Goal: Contribute content: Add original content to the website for others to see

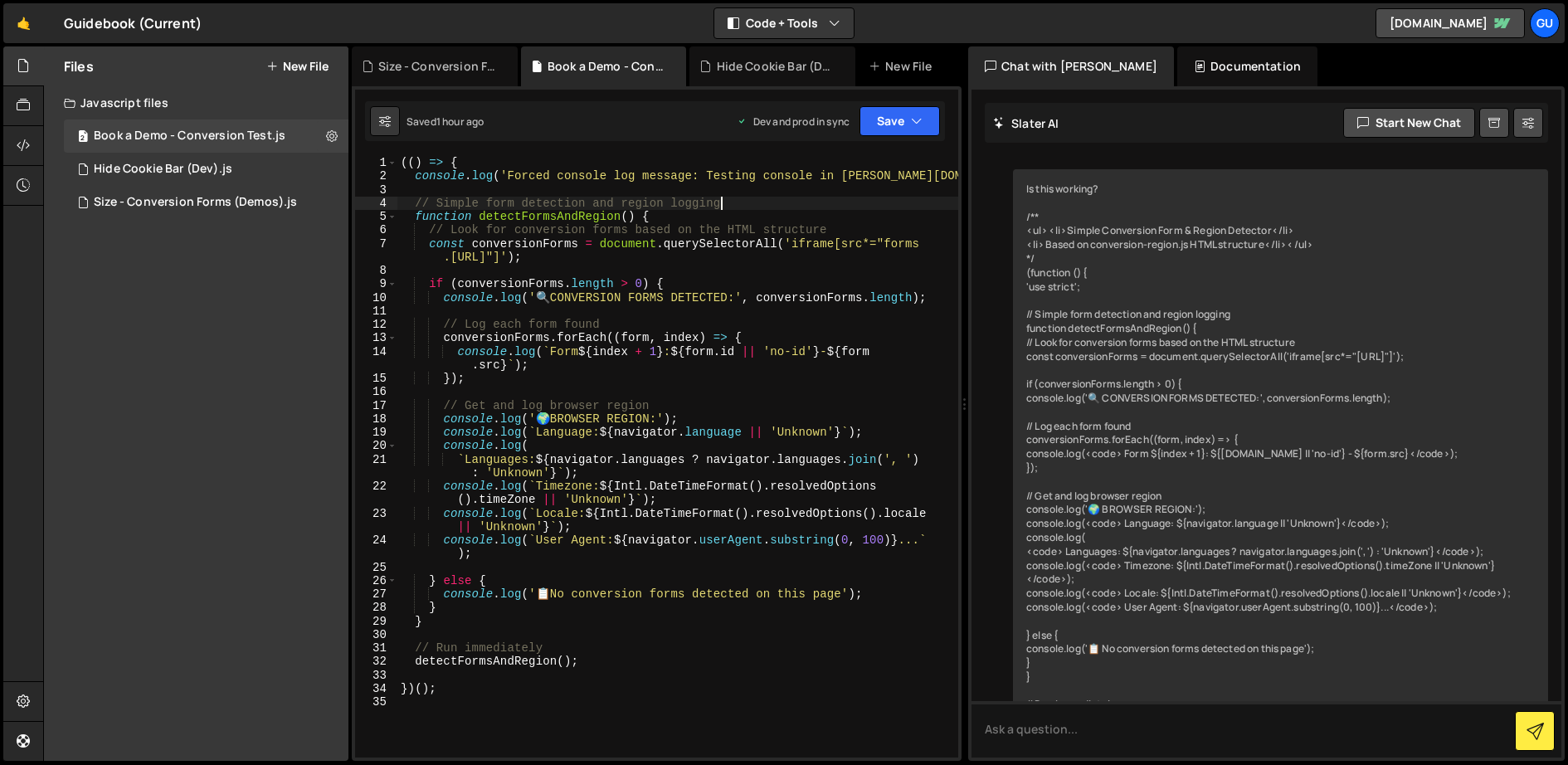
click at [762, 207] on div "(( ) => { console . log ( 'Forced console log message: Testing console in [PERS…" at bounding box center [679, 471] width 562 height 629
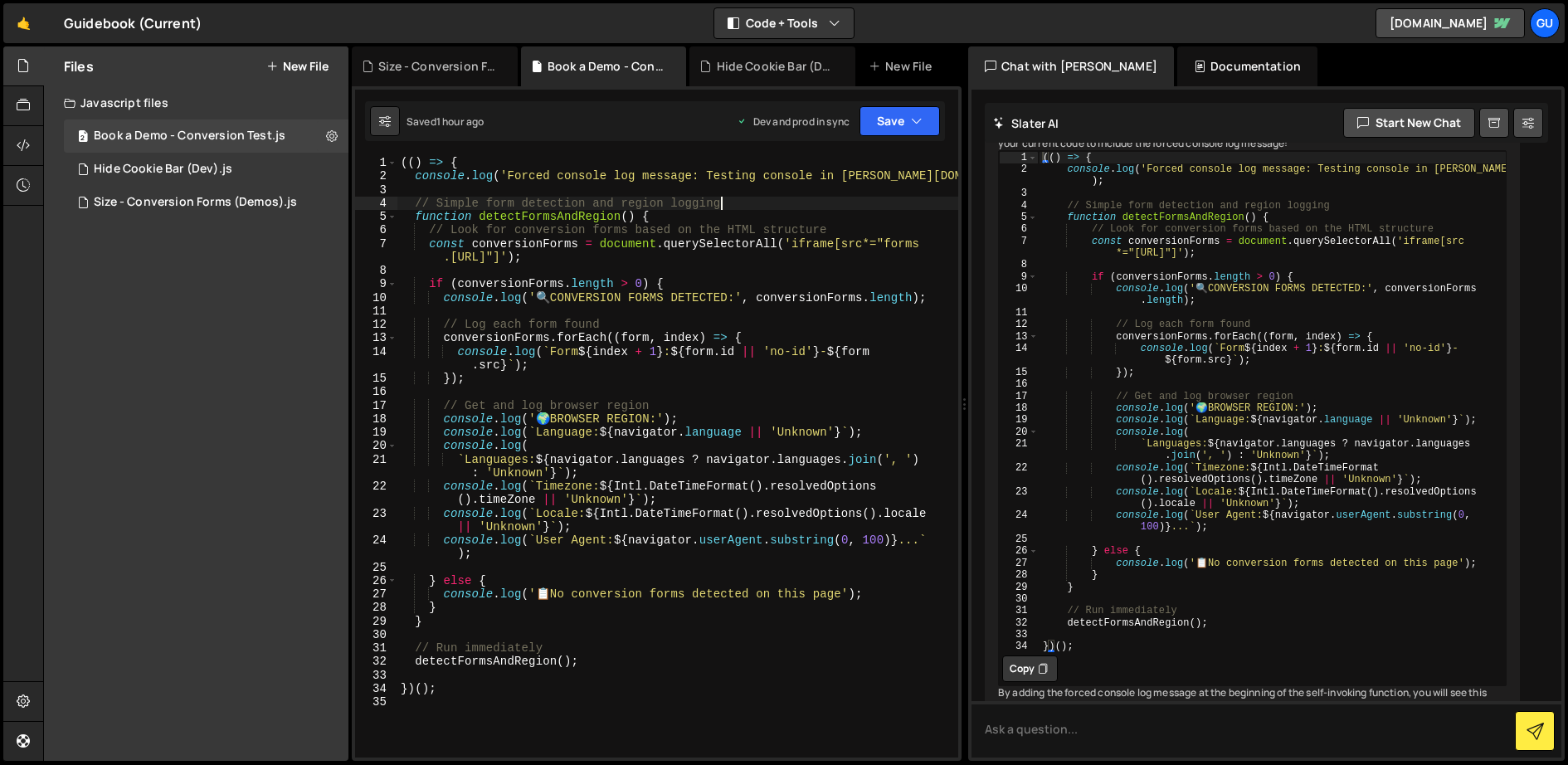
click at [350, 59] on div "Files New File Javascript files 2 Book a Demo - Conversion Test.js 0 1 Hide Coo…" at bounding box center [806, 404] width 1525 height 716
click at [783, 428] on div "(( ) => { console . log ( 'Forced console log message: Testing console in [PERS…" at bounding box center [679, 471] width 562 height 629
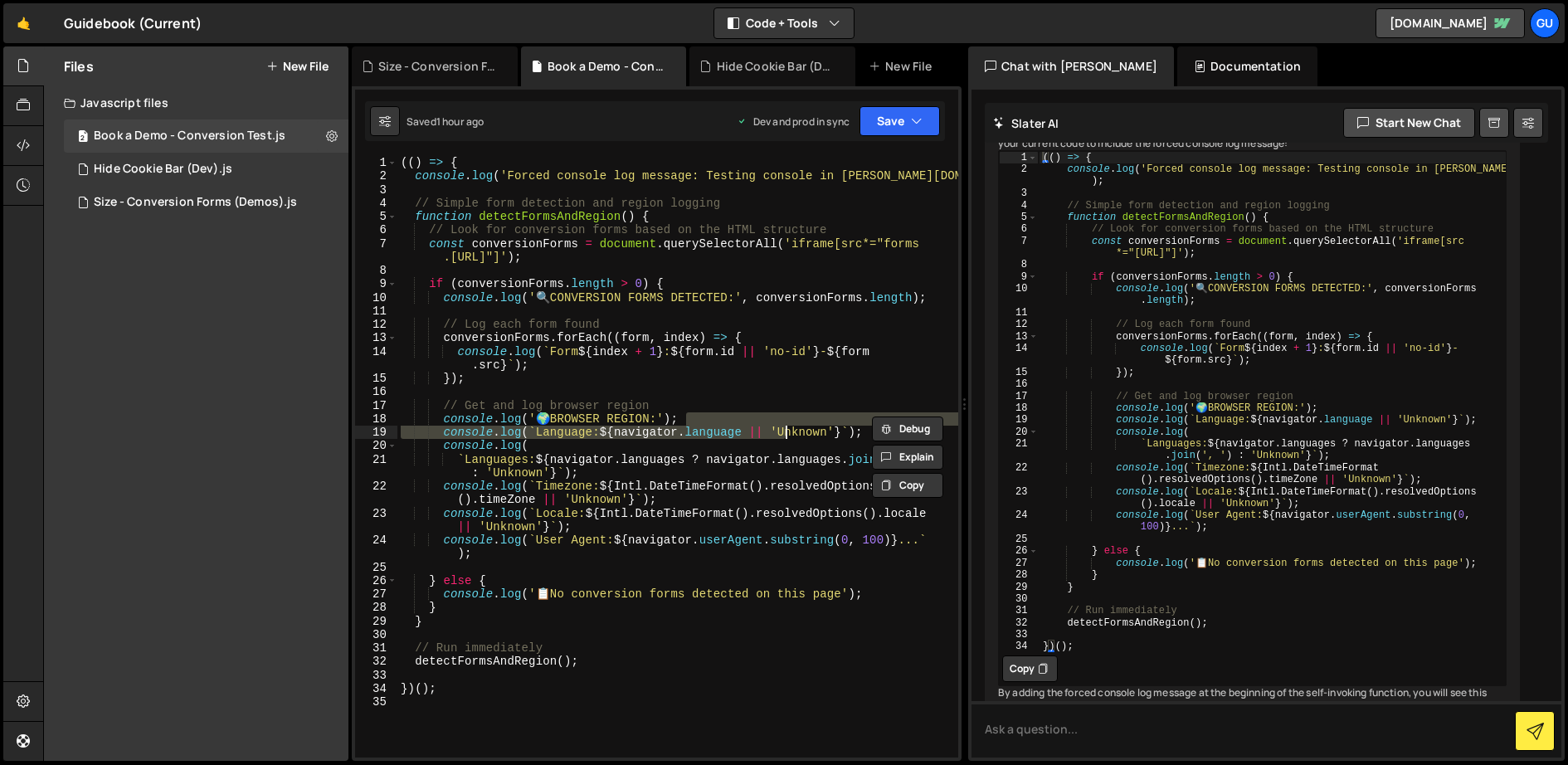
click at [579, 648] on div "(( ) => { console . log ( 'Forced console log message: Testing console in [PERS…" at bounding box center [679, 471] width 562 height 629
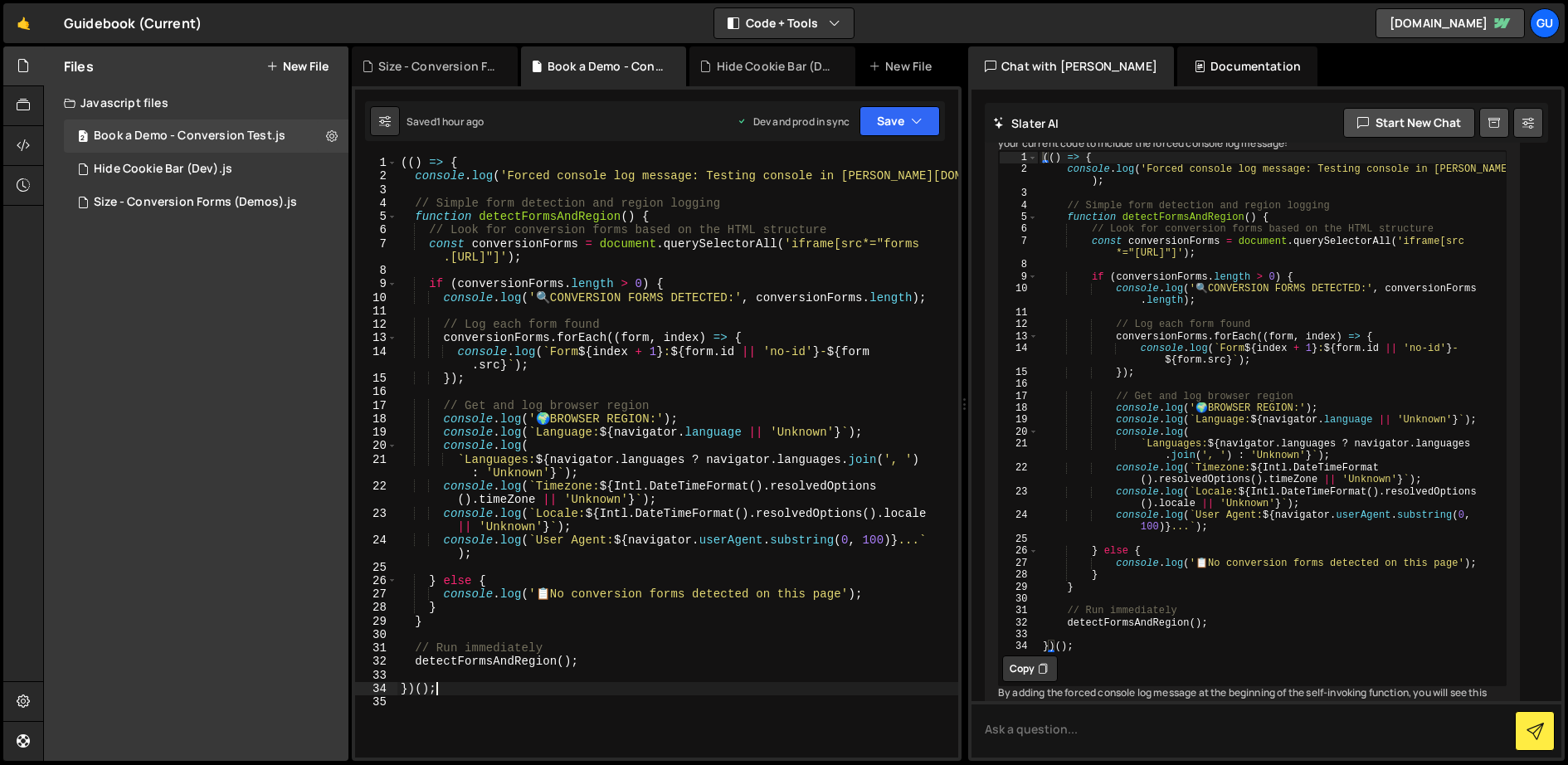
click at [560, 689] on div "(( ) => { console . log ( 'Forced console log message: Testing console in [PERS…" at bounding box center [679, 471] width 562 height 629
paste textarea "/dev/conversion"
click at [598, 661] on div "(( ) => { console . log ( 'Forced console log message: Testing console in [PERS…" at bounding box center [679, 471] width 562 height 629
type textarea "})();"
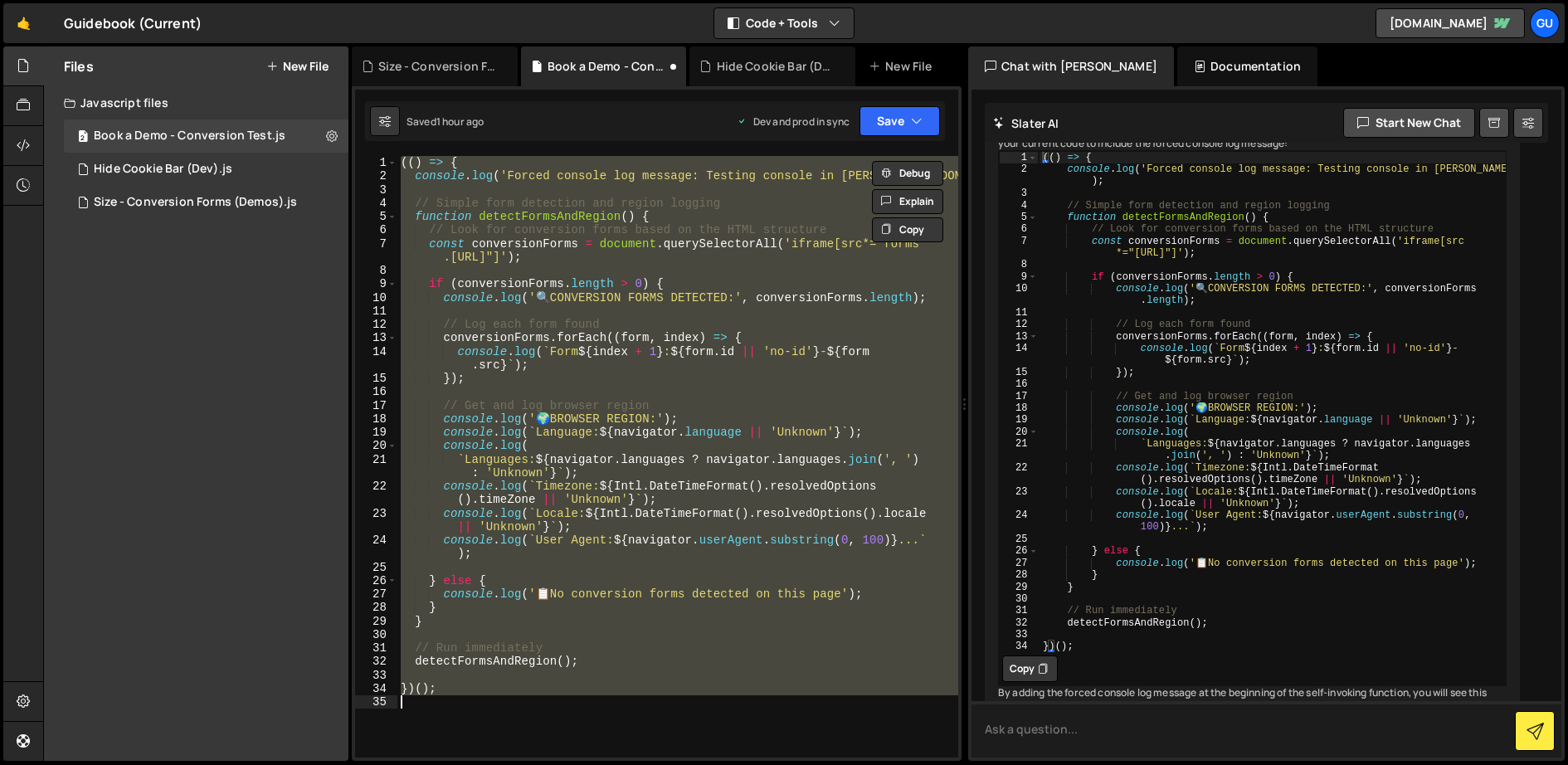
click at [1122, 727] on textarea at bounding box center [1267, 728] width 590 height 56
type textarea "Remove any"
click at [899, 524] on div "(( ) => { console . log ( 'Forced console log message: Testing console in [PERS…" at bounding box center [679, 471] width 562 height 629
click at [829, 245] on div "(( ) => { console . log ( 'Forced console log message: Testing console in [PERS…" at bounding box center [678, 457] width 561 height 602
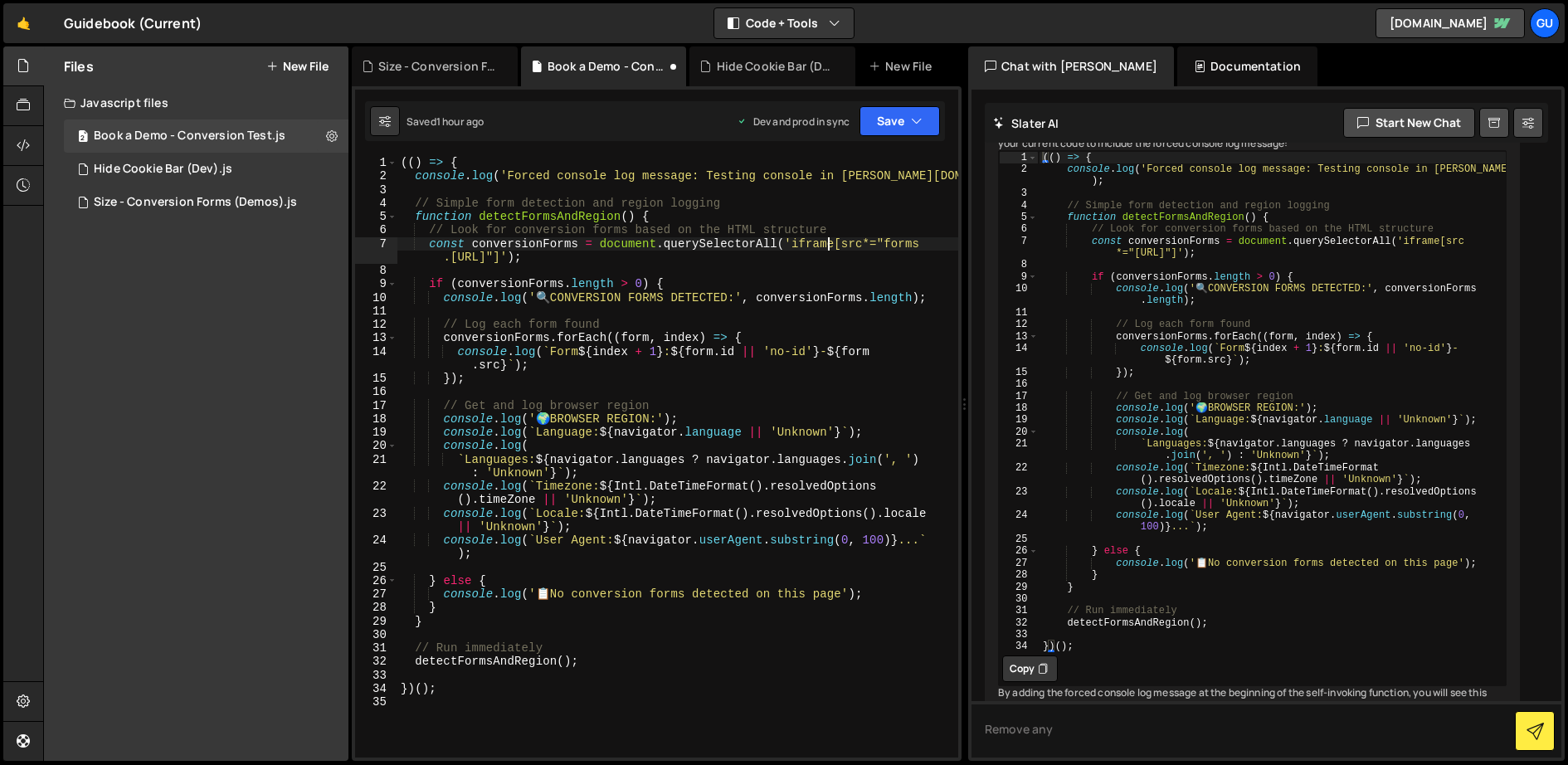
type textarea "})();"
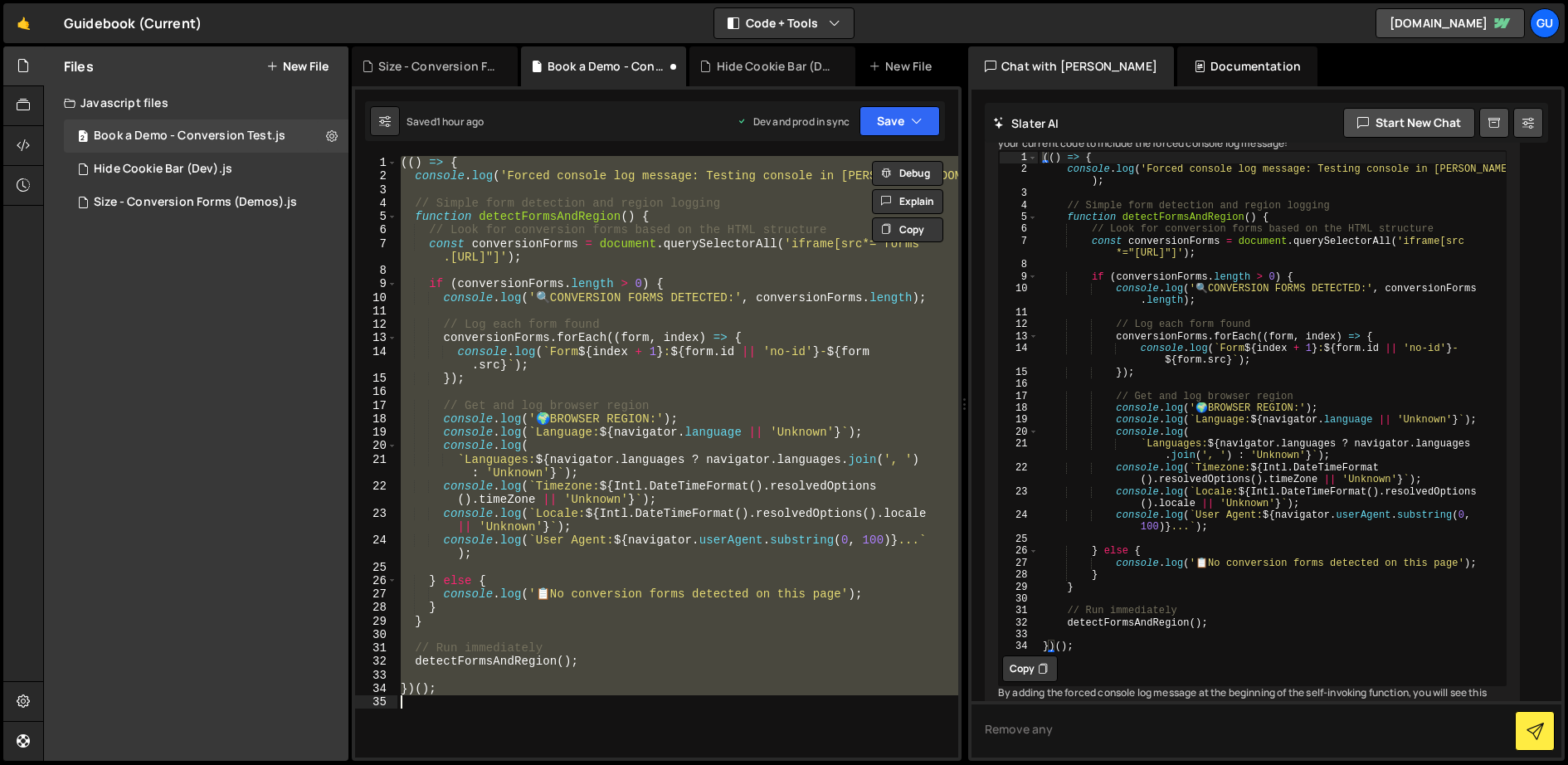
paste textarea
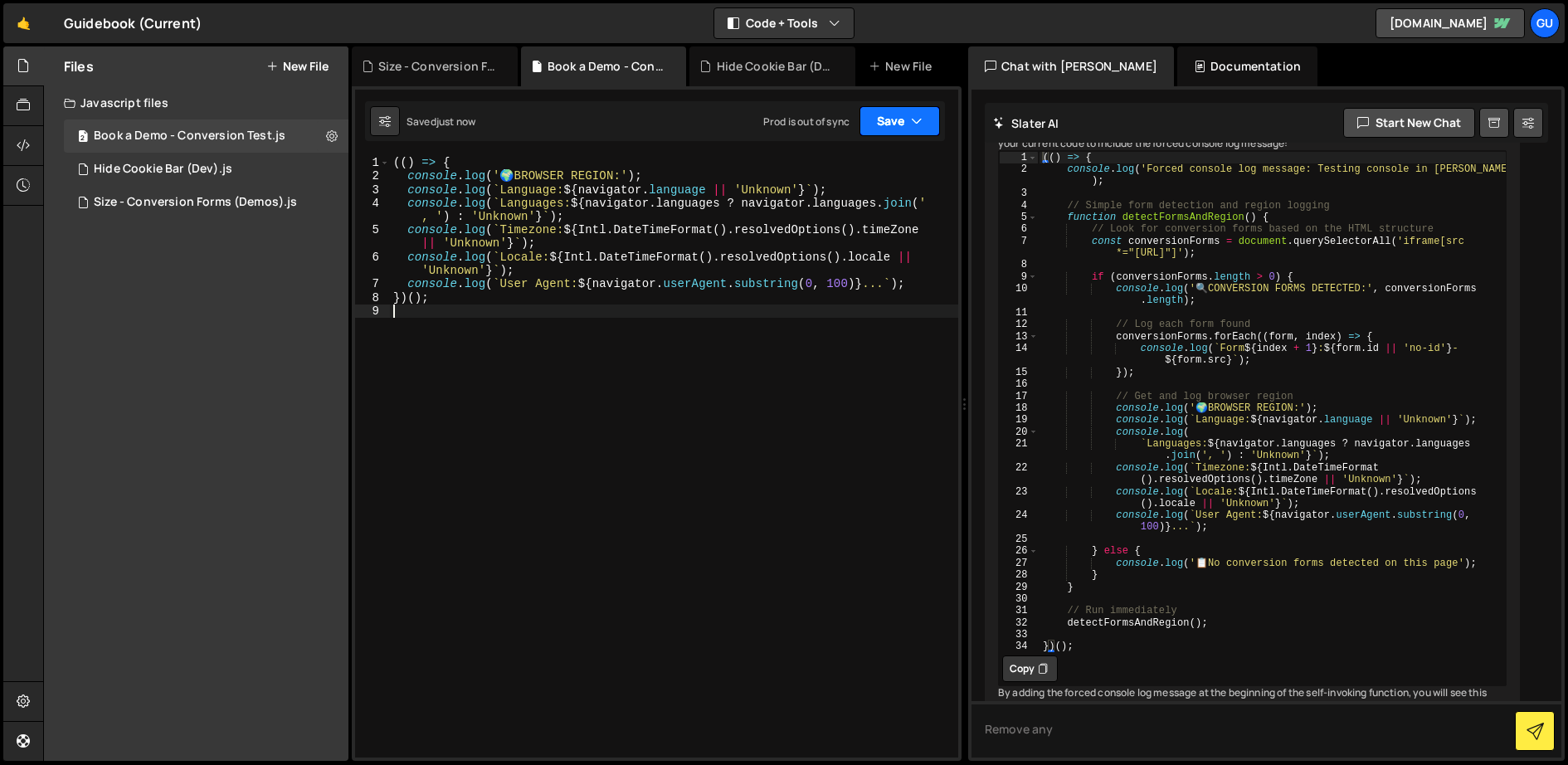
click at [871, 126] on button "Save" at bounding box center [899, 121] width 80 height 30
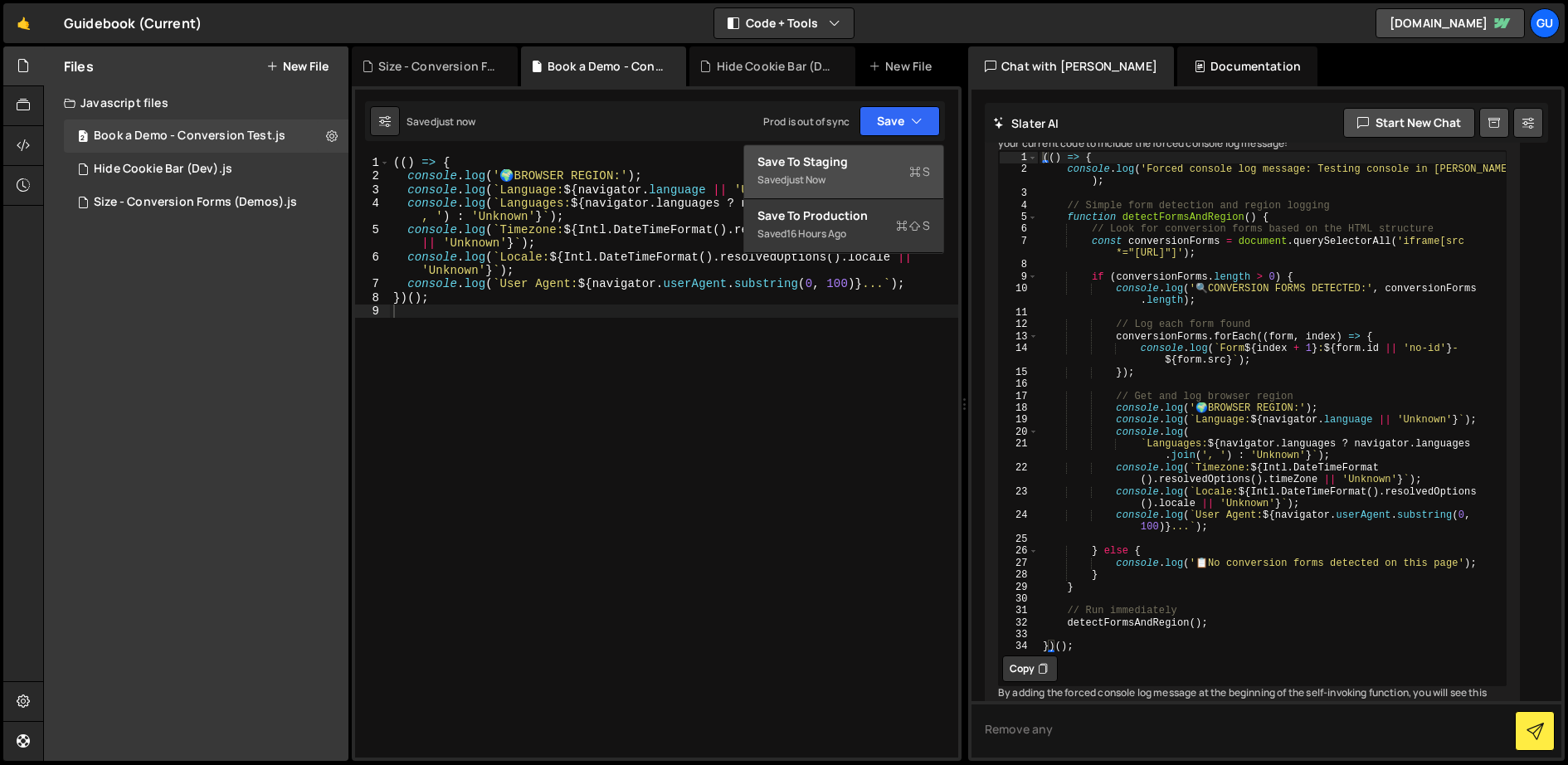
click at [869, 157] on div "Save to Staging S" at bounding box center [843, 161] width 172 height 17
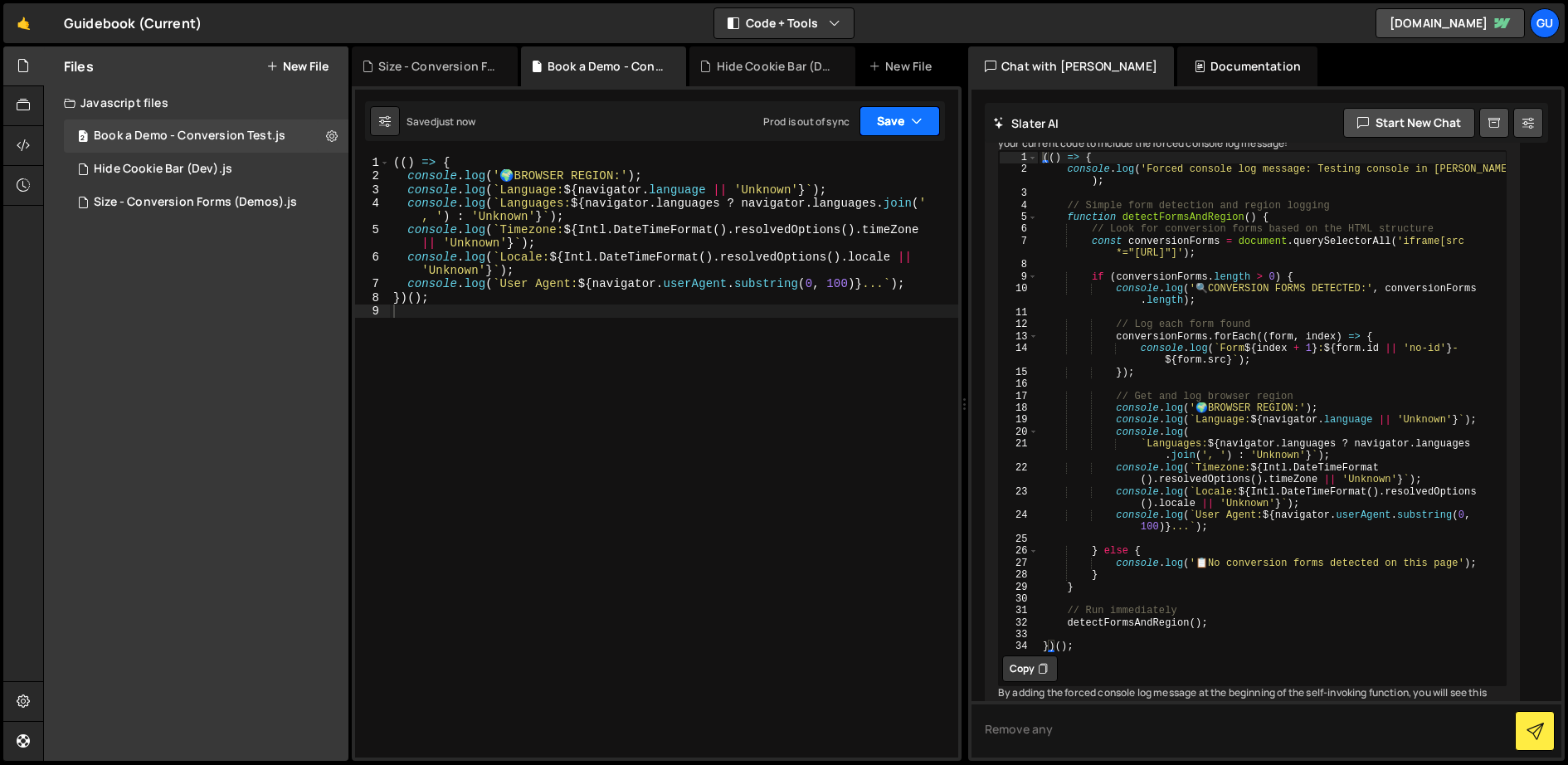
click at [884, 121] on button "Save" at bounding box center [899, 121] width 80 height 30
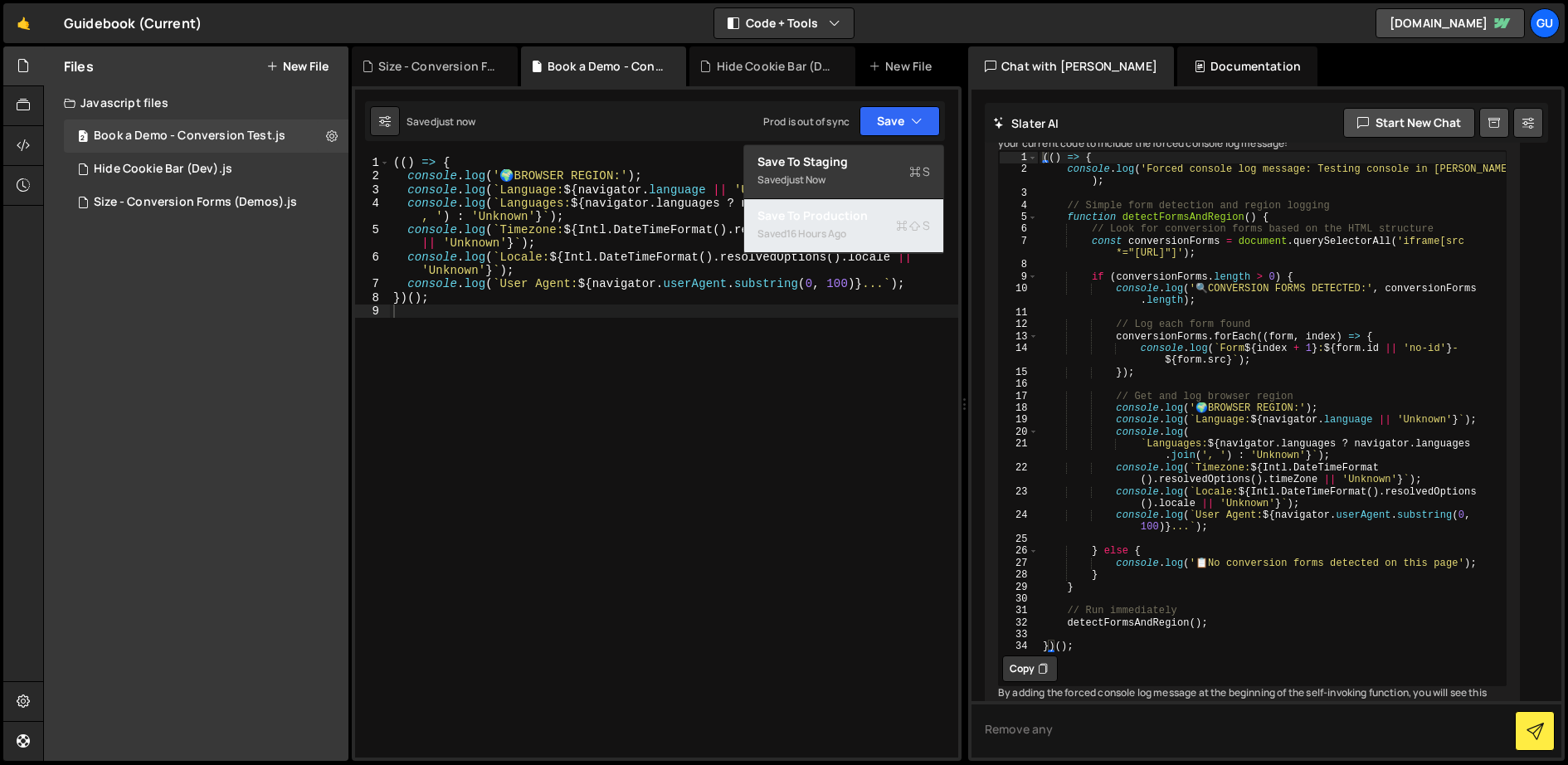
drag, startPoint x: 882, startPoint y: 211, endPoint x: 982, endPoint y: 201, distance: 100.5
click at [882, 211] on div "Save to Production S" at bounding box center [843, 216] width 172 height 17
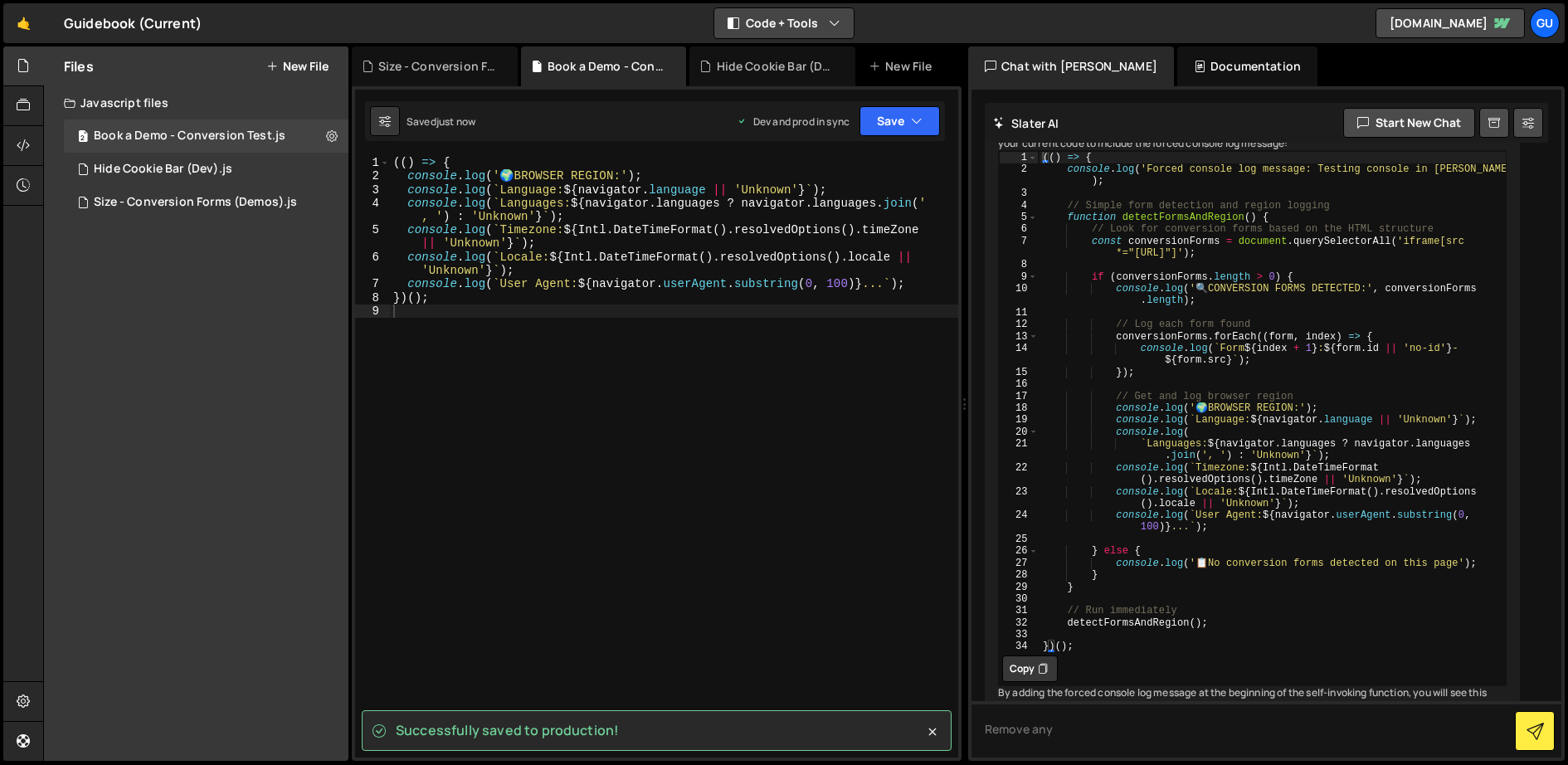
click at [788, 24] on button "Code + Tools" at bounding box center [784, 23] width 140 height 30
click at [817, 57] on button "Code Only" at bounding box center [784, 59] width 140 height 30
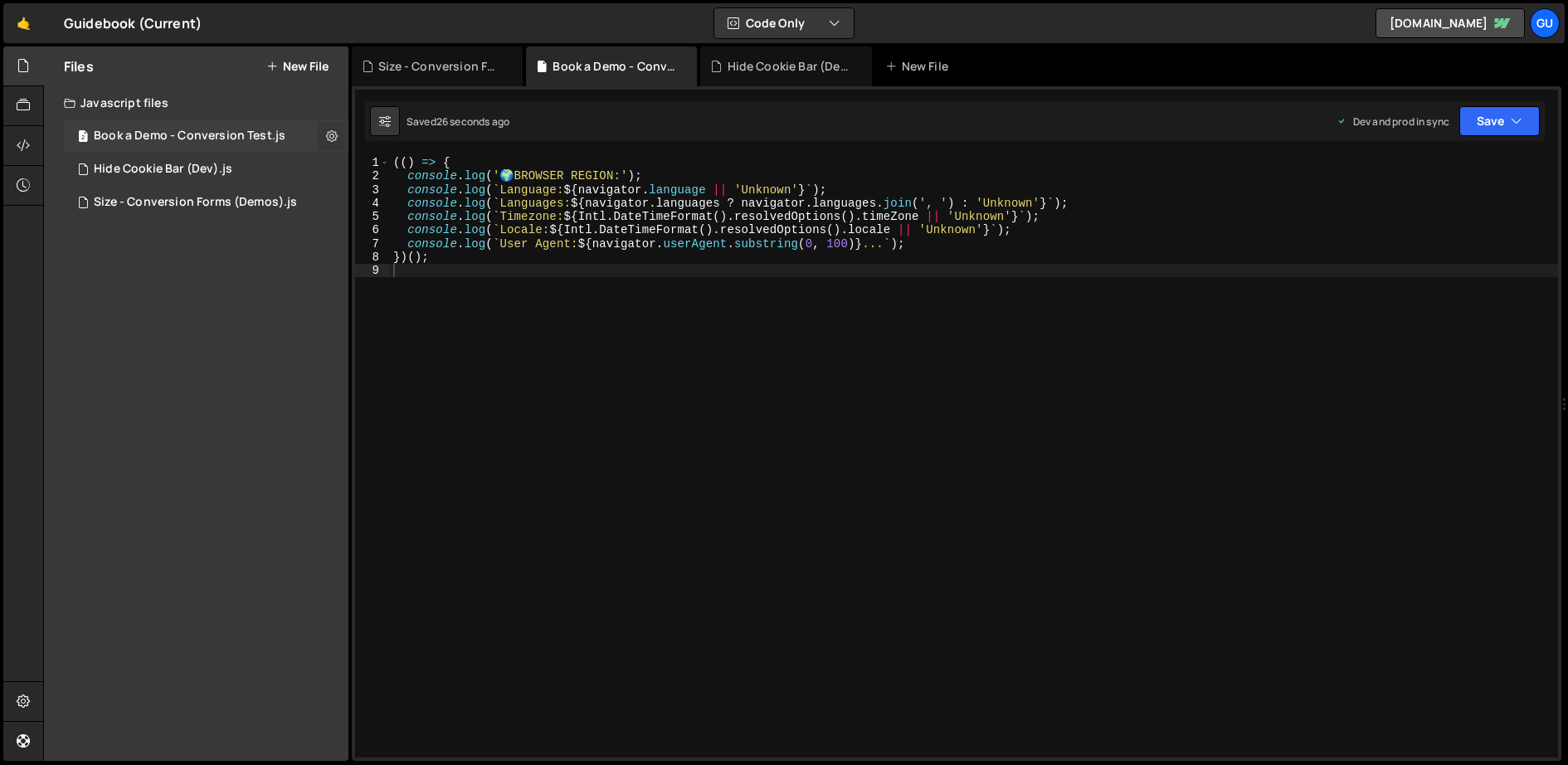
click at [334, 138] on icon at bounding box center [332, 136] width 12 height 16
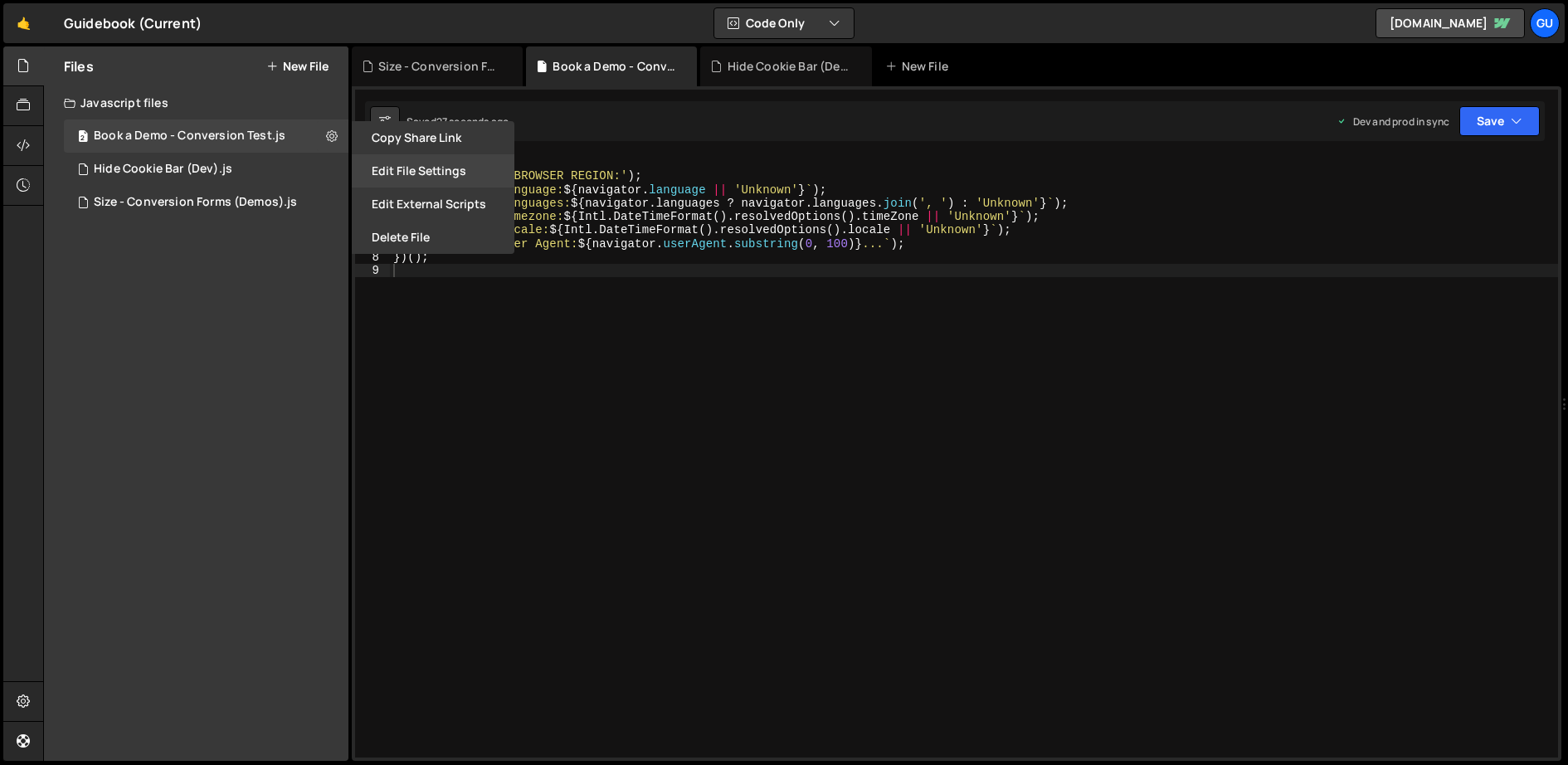
click at [431, 167] on button "Edit File Settings" at bounding box center [433, 171] width 162 height 34
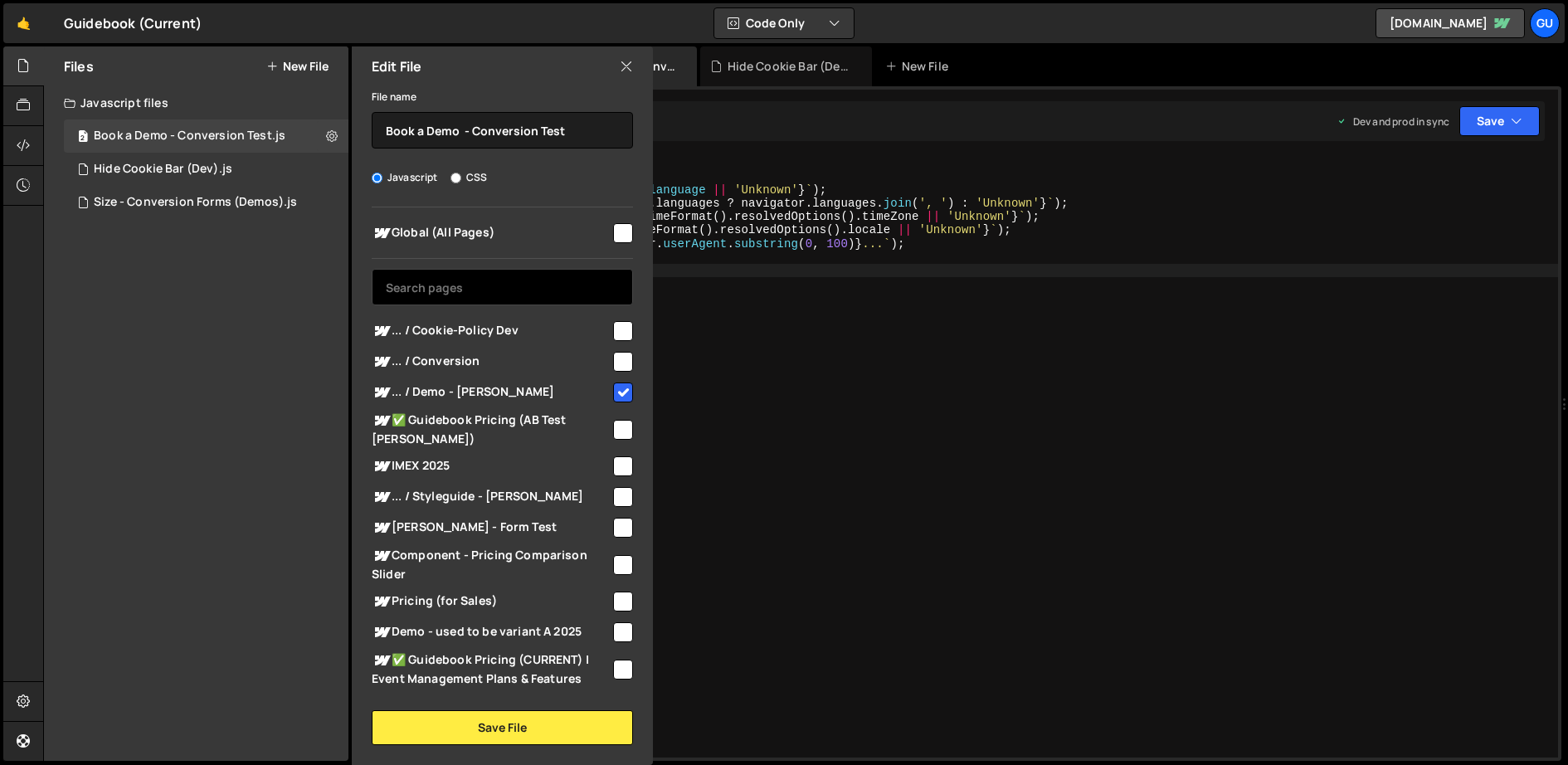
click at [529, 281] on input "text" at bounding box center [503, 287] width 261 height 37
type input "dev"
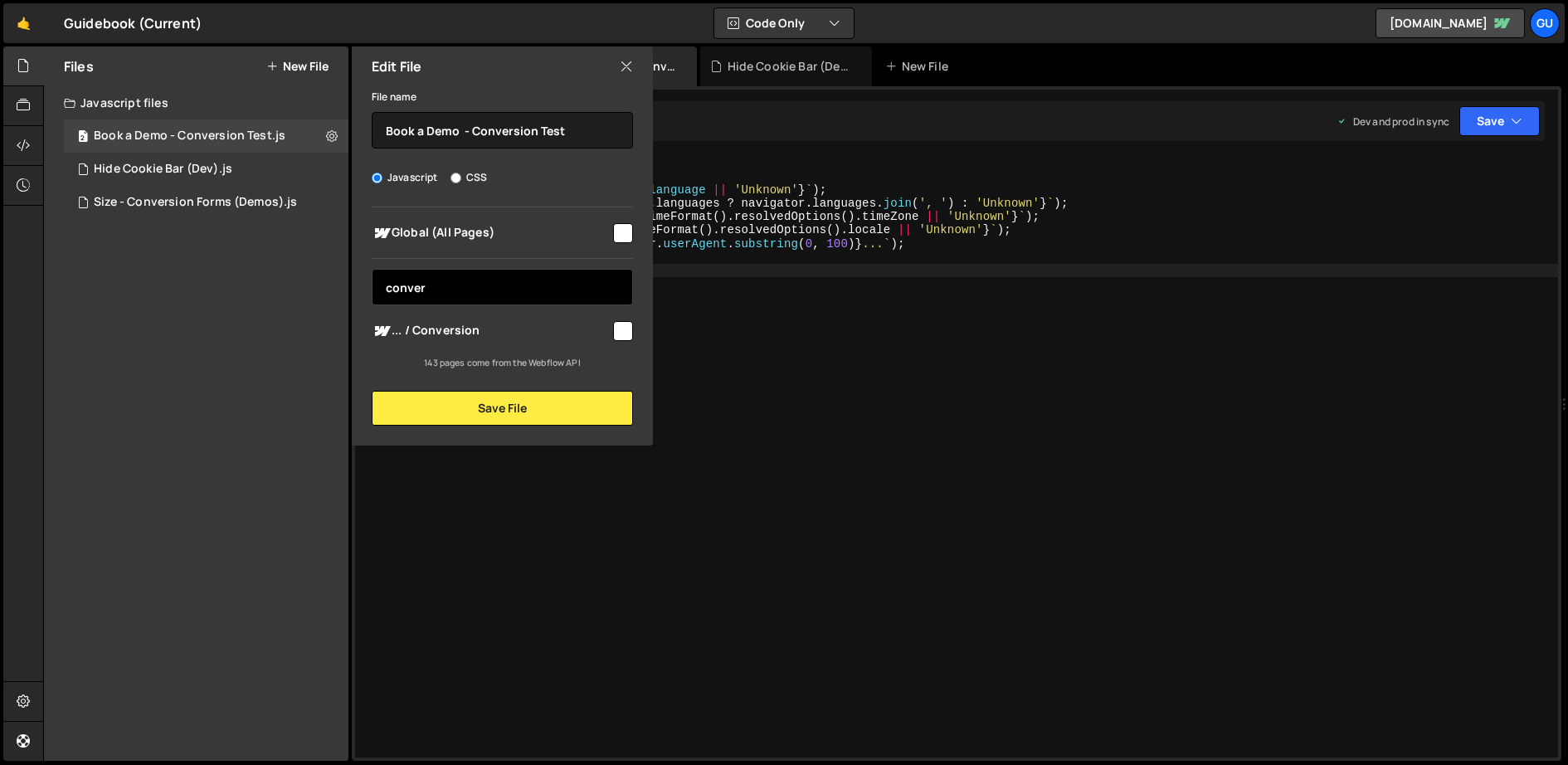
type input "conver"
click at [614, 326] on input "checkbox" at bounding box center [624, 331] width 20 height 20
checkbox input "true"
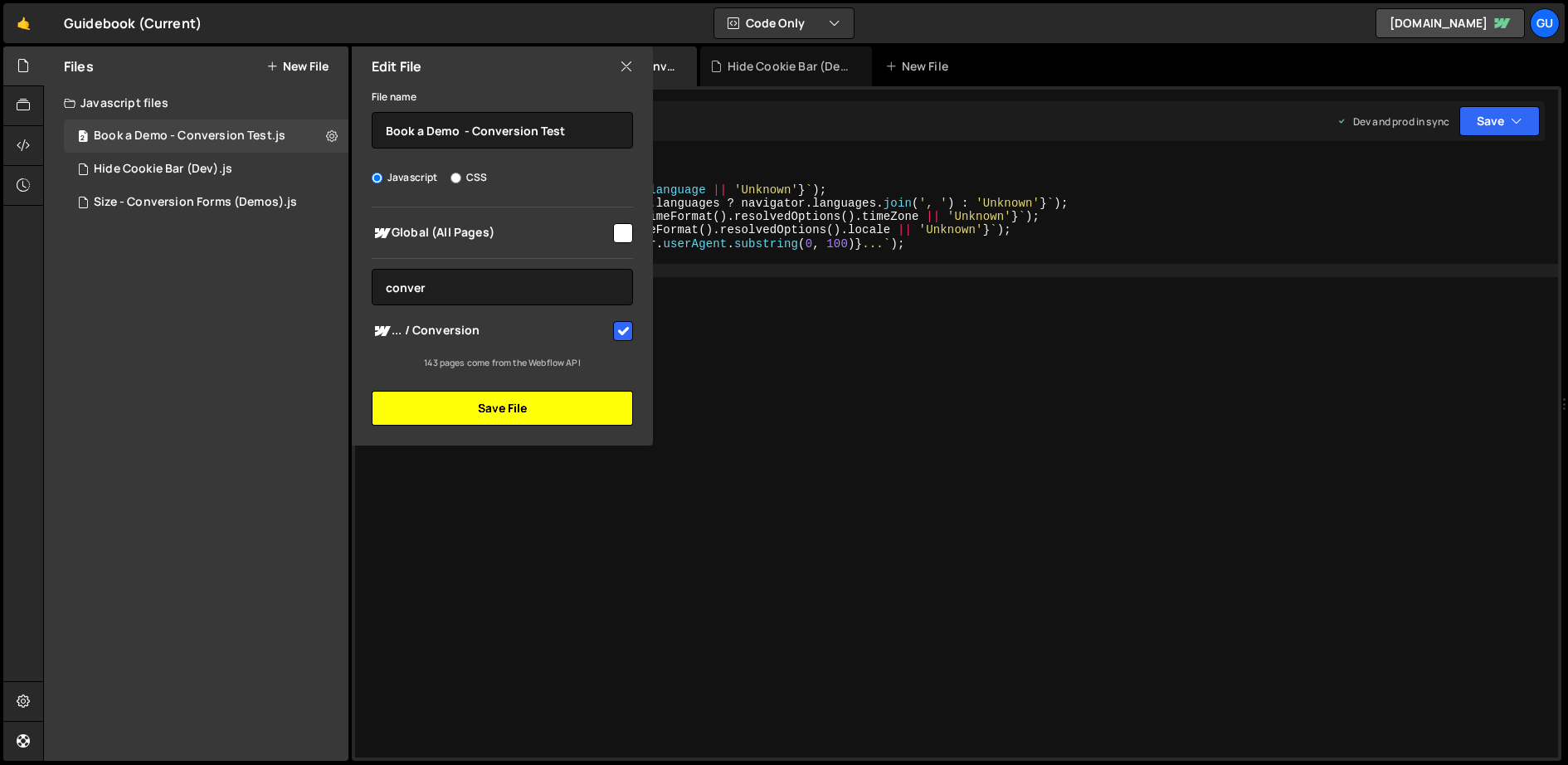
click at [603, 419] on button "Save File" at bounding box center [503, 408] width 261 height 35
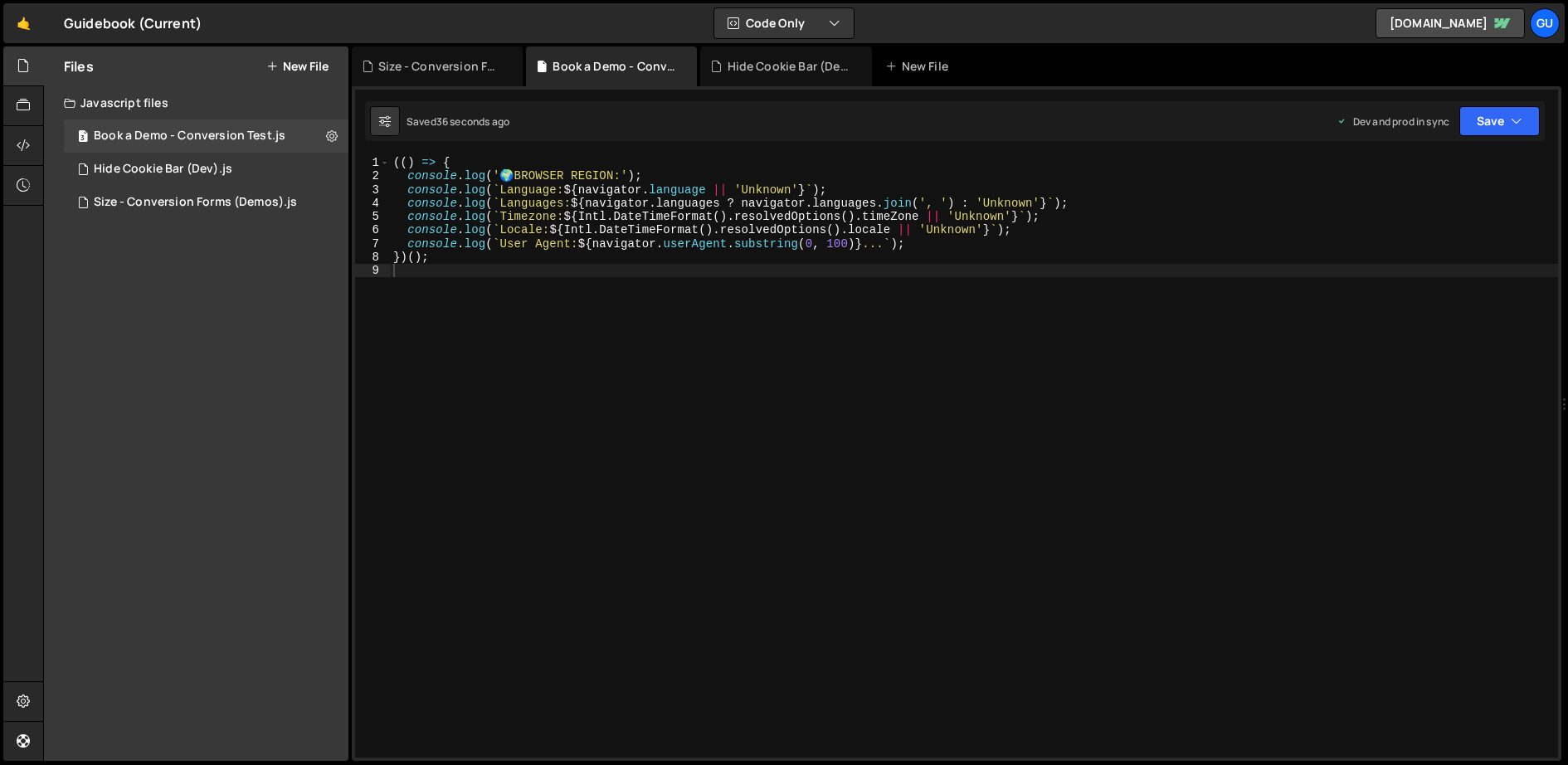
click at [1455, 135] on div "Saved 36 seconds ago Dev and prod in sync Upgrade to Edit Save Save to Staging …" at bounding box center [955, 121] width 1180 height 40
drag, startPoint x: 1480, startPoint y: 129, endPoint x: 1477, endPoint y: 138, distance: 9.5
click at [1481, 130] on button "Save" at bounding box center [1500, 121] width 80 height 30
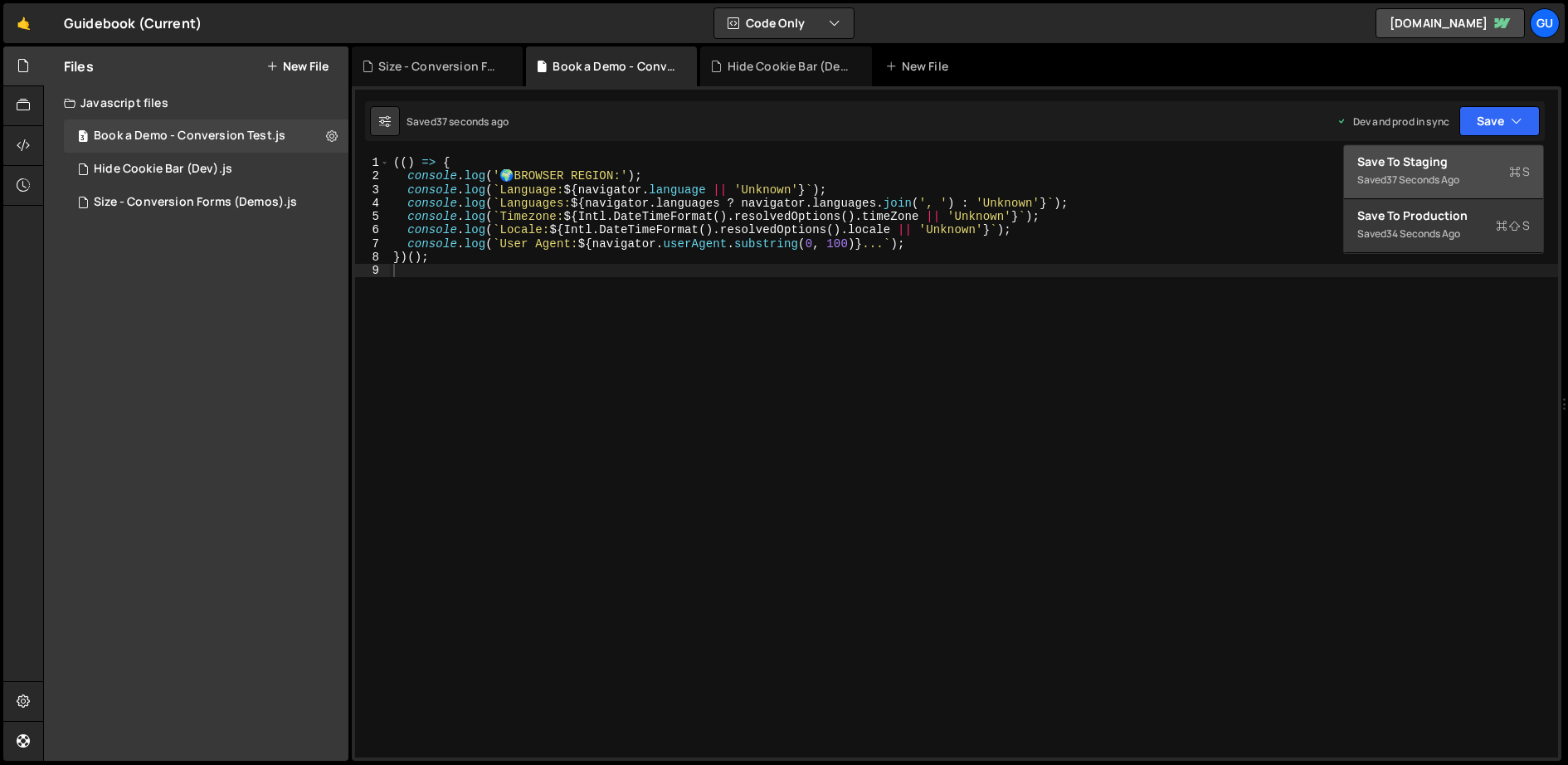
click at [1465, 156] on div "Save to Staging S" at bounding box center [1443, 161] width 172 height 17
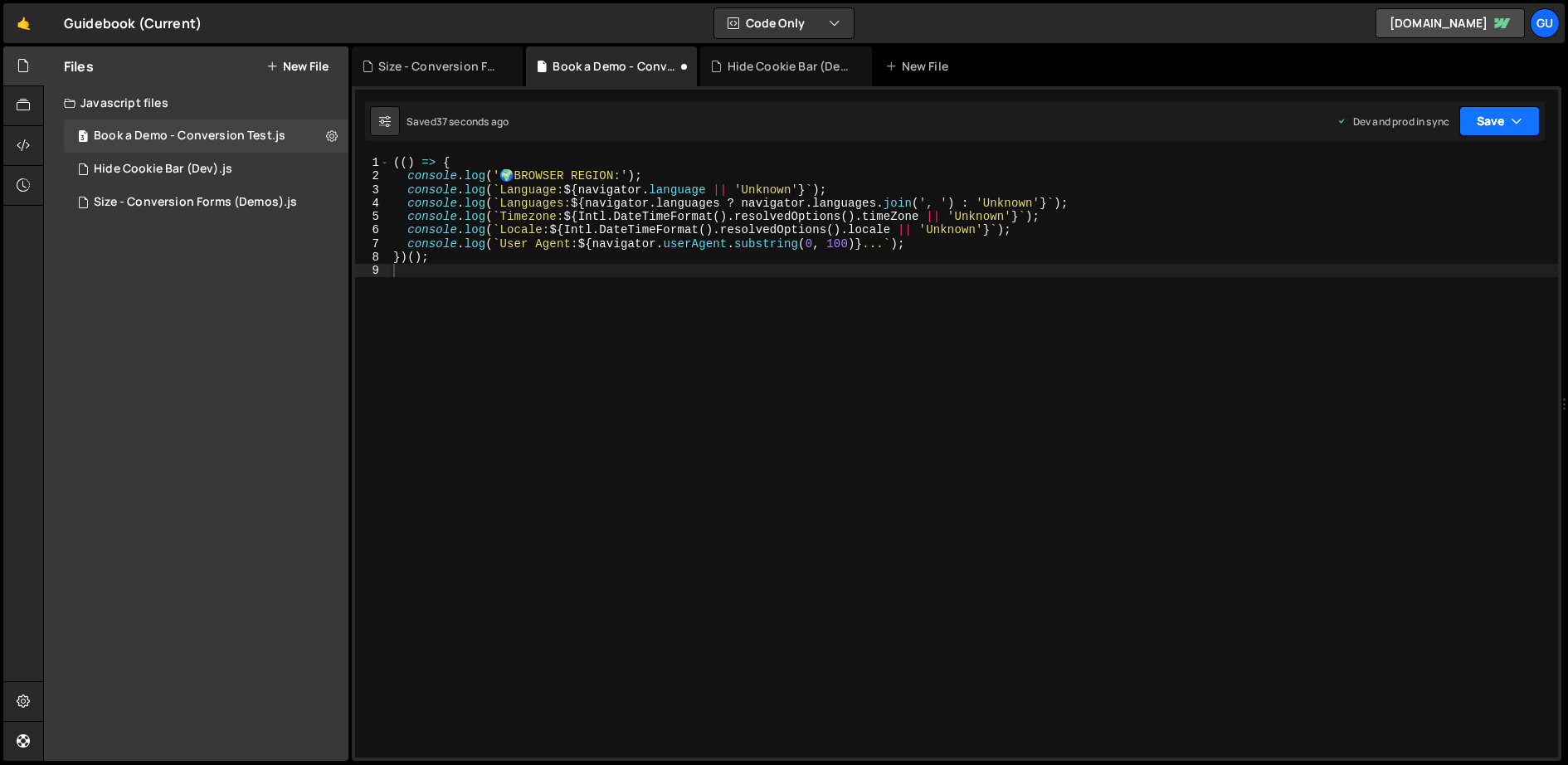
click at [1496, 123] on button "Save" at bounding box center [1500, 121] width 80 height 30
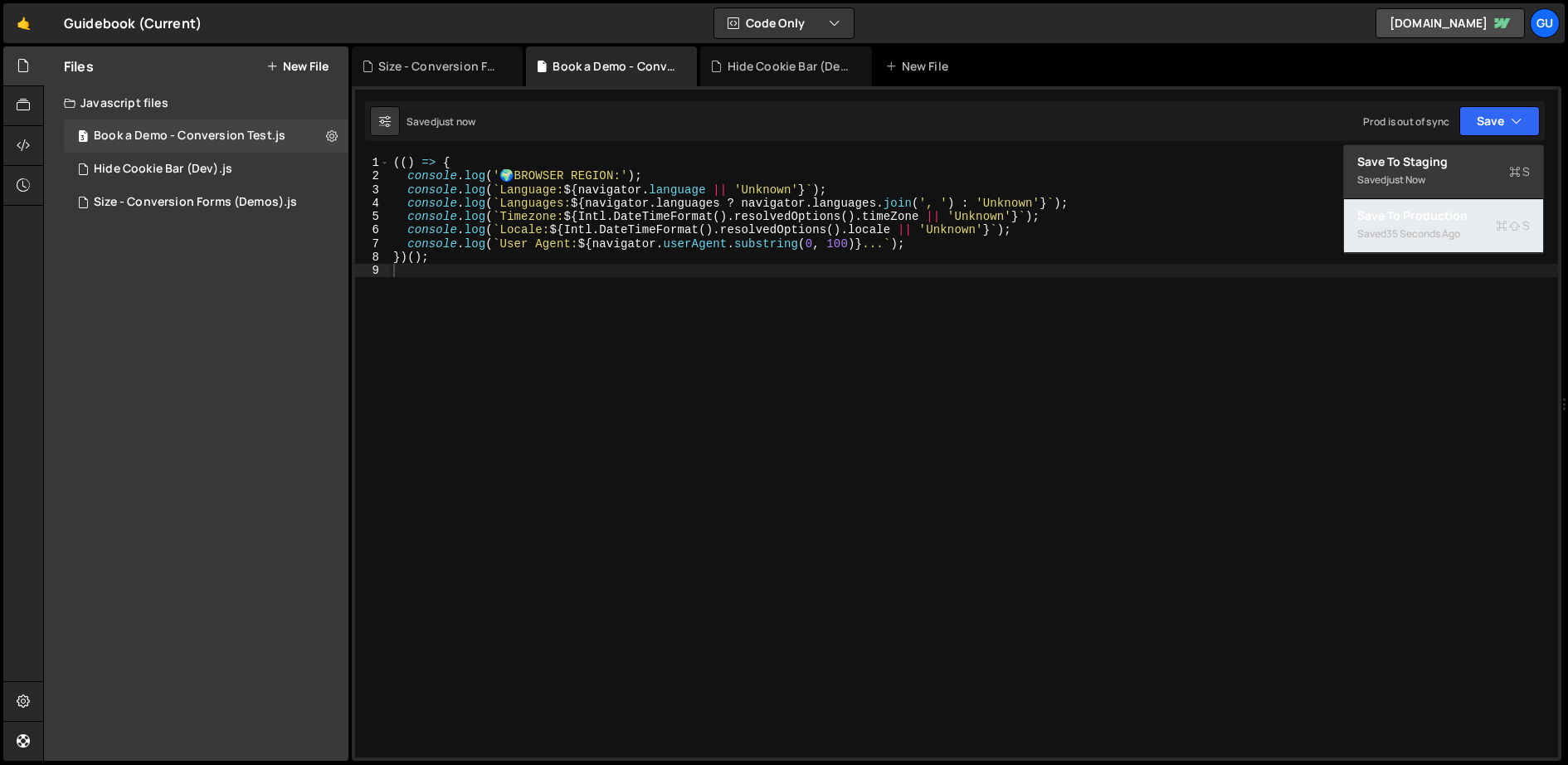
drag, startPoint x: 1468, startPoint y: 200, endPoint x: 1467, endPoint y: 210, distance: 10.0
click at [1467, 210] on button "Save to Production S Saved 35 seconds ago" at bounding box center [1443, 226] width 199 height 53
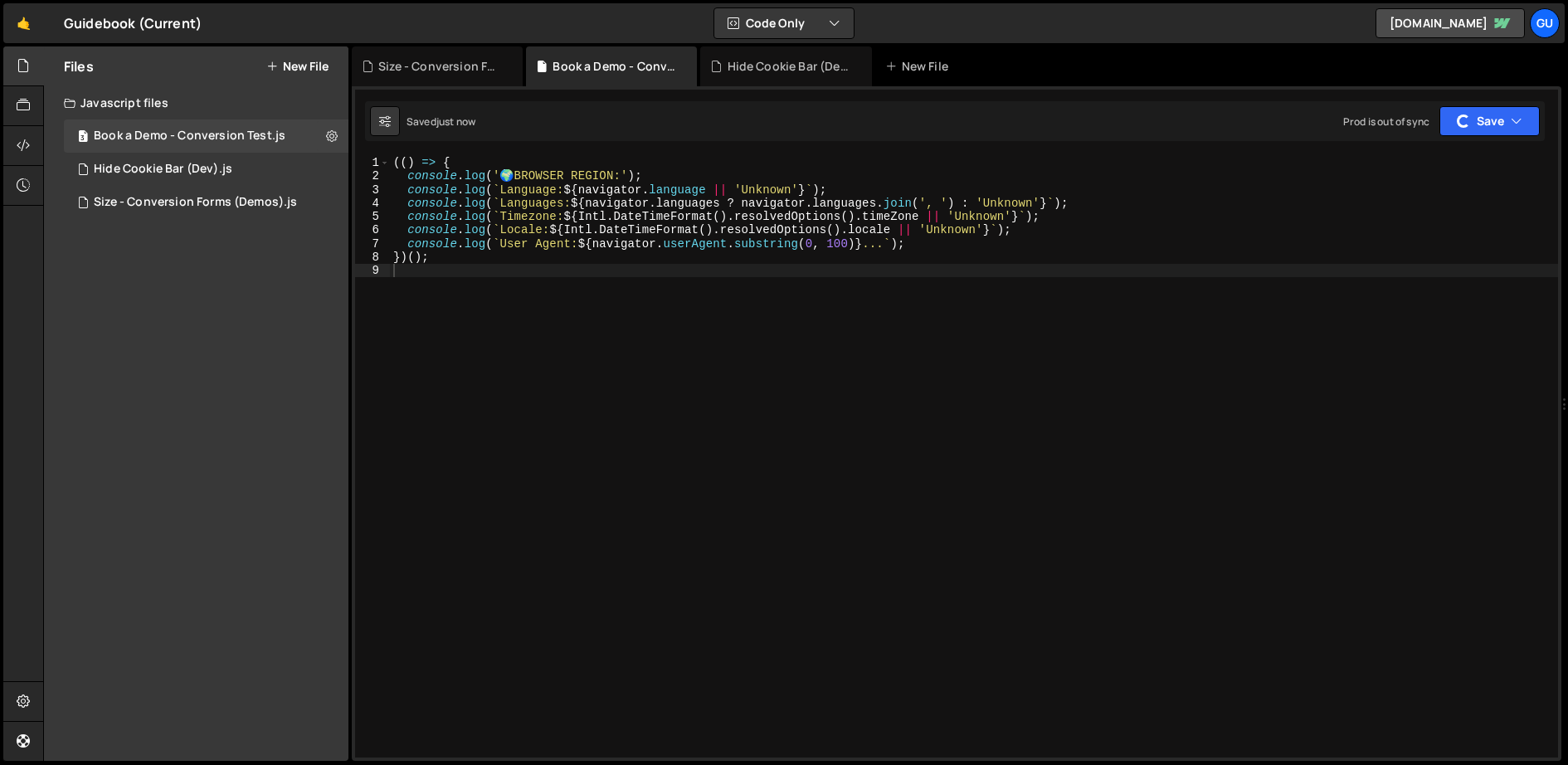
click at [1150, 239] on div "(( ) => { console . log ( ' 🌍 BROWSER REGION:' ) ; console . log ( ` Language: …" at bounding box center [974, 471] width 1169 height 629
click at [1502, 123] on button "Save" at bounding box center [1500, 121] width 80 height 30
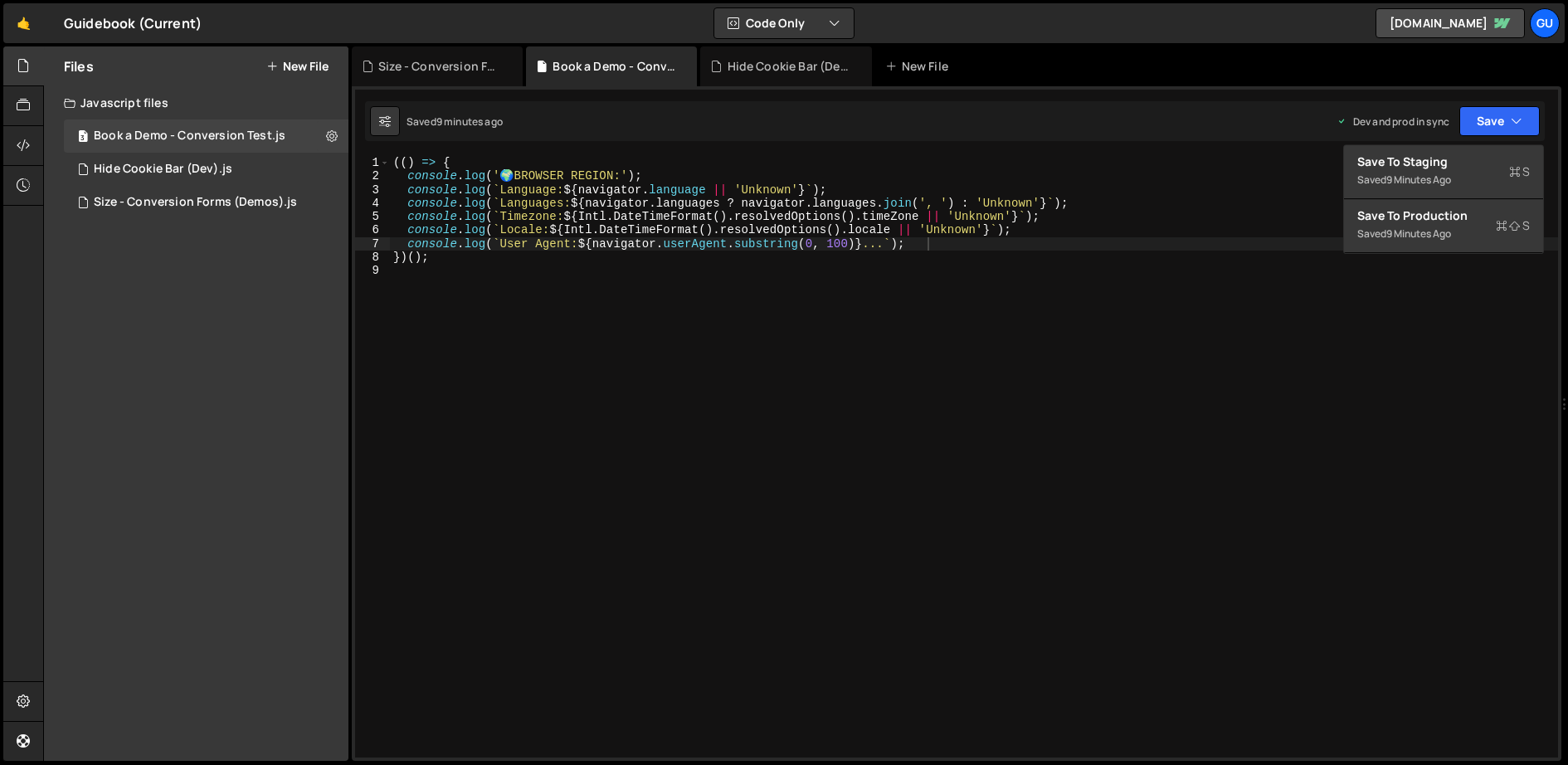
drag, startPoint x: 588, startPoint y: 187, endPoint x: 571, endPoint y: 184, distance: 17.3
click at [588, 187] on div "(( ) => { console . log ( ' 🌍 BROWSER REGION:' ) ; console . log ( ` Language: …" at bounding box center [974, 471] width 1169 height 629
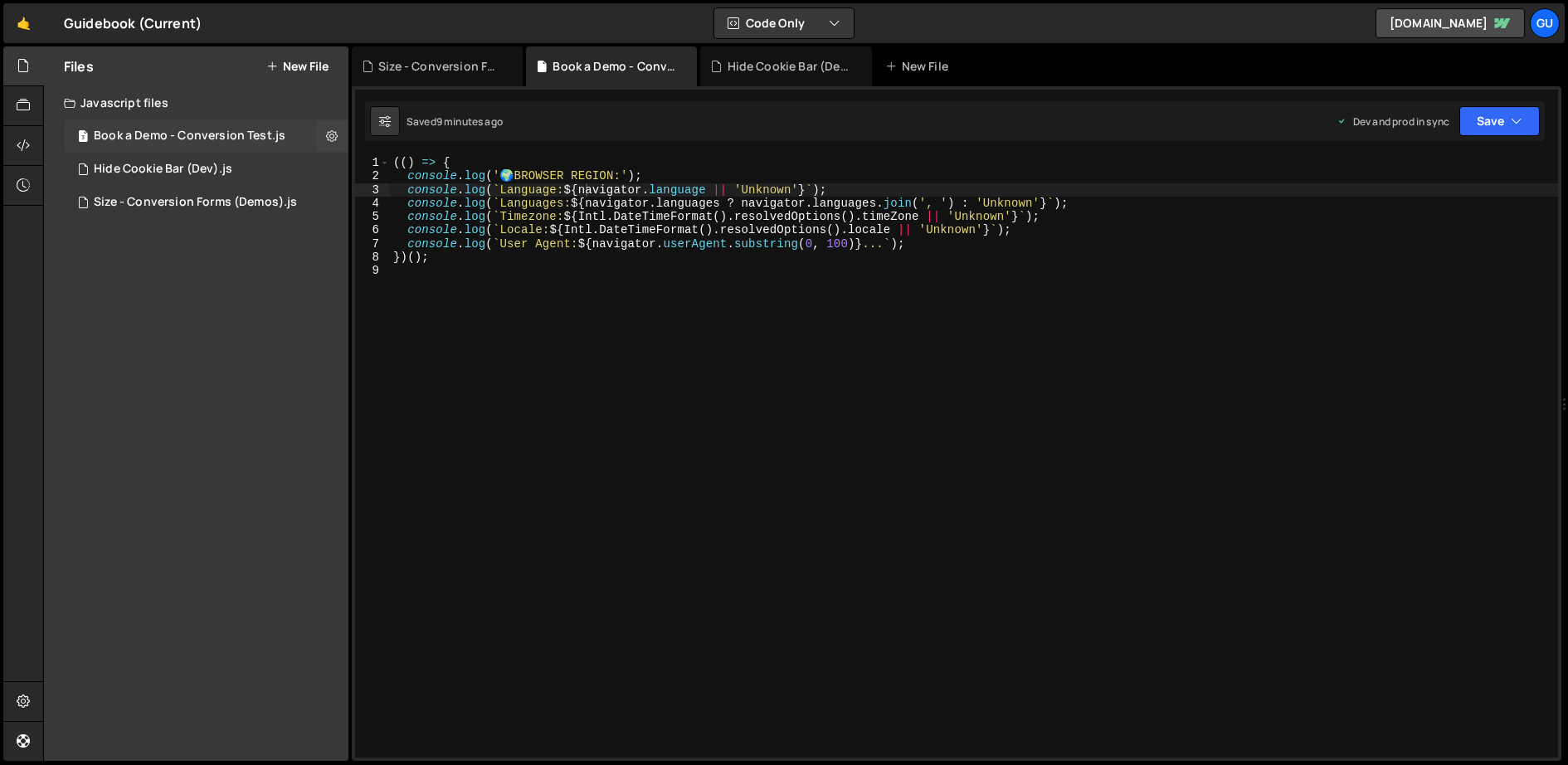
click at [256, 130] on div "Book a Demo - Conversion Test.js" at bounding box center [190, 136] width 192 height 15
click at [639, 248] on div "(( ) => { console . log ( ' 🌍 BROWSER REGION:' ) ; console . log ( ` Language: …" at bounding box center [974, 471] width 1169 height 629
type textarea "})();"
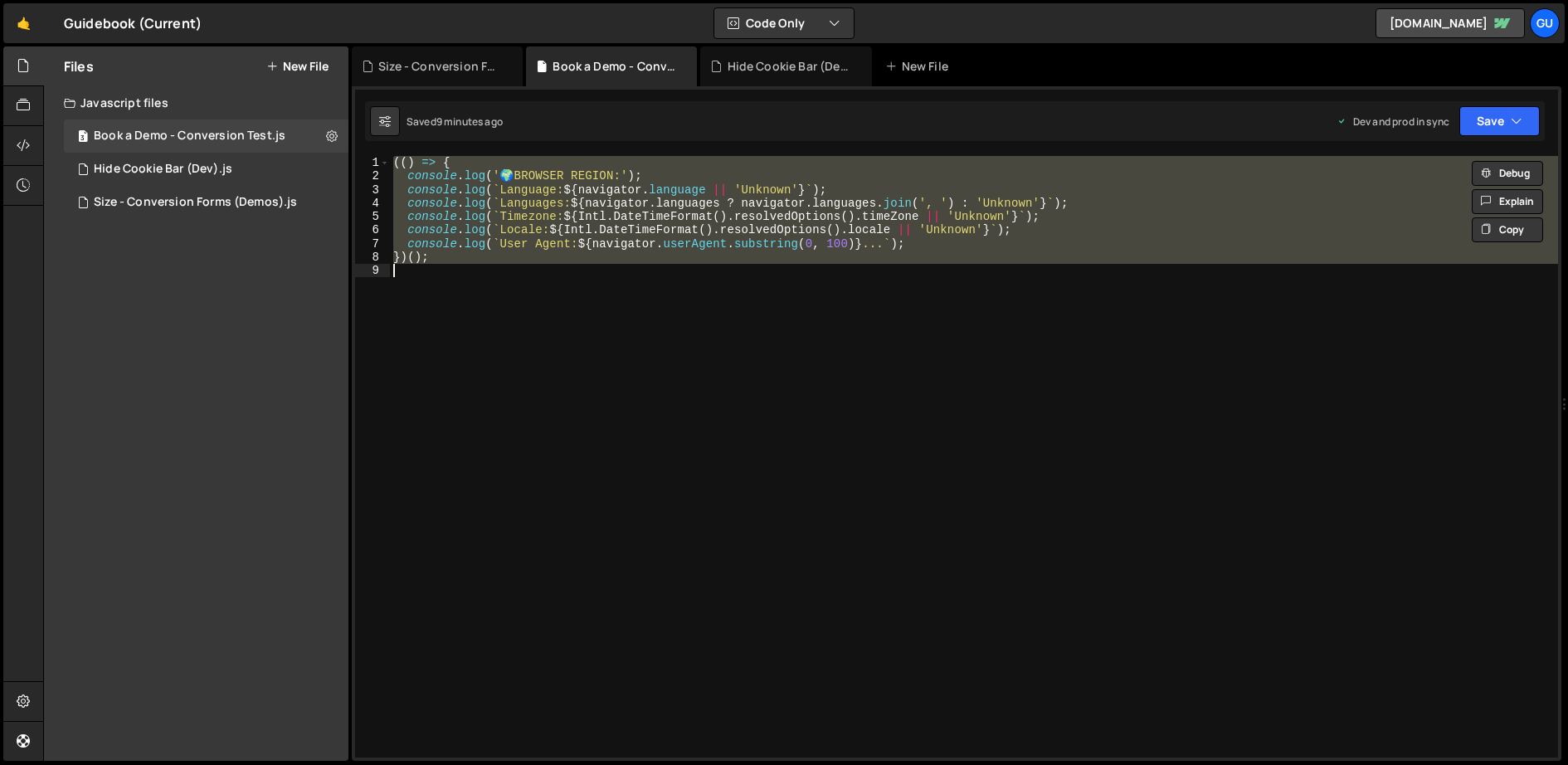
scroll to position [14677, 0]
paste textarea
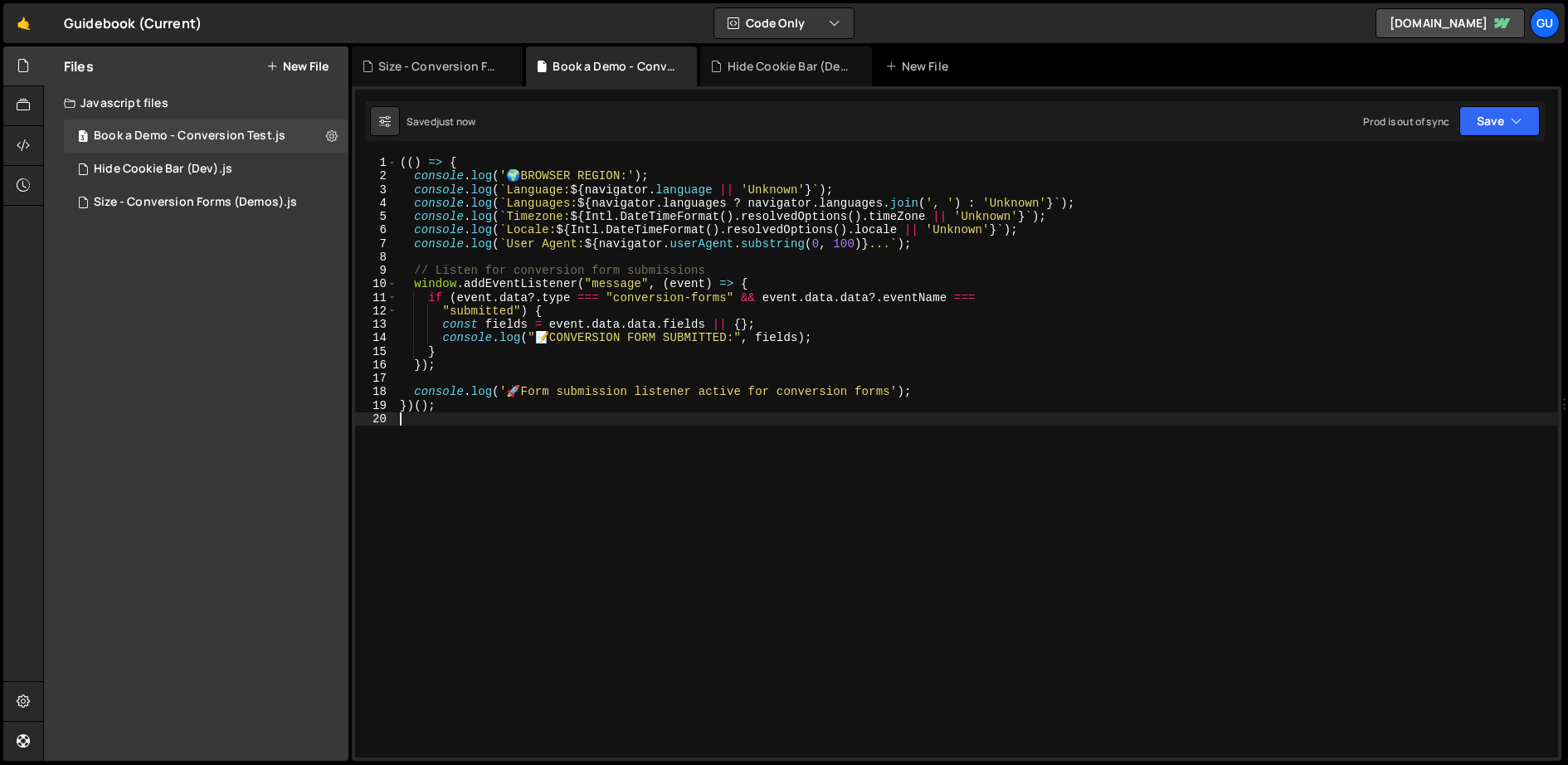
click at [1508, 100] on div "1 2 3 4 5 6 7 8 9 10 11 12 13 14 15 16 17 18 19 20 21 22 23 24 25 26 27 28 29 3…" at bounding box center [956, 424] width 1210 height 675
click at [1496, 122] on button "Save" at bounding box center [1500, 121] width 80 height 30
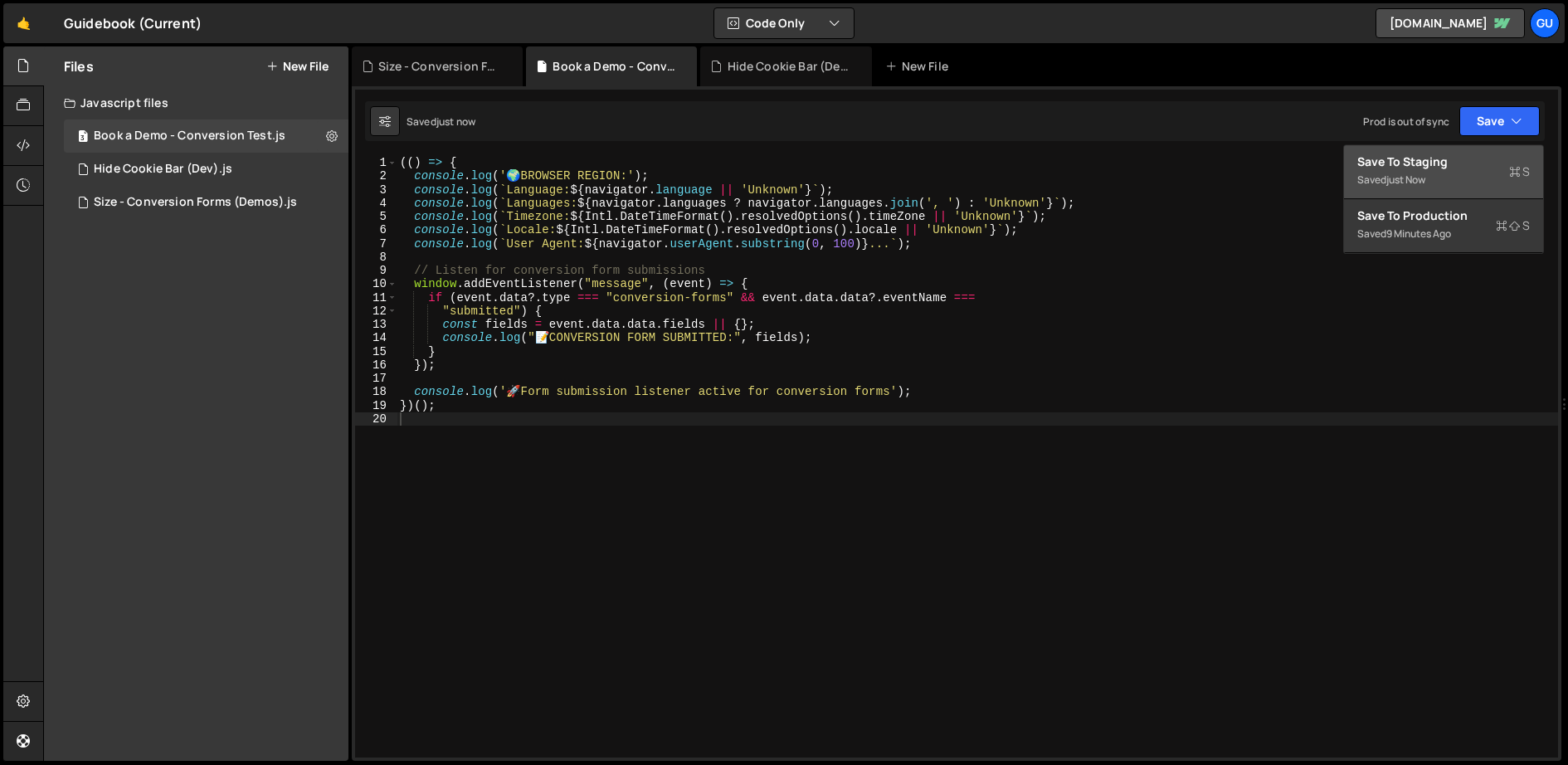
click at [1435, 189] on button "Save to Staging S Saved just now" at bounding box center [1443, 172] width 199 height 53
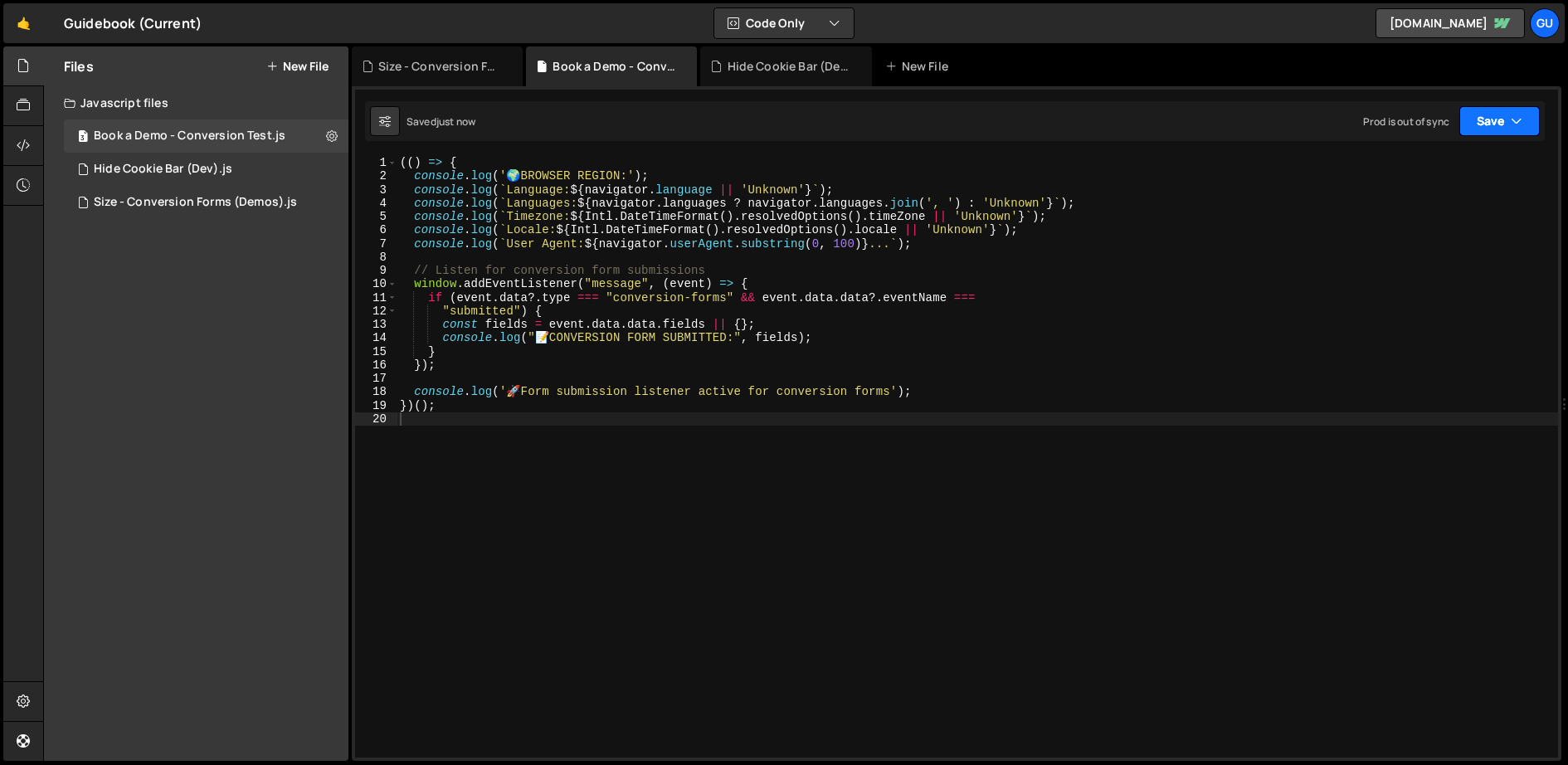
drag, startPoint x: 1479, startPoint y: 124, endPoint x: 1462, endPoint y: 173, distance: 51.9
click at [1479, 124] on button "Save" at bounding box center [1500, 121] width 80 height 30
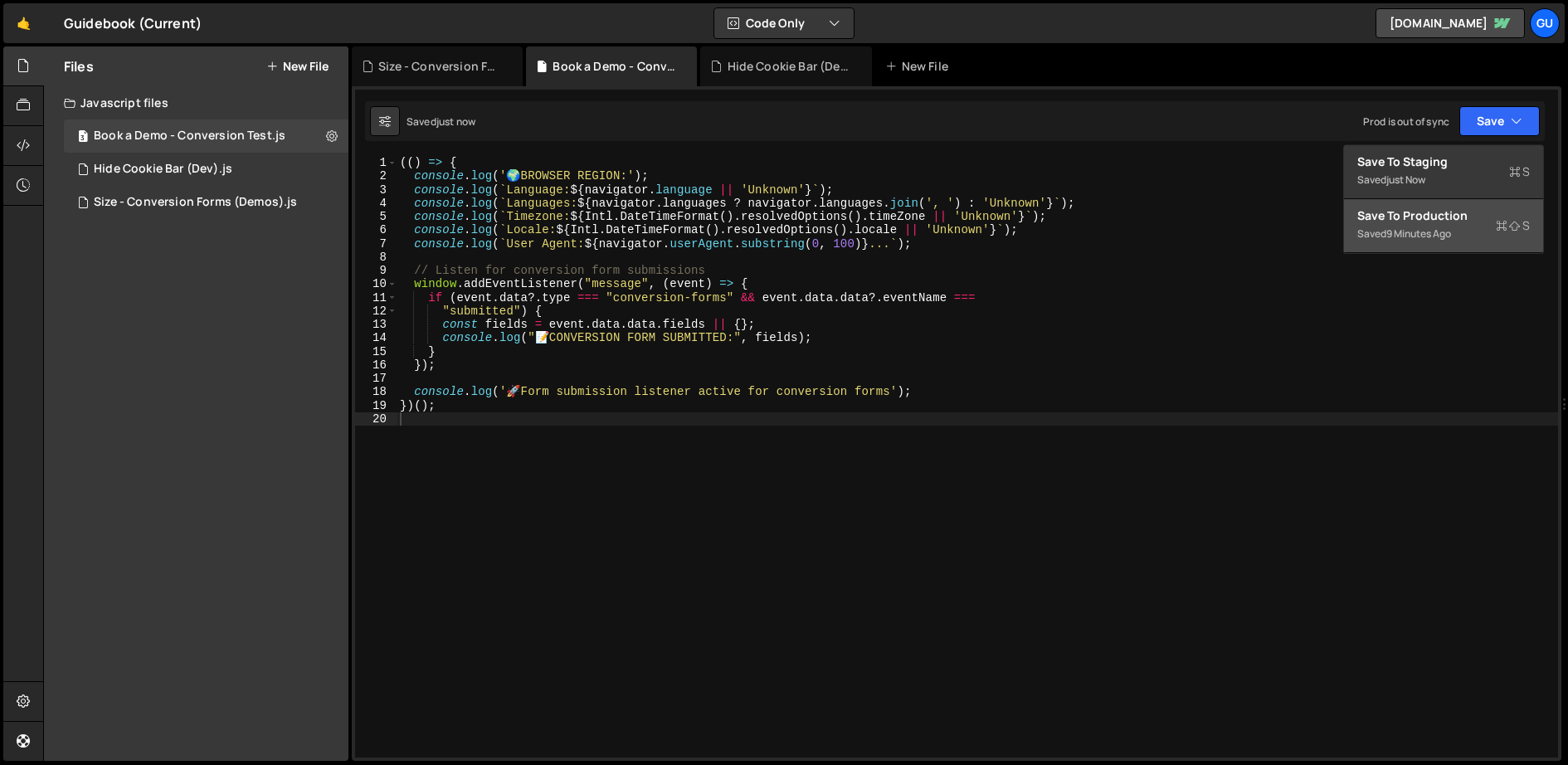
click at [1452, 223] on div "Save to Production S" at bounding box center [1443, 216] width 172 height 17
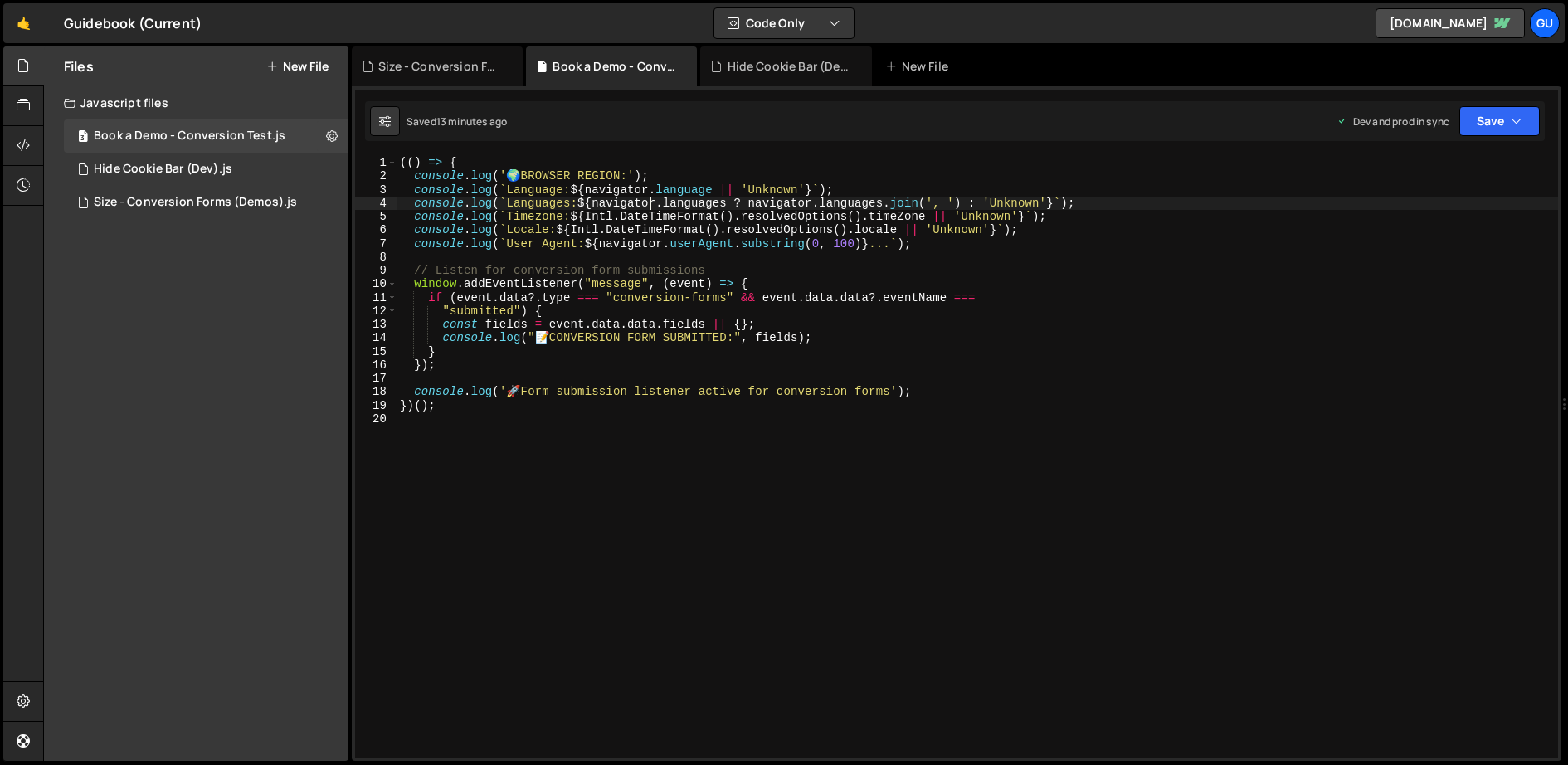
click at [648, 197] on div "(( ) => { console . log ( ' 🌍 BROWSER REGION:' ) ; console . log ( ` Language: …" at bounding box center [978, 471] width 1162 height 629
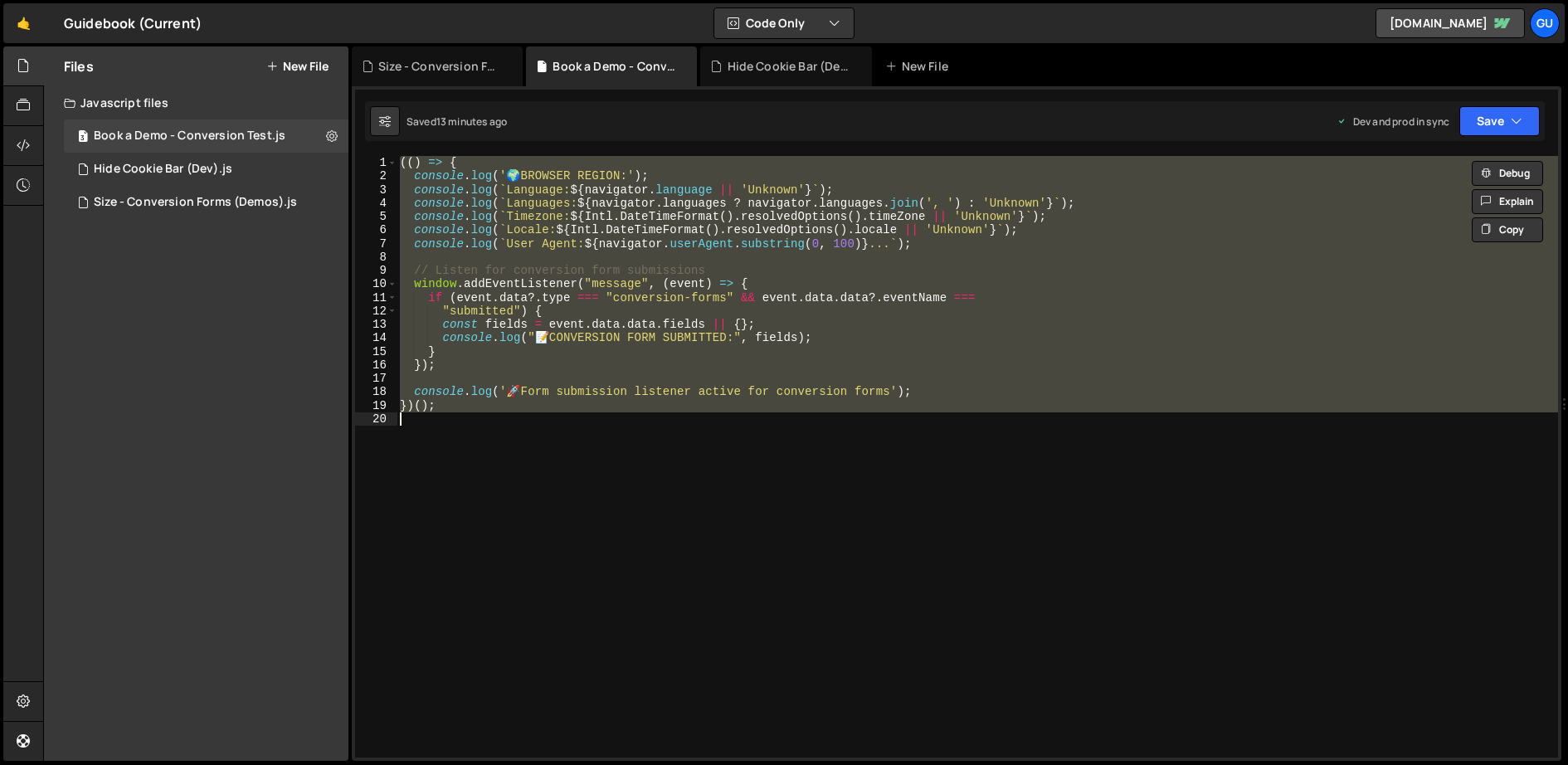
click at [918, 287] on div "(( ) => { console . log ( ' 🌍 BROWSER REGION:' ) ; console . log ( ` Language: …" at bounding box center [978, 457] width 1162 height 602
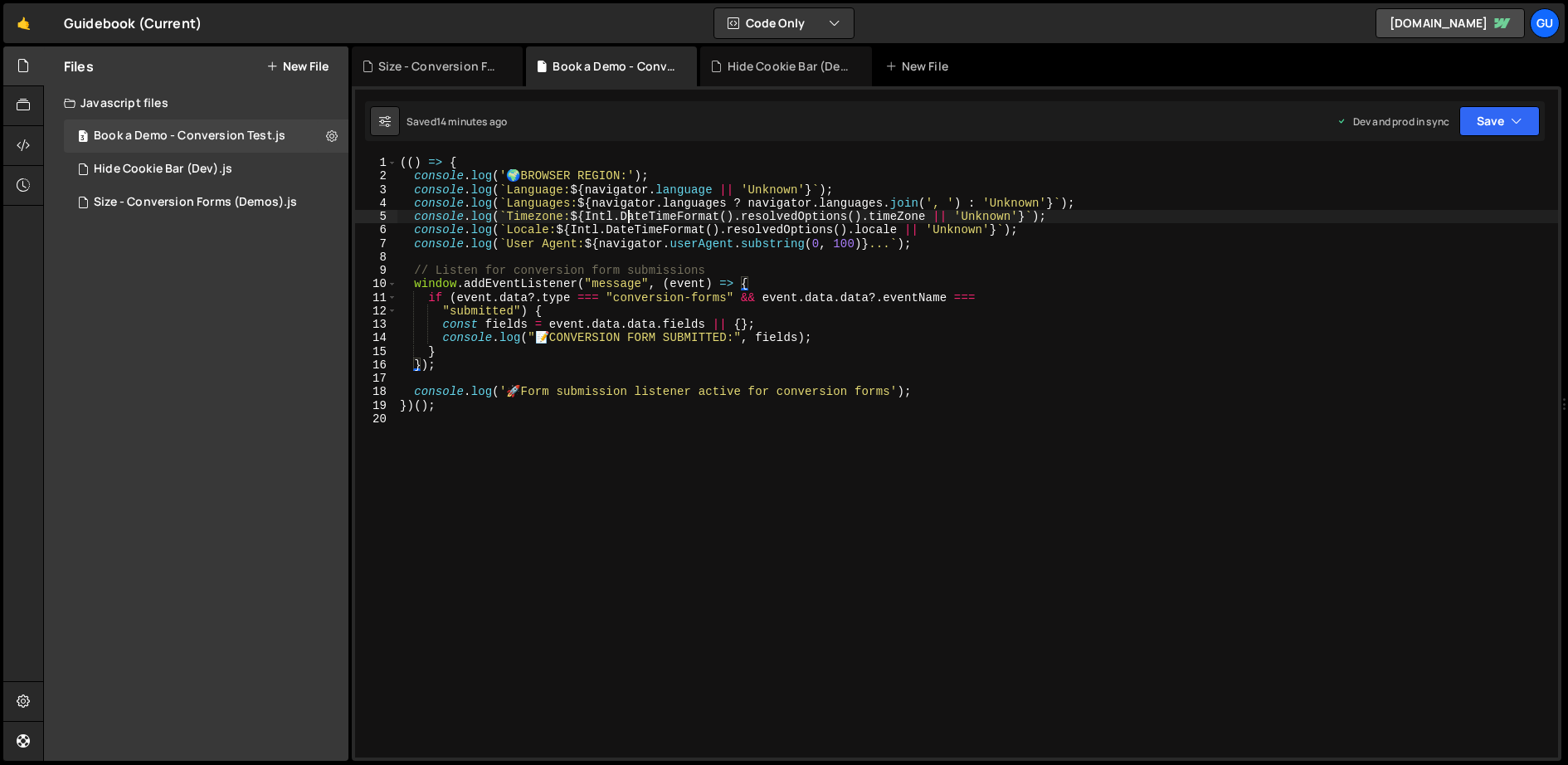
click at [632, 211] on div "(( ) => { console . log ( ' 🌍 BROWSER REGION:' ) ; console . log ( ` Language: …" at bounding box center [978, 471] width 1162 height 629
type textarea "})();"
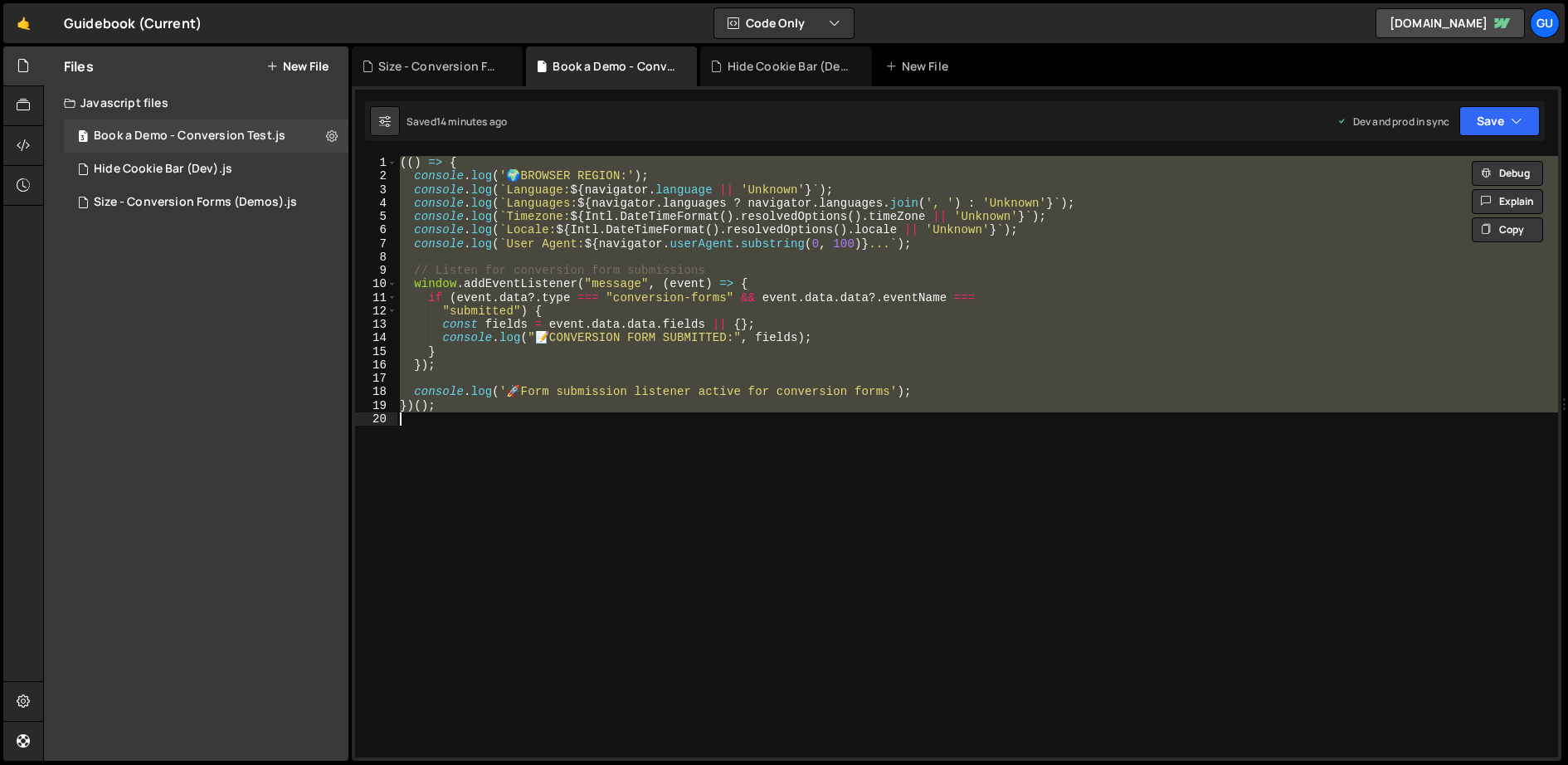
paste textarea
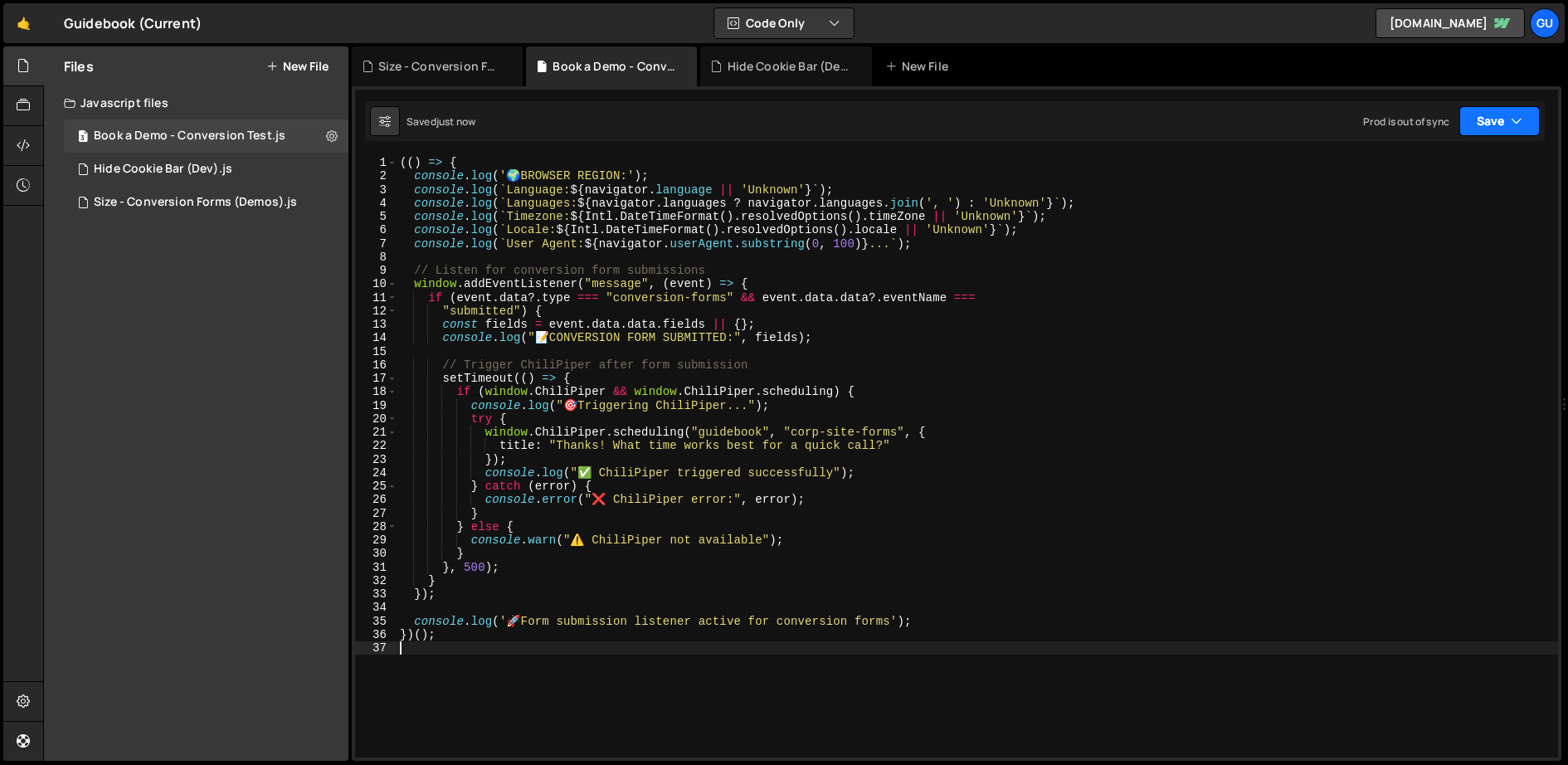
click at [1508, 121] on button "Save" at bounding box center [1500, 121] width 80 height 30
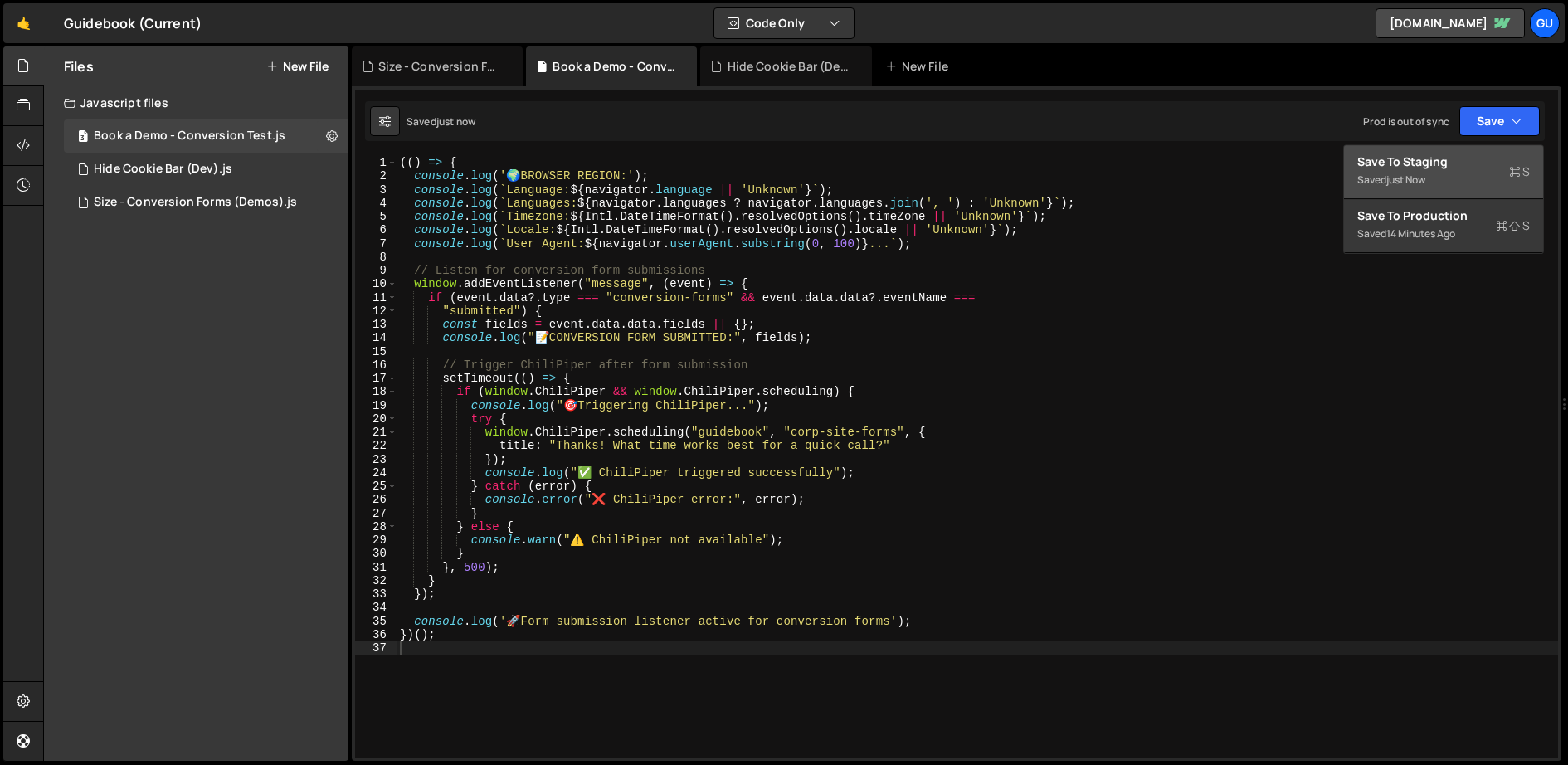
click at [1483, 184] on div "Saved just now" at bounding box center [1443, 180] width 172 height 20
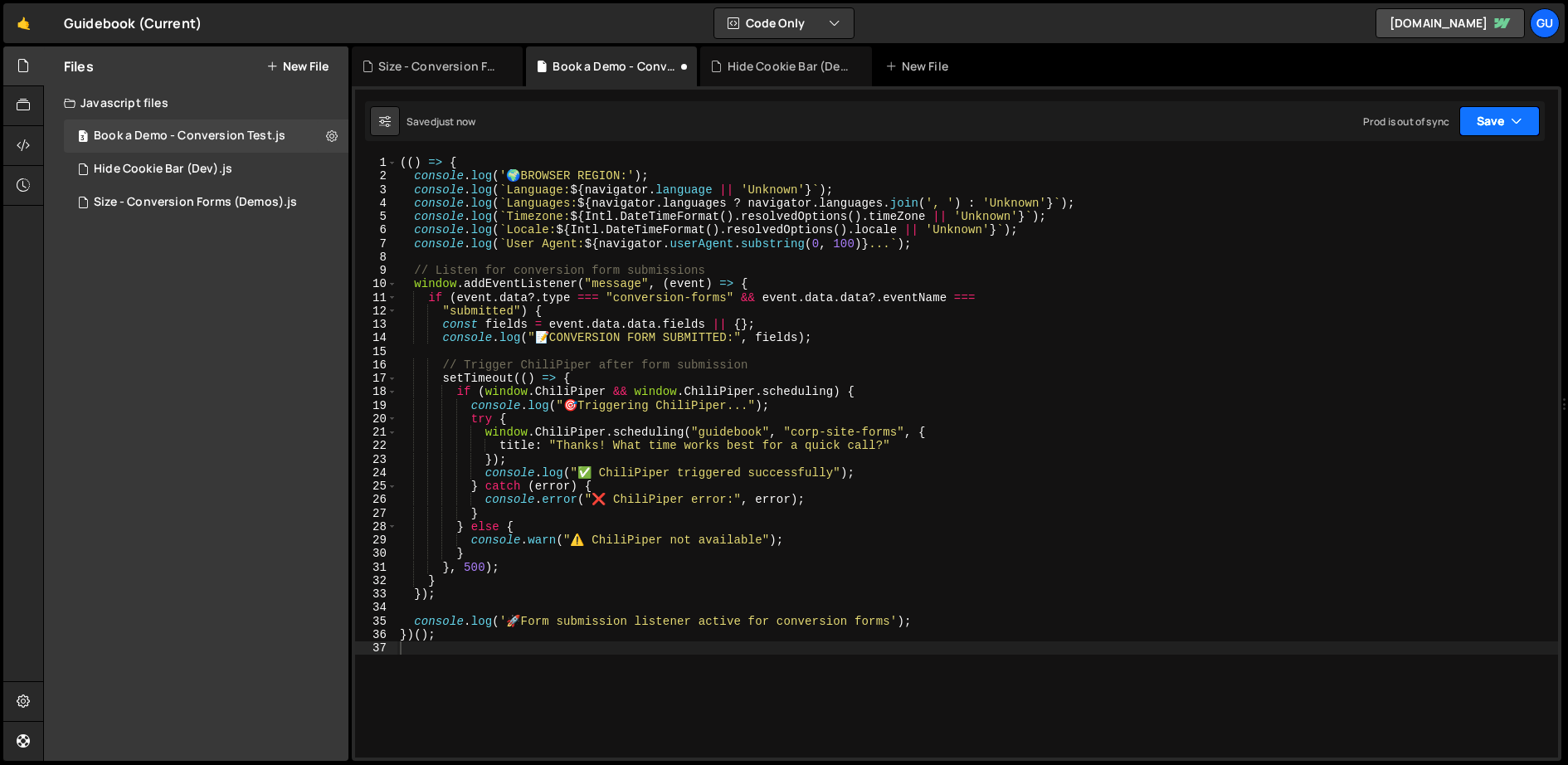
click at [1501, 131] on button "Save" at bounding box center [1500, 121] width 80 height 30
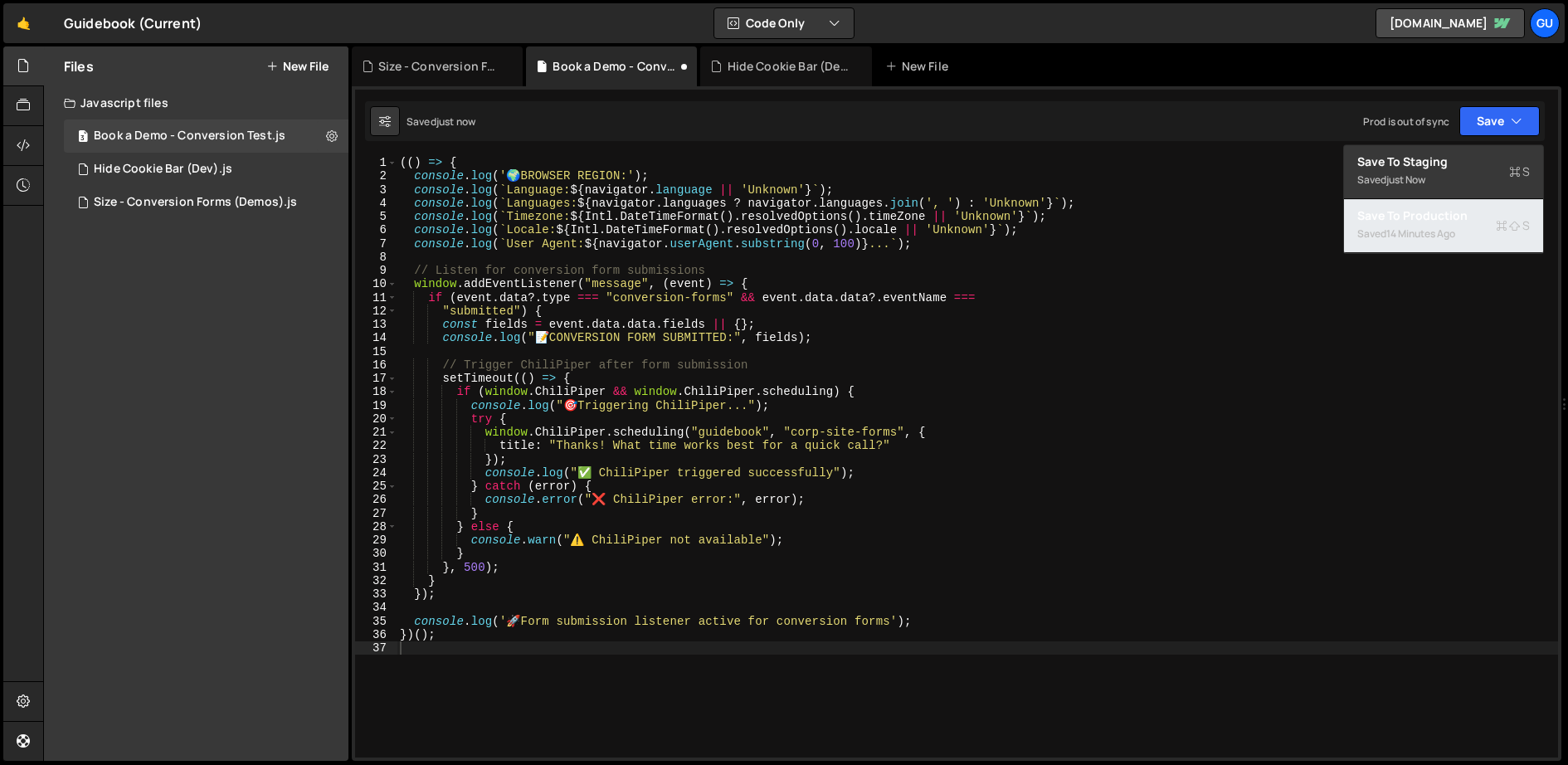
drag, startPoint x: 1475, startPoint y: 241, endPoint x: 1460, endPoint y: 229, distance: 19.2
click at [1475, 241] on div "Saved 14 minutes ago" at bounding box center [1443, 234] width 172 height 20
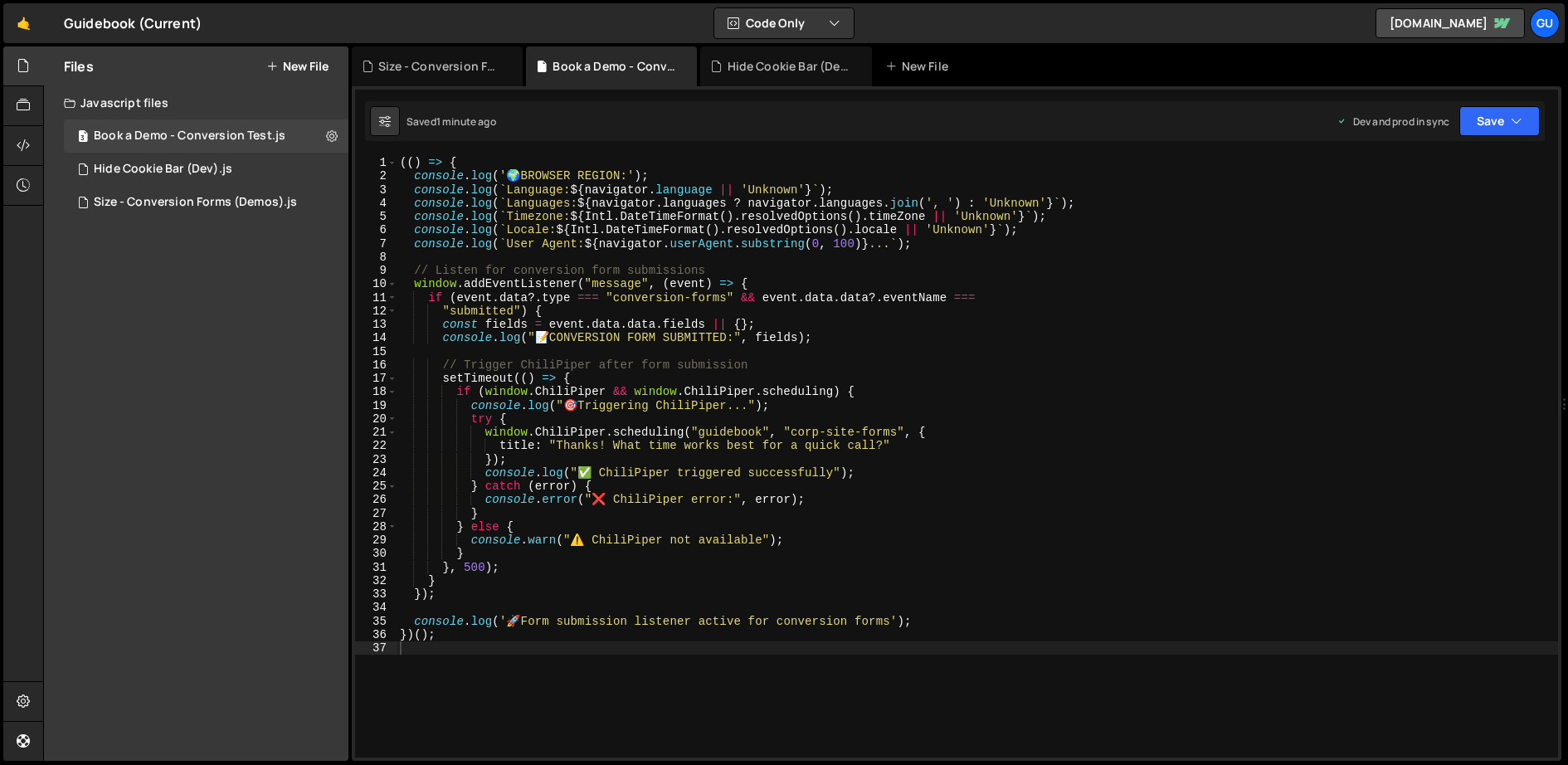
click at [638, 204] on div "(( ) => { console . log ( ' 🌍 BROWSER REGION:' ) ; console . log ( ` Language: …" at bounding box center [978, 471] width 1162 height 629
type textarea "})();"
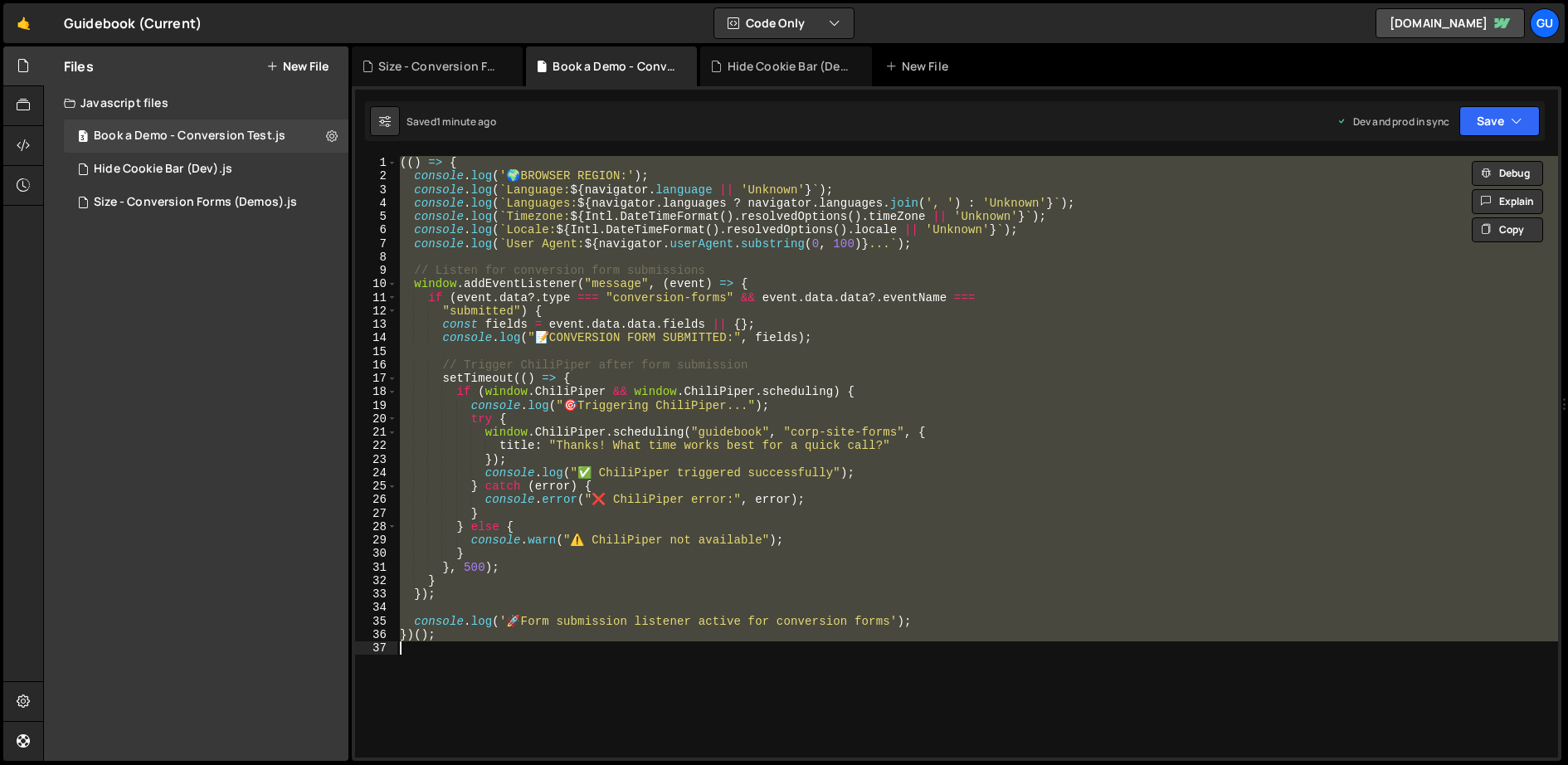
paste textarea
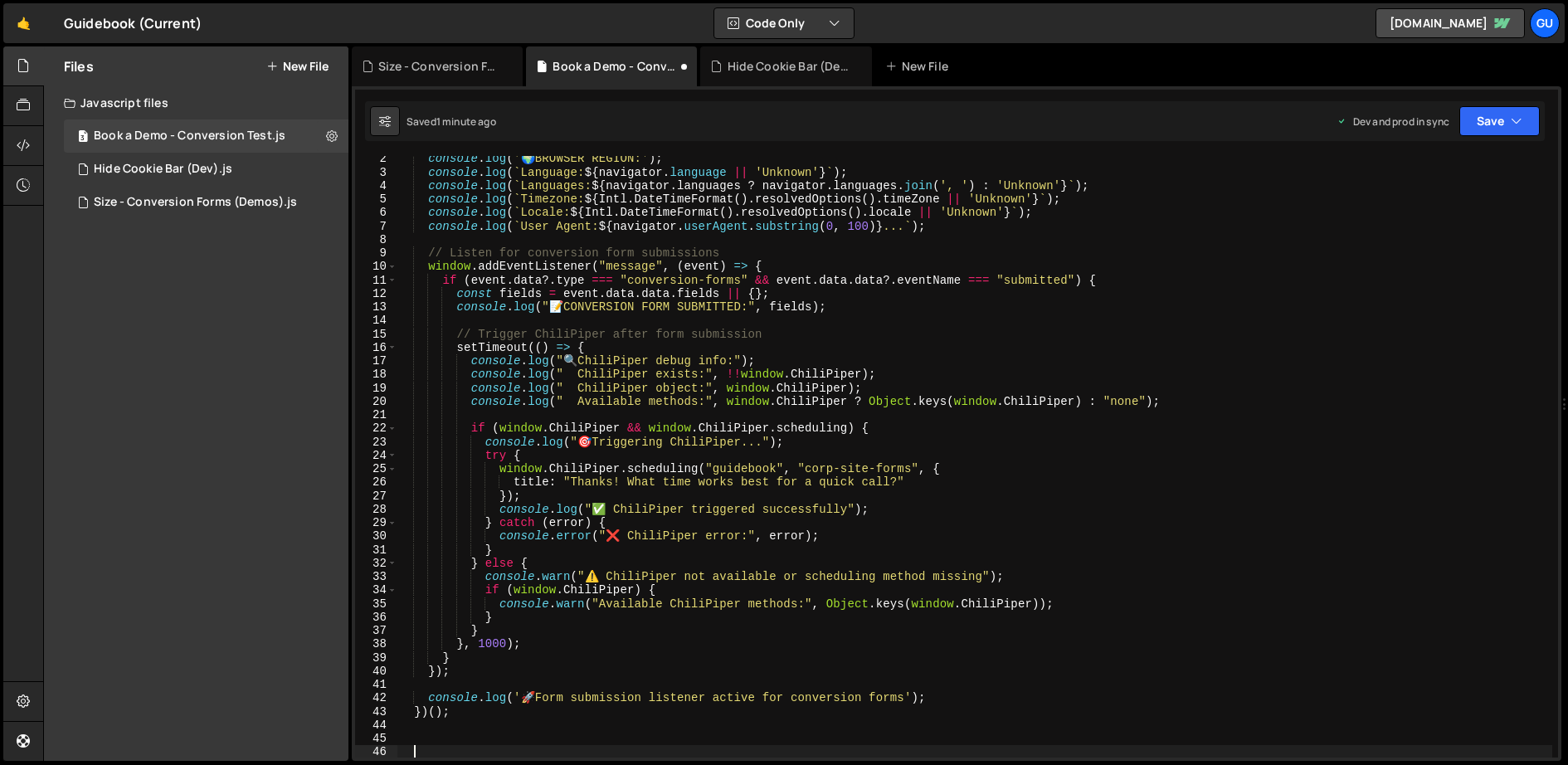
scroll to position [18, 0]
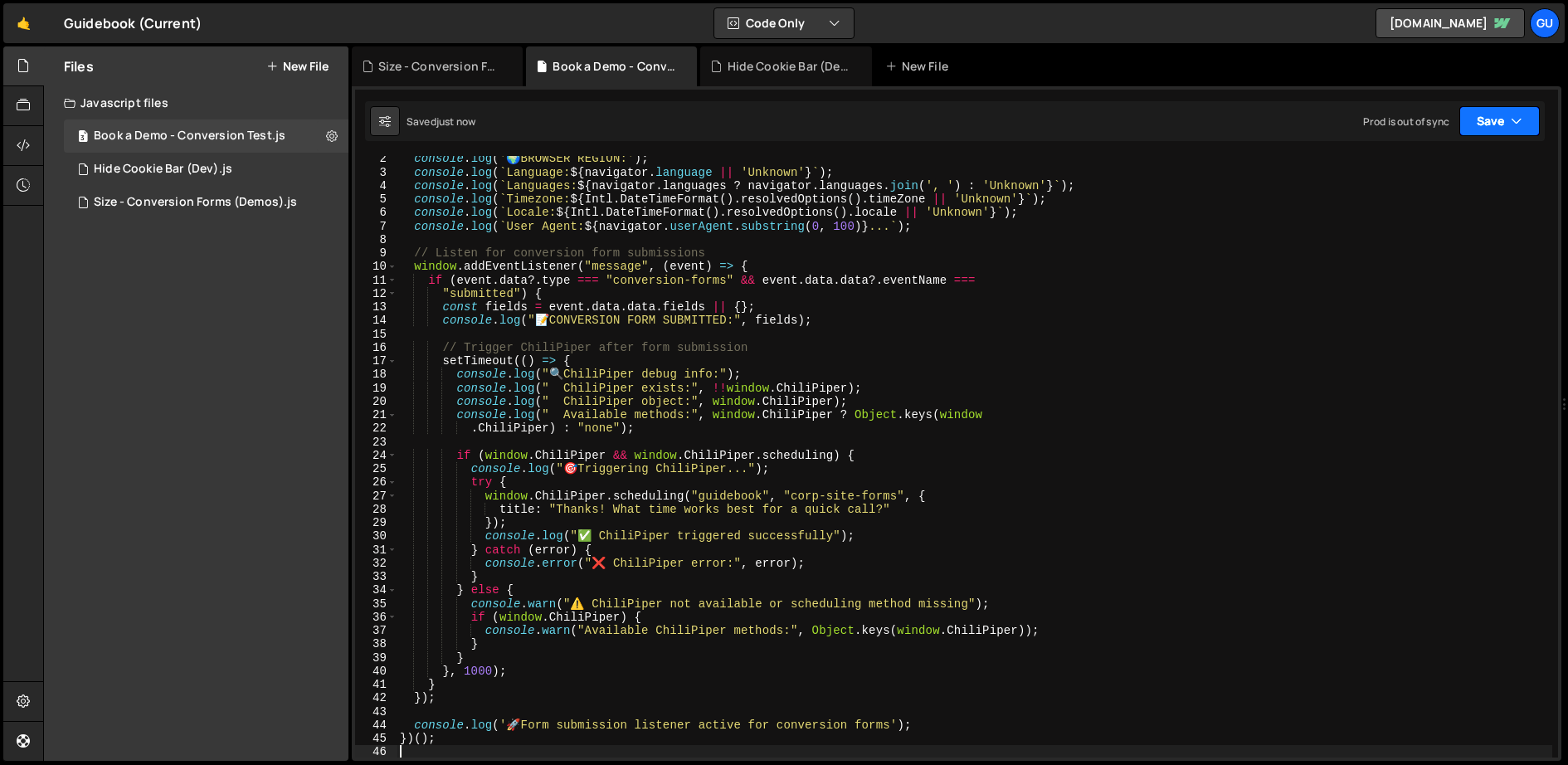
click at [1533, 117] on button "Save" at bounding box center [1500, 121] width 80 height 30
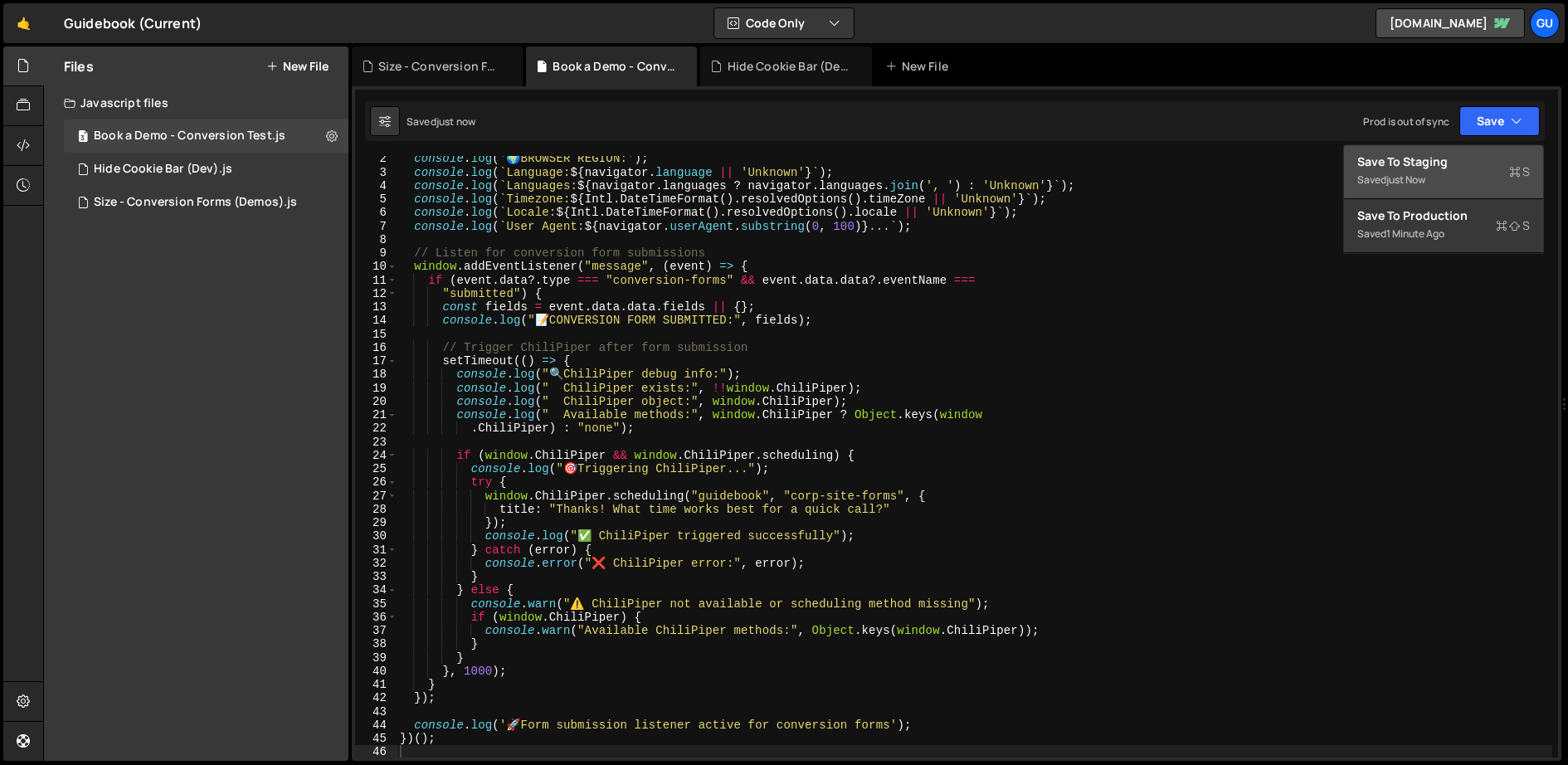
click at [1492, 149] on button "Save to Staging S Saved just now" at bounding box center [1443, 172] width 199 height 53
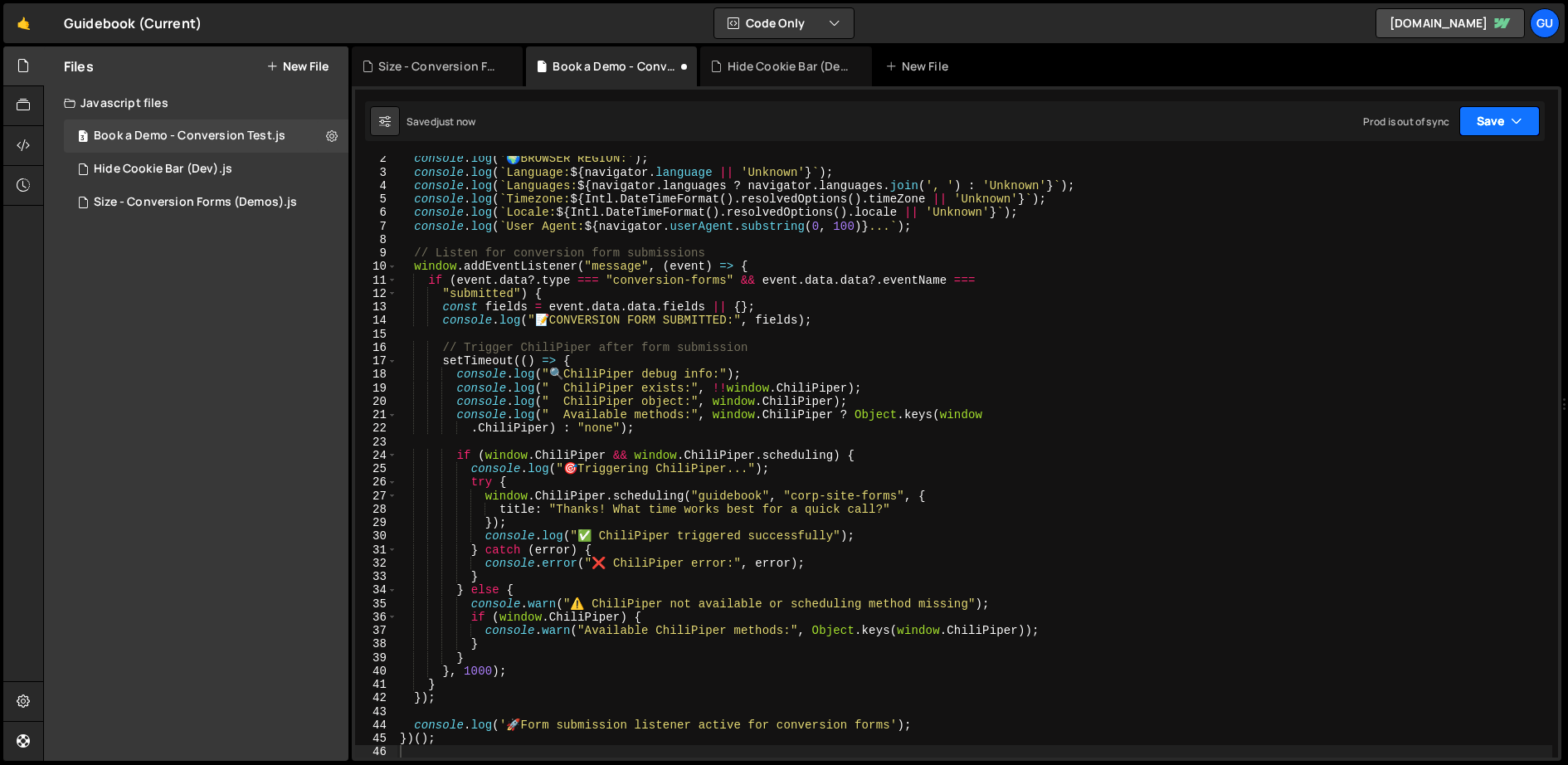
click at [1515, 116] on icon "button" at bounding box center [1518, 121] width 12 height 17
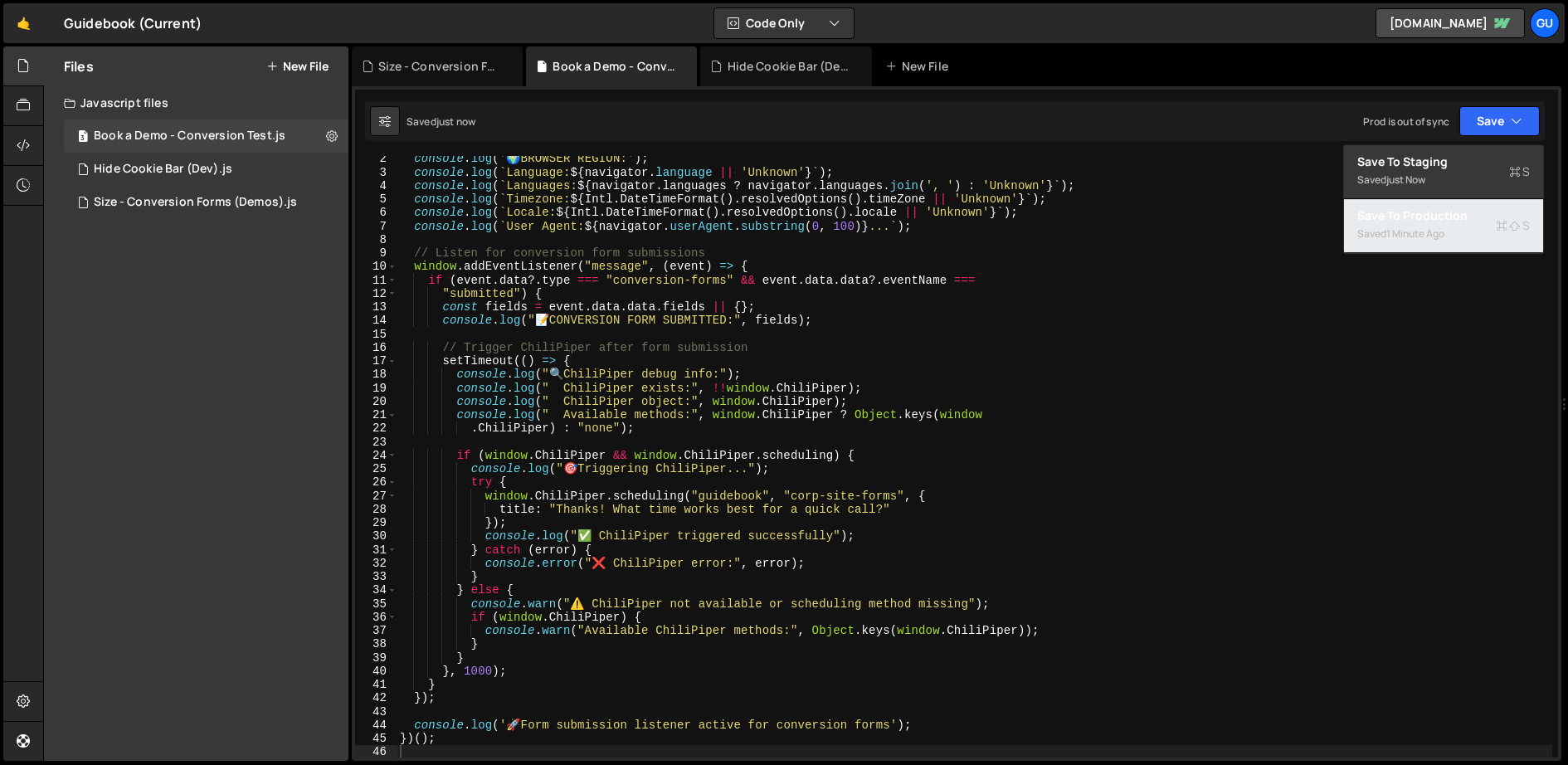
drag, startPoint x: 1455, startPoint y: 208, endPoint x: 1424, endPoint y: 192, distance: 34.9
click at [1455, 208] on div "Save to Production S" at bounding box center [1443, 216] width 172 height 17
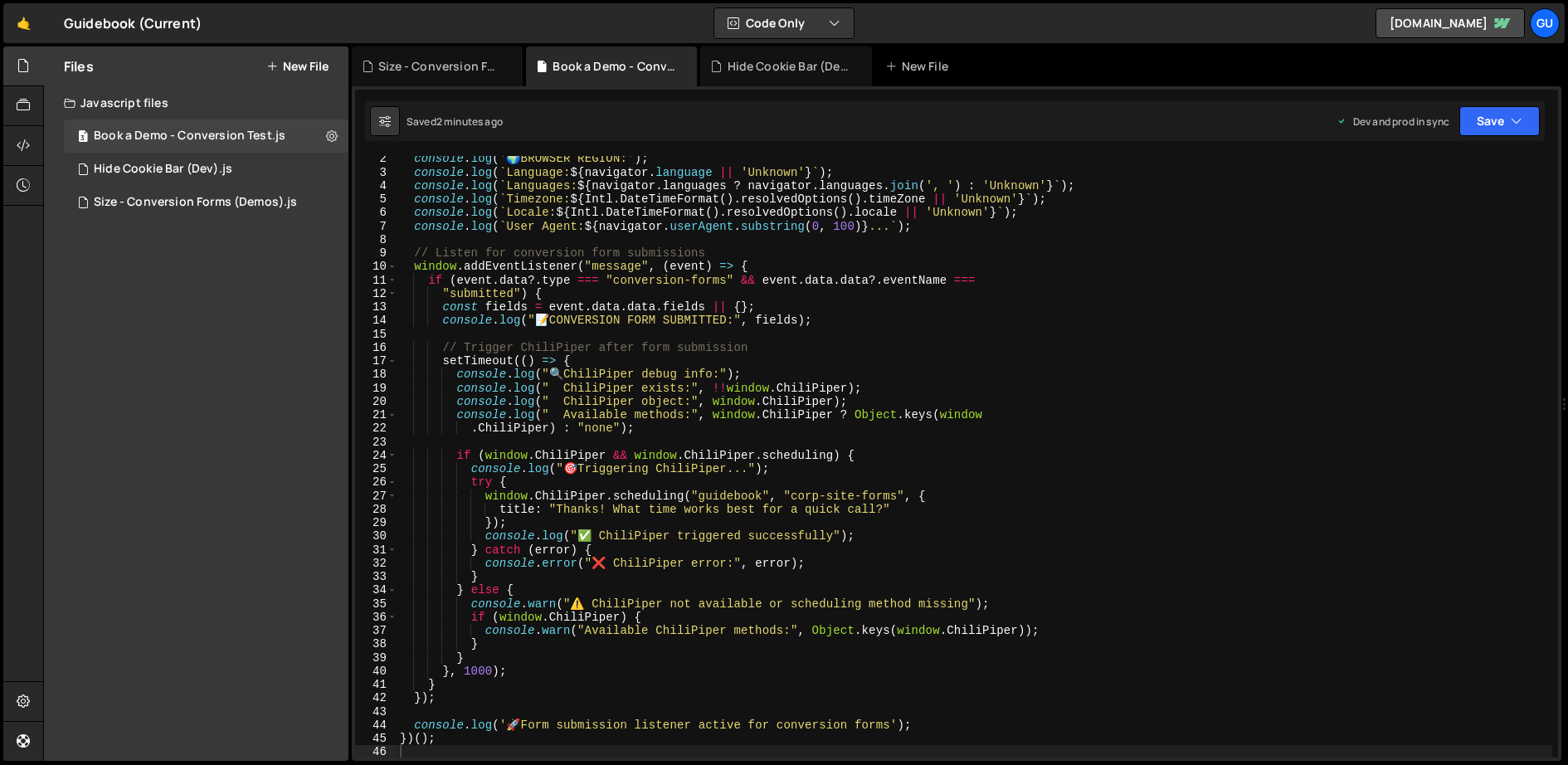
click at [802, 216] on div "console . log ( ' 🌍 BROWSER REGION:' ) ; console . log ( ` Language: ${ navigat…" at bounding box center [975, 466] width 1157 height 629
type textarea "})();"
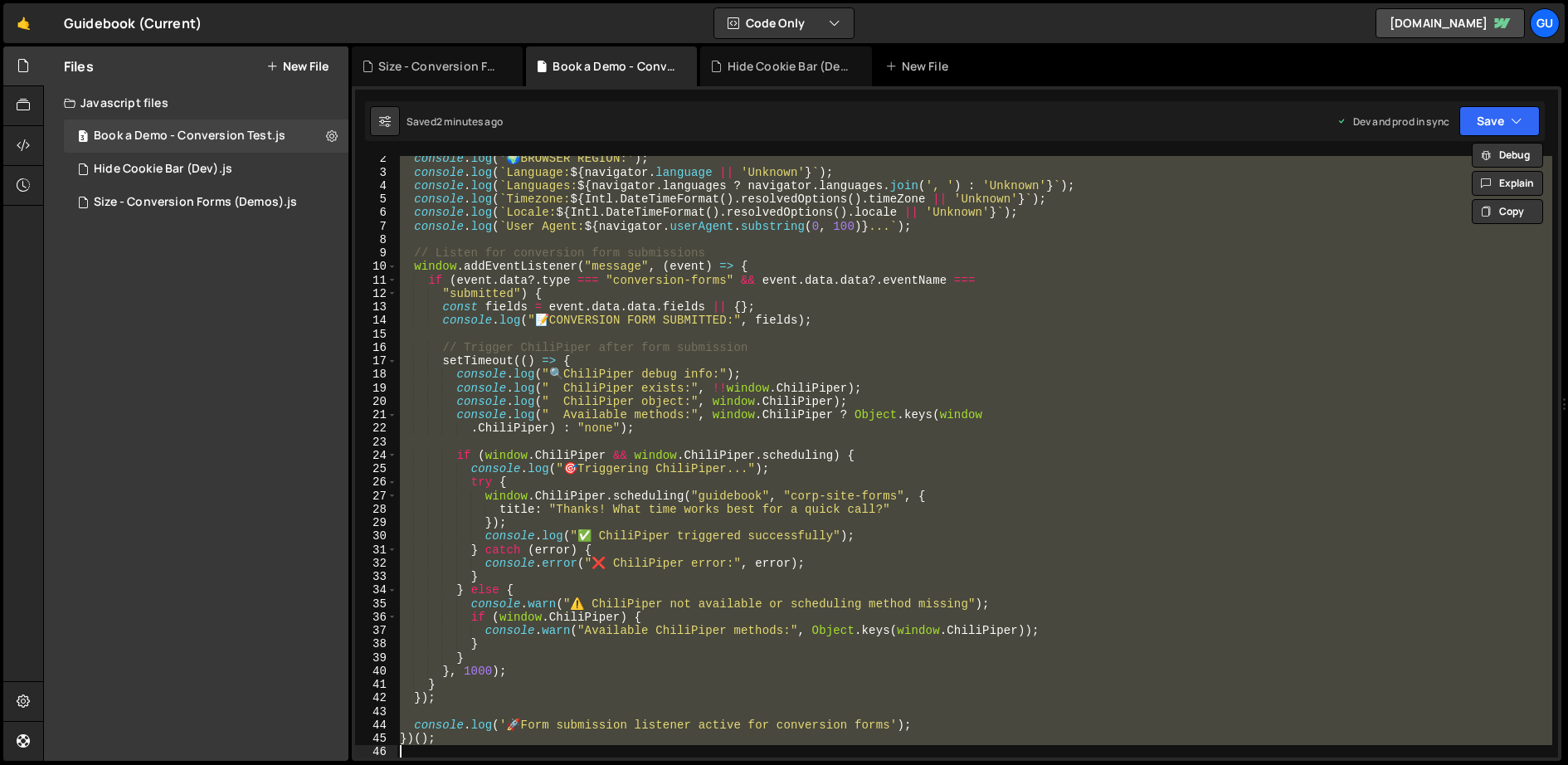
paste textarea
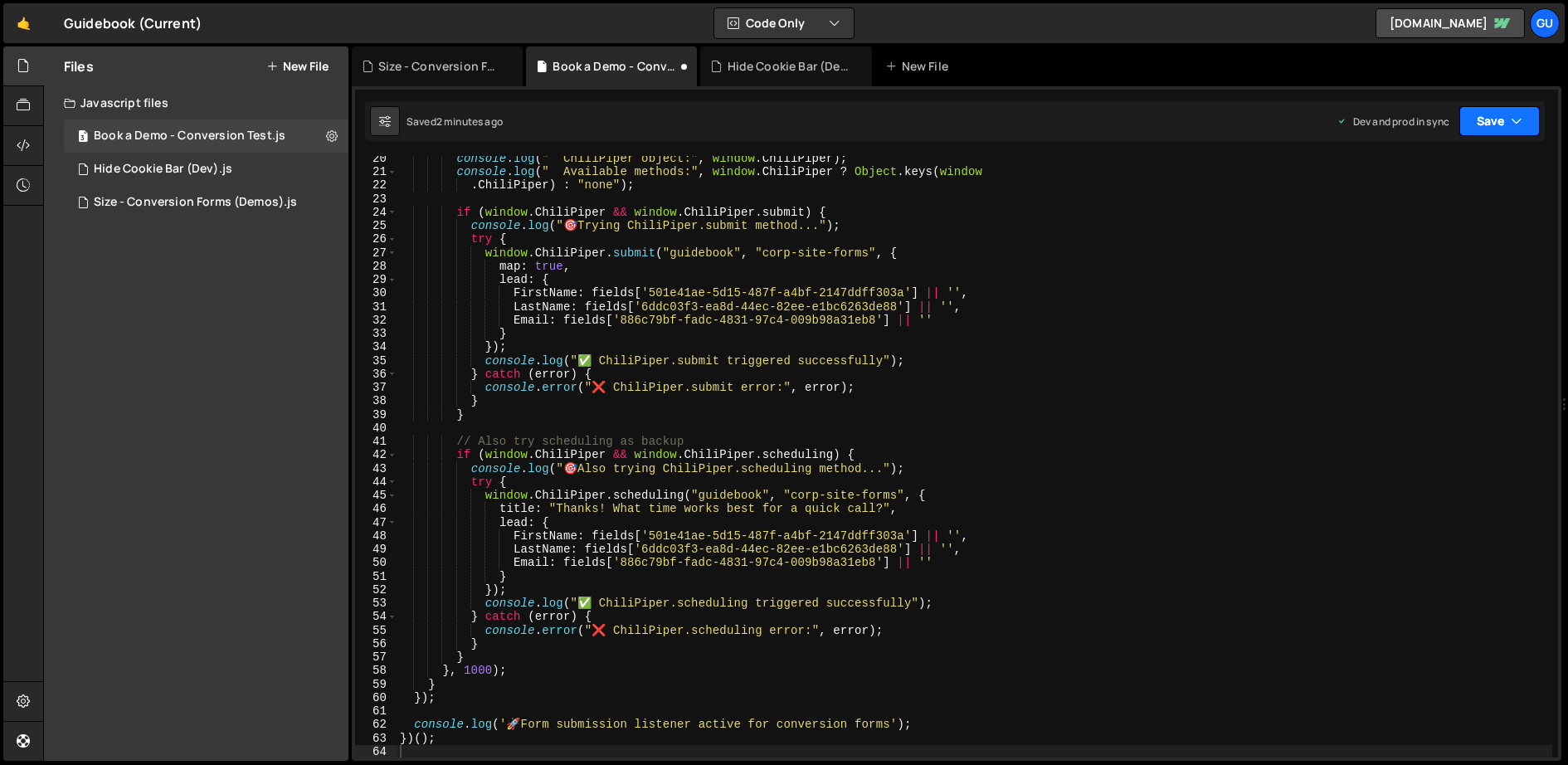
click at [1500, 119] on button "Save" at bounding box center [1500, 121] width 80 height 30
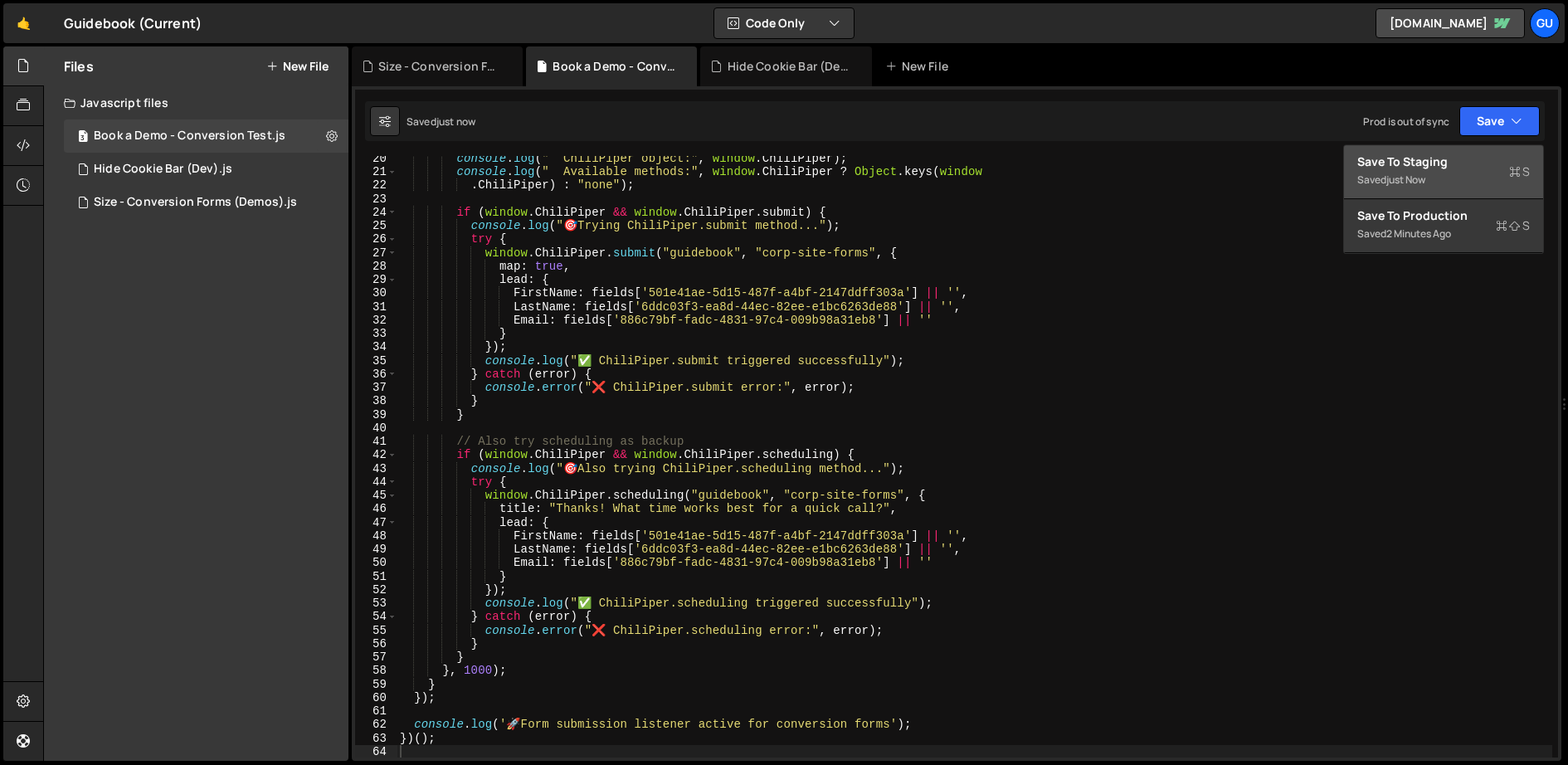
click at [1454, 170] on div "Saved just now" at bounding box center [1443, 180] width 172 height 20
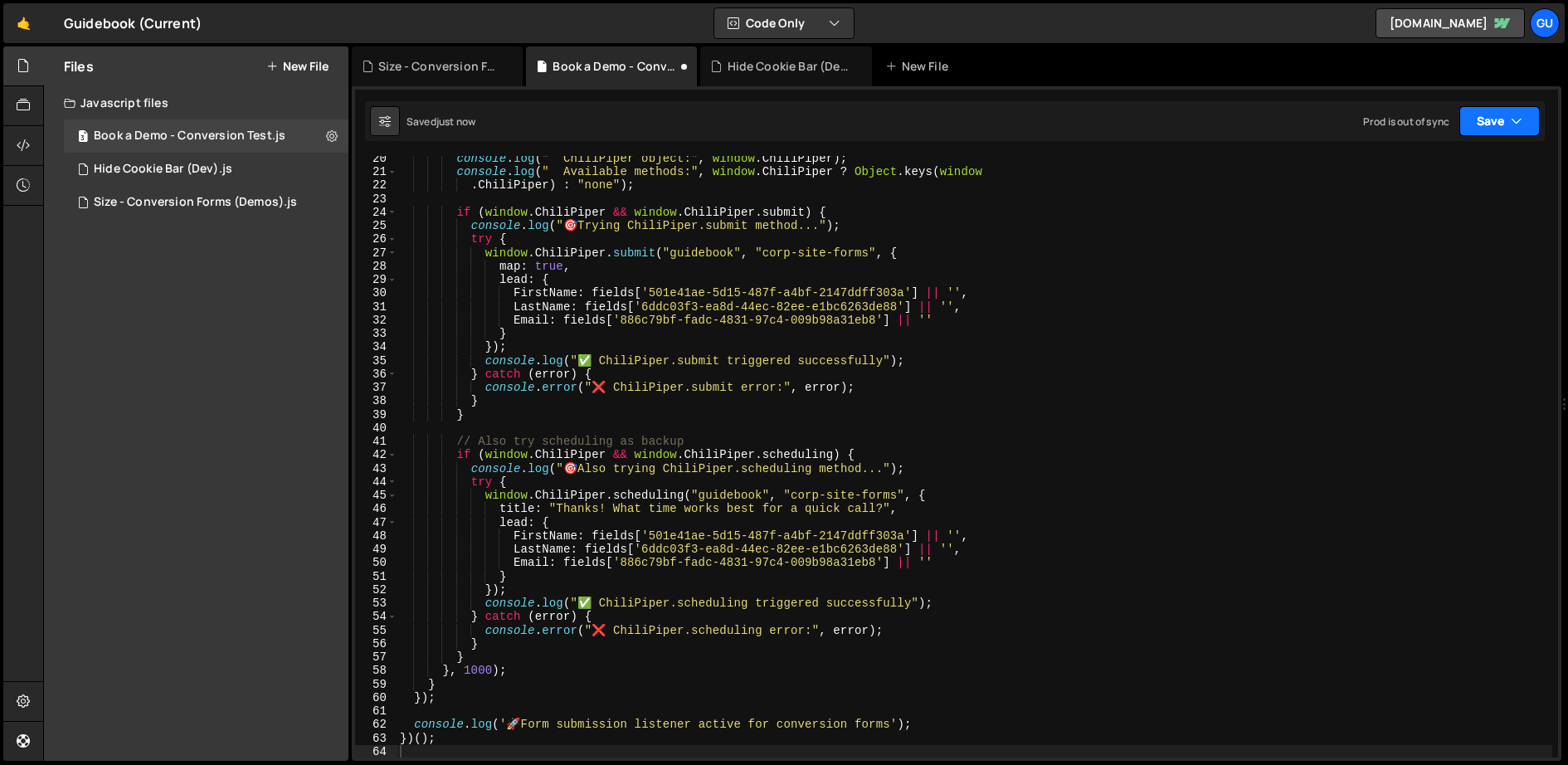
click at [1499, 120] on button "Save" at bounding box center [1500, 121] width 80 height 30
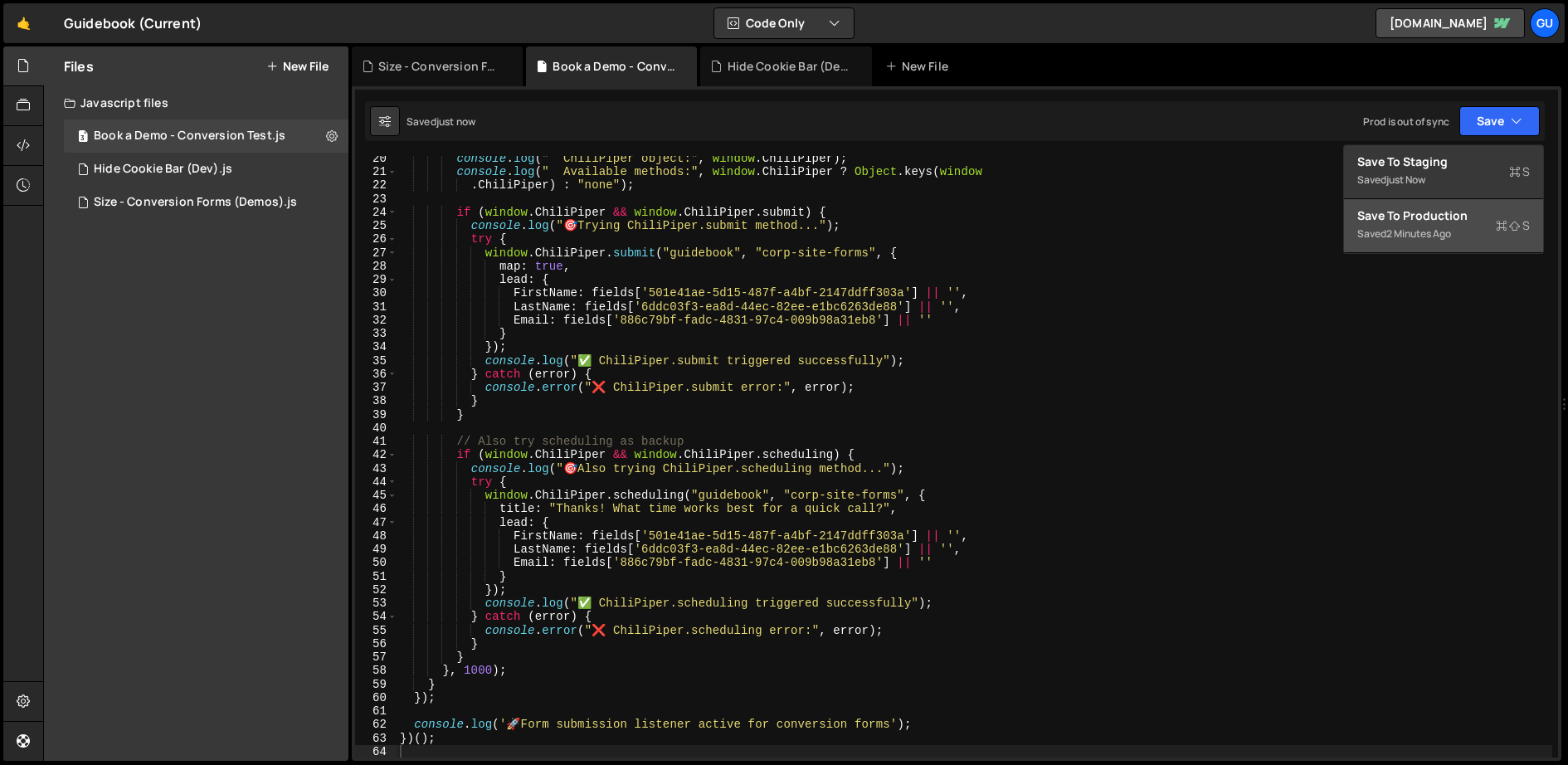
click at [1473, 200] on button "Save to Production S Saved 2 minutes ago" at bounding box center [1443, 226] width 199 height 53
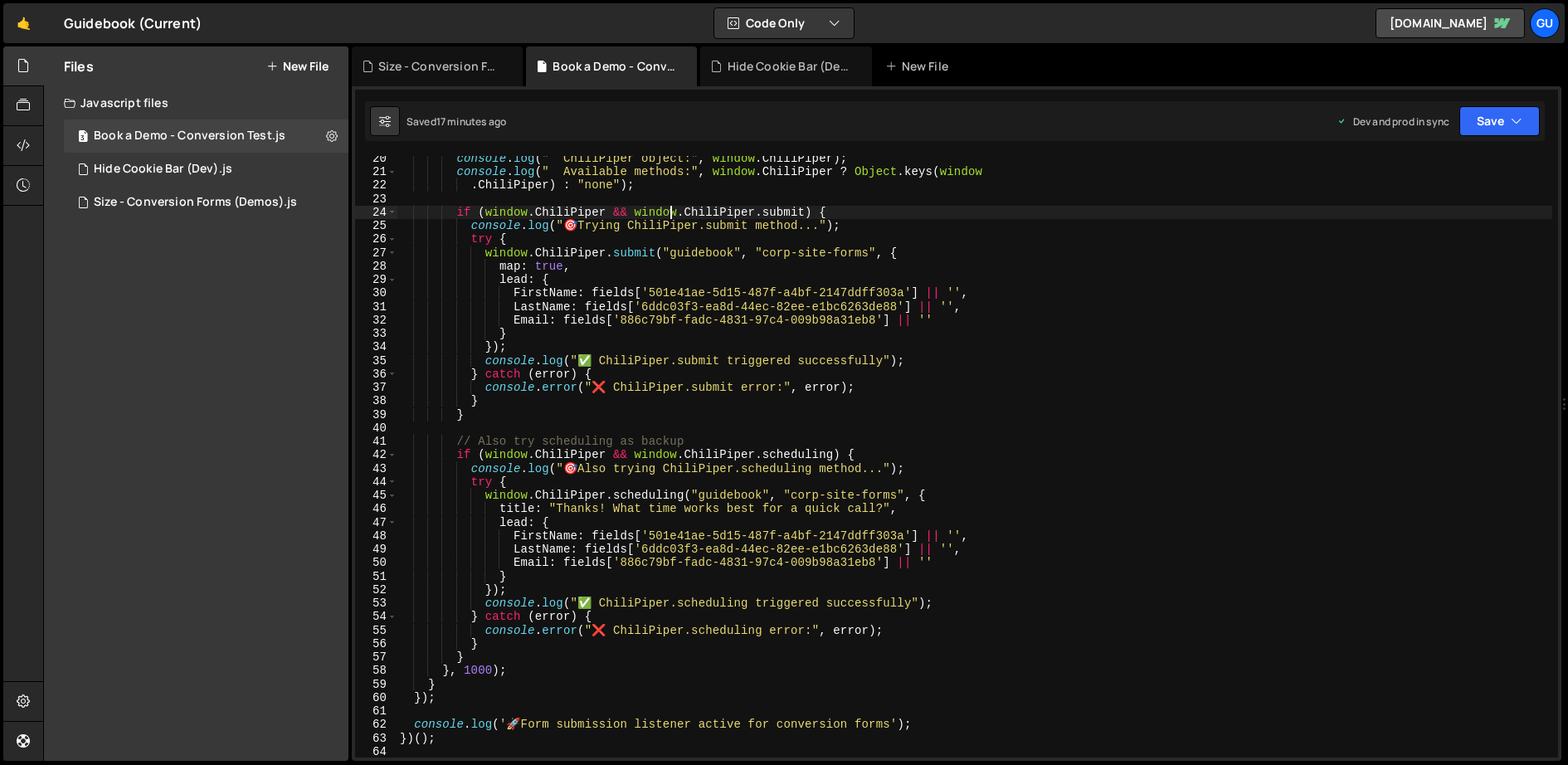
click at [674, 210] on div "console . log ( " ChiliPiper object:" , window . ChiliPiper ) ; console . log (…" at bounding box center [975, 466] width 1157 height 629
type textarea "})();"
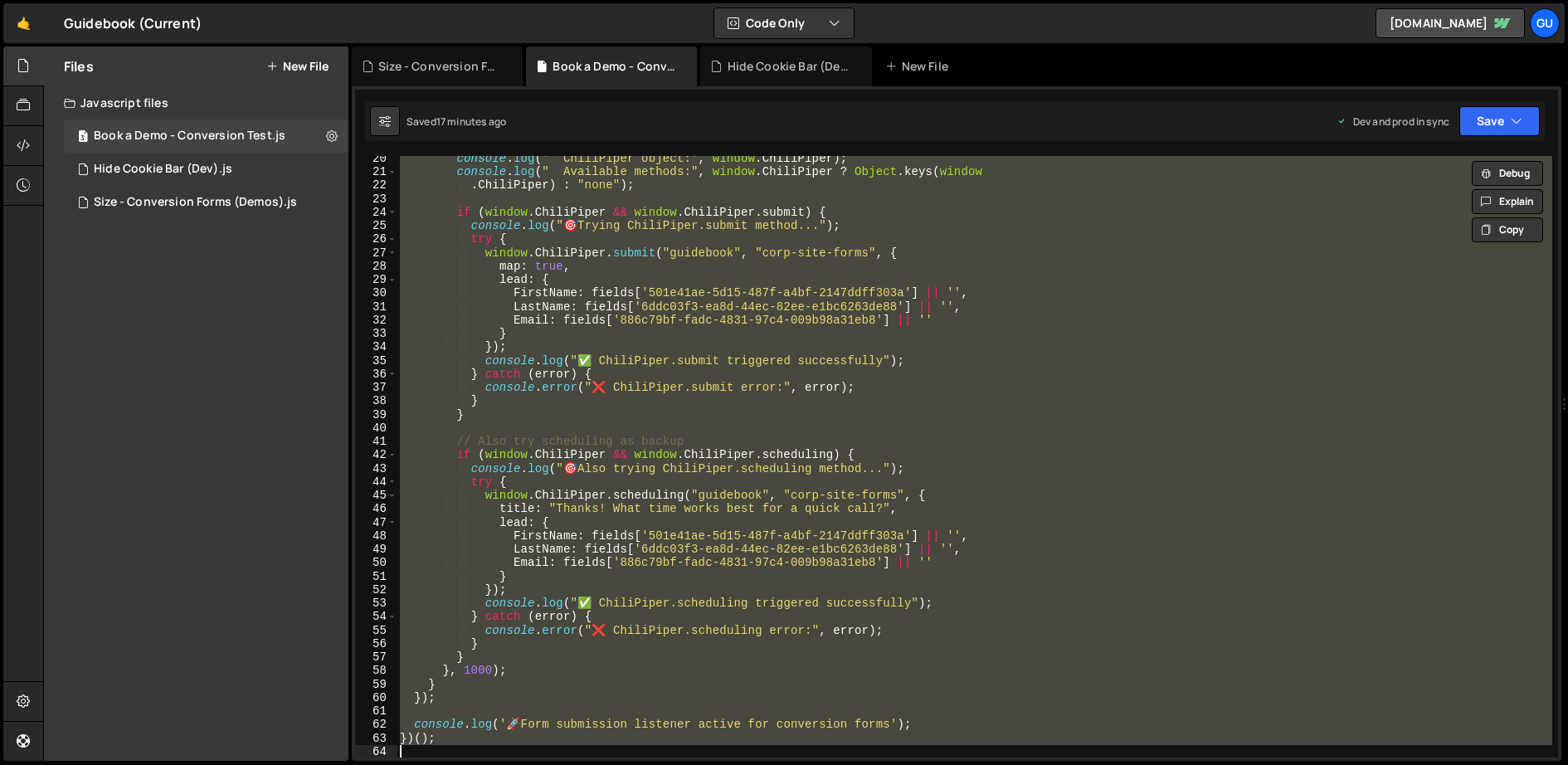
paste textarea
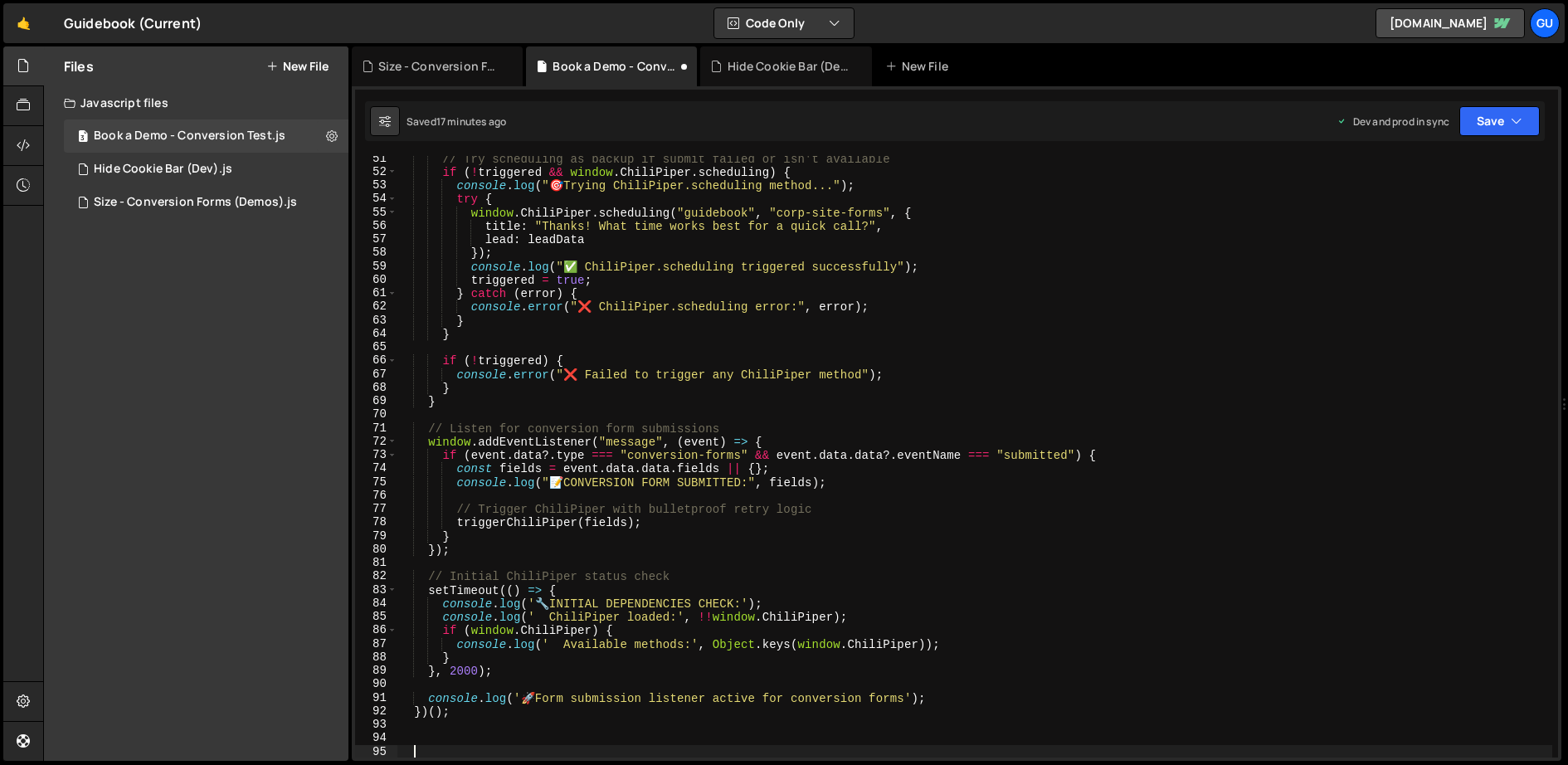
scroll to position [554, 0]
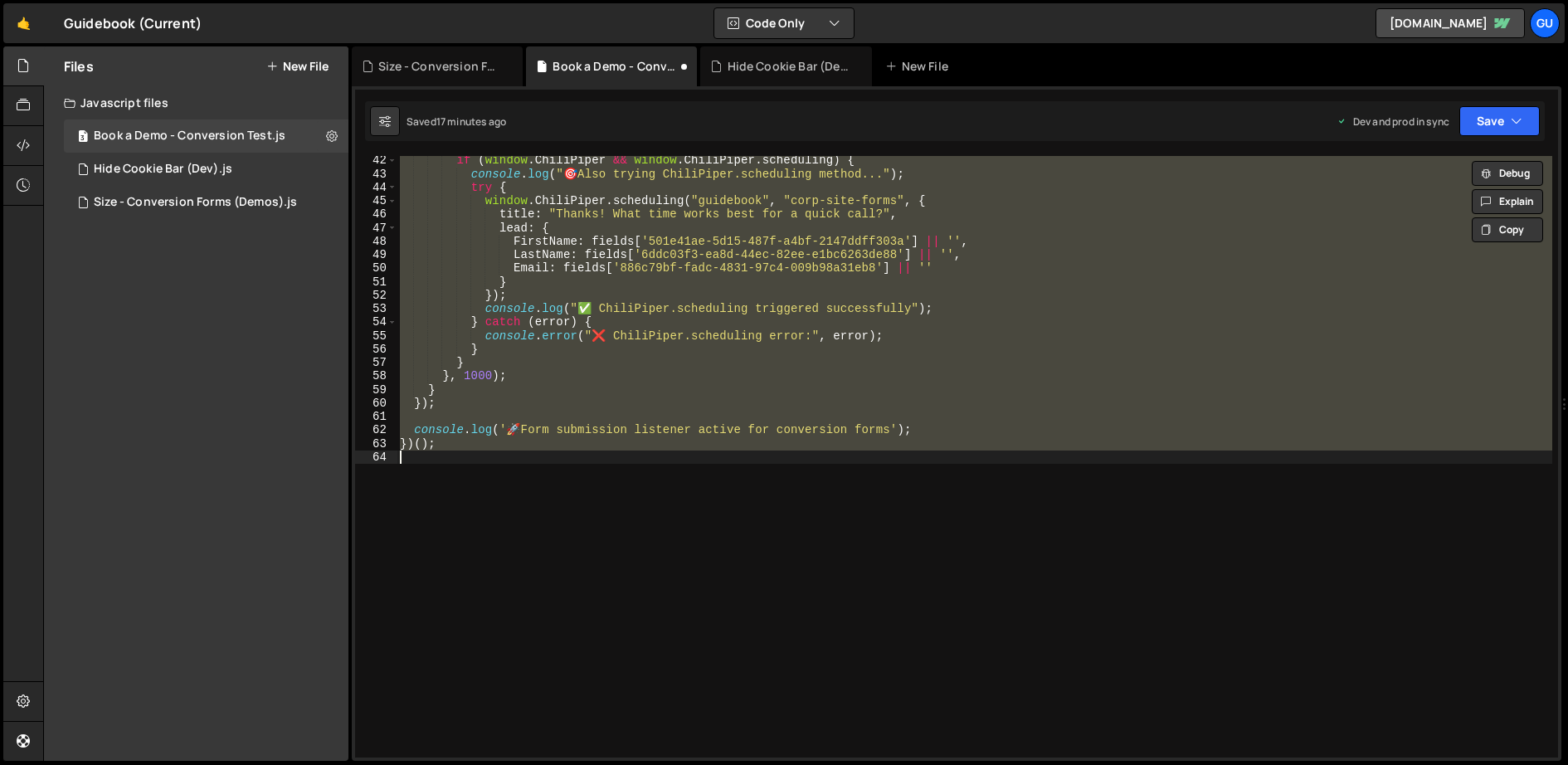
click at [1071, 294] on div "if ( window . ChiliPiper && window . ChiliPiper . scheduling ) { console . log …" at bounding box center [975, 457] width 1156 height 602
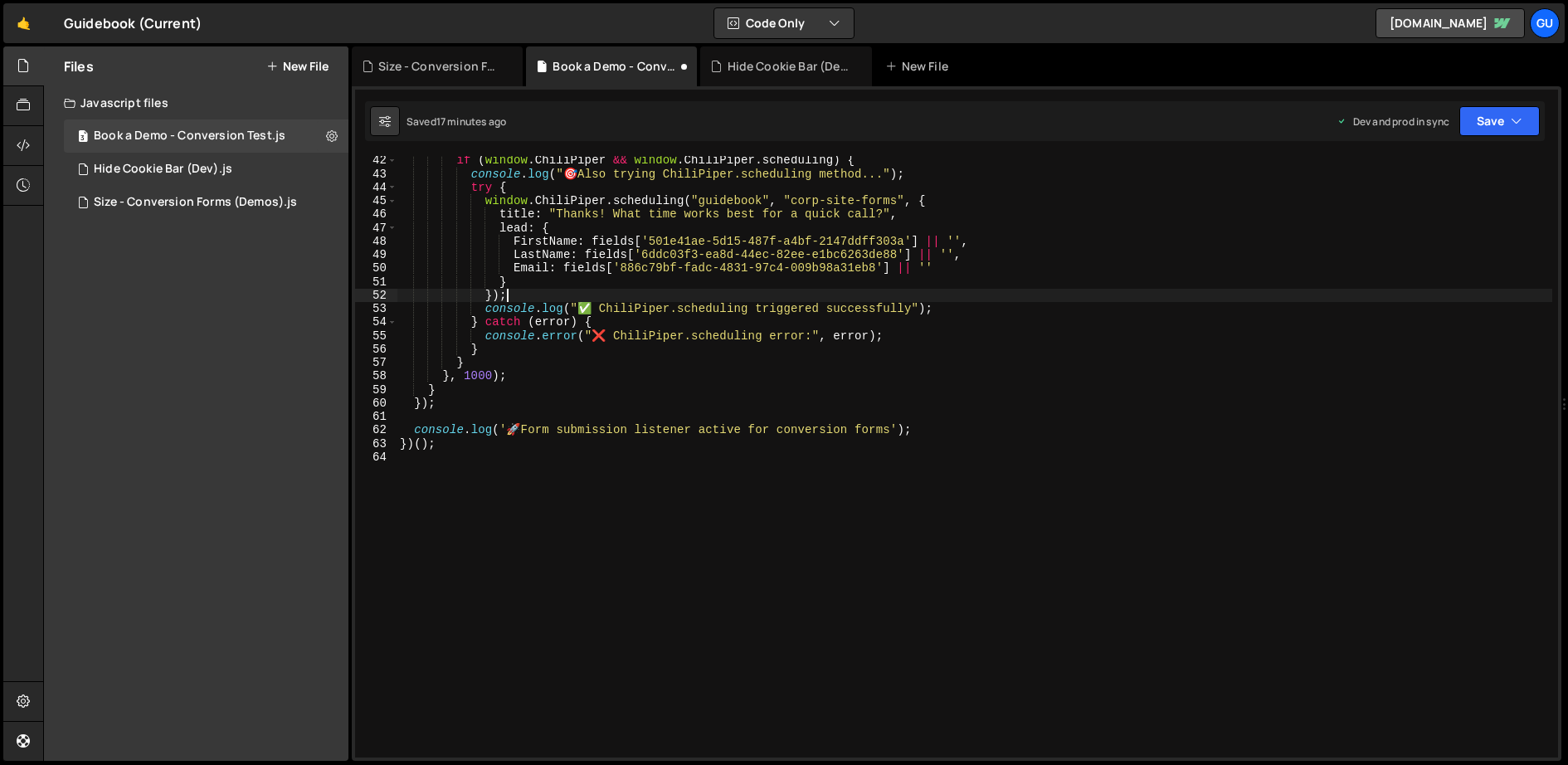
type textarea "})();"
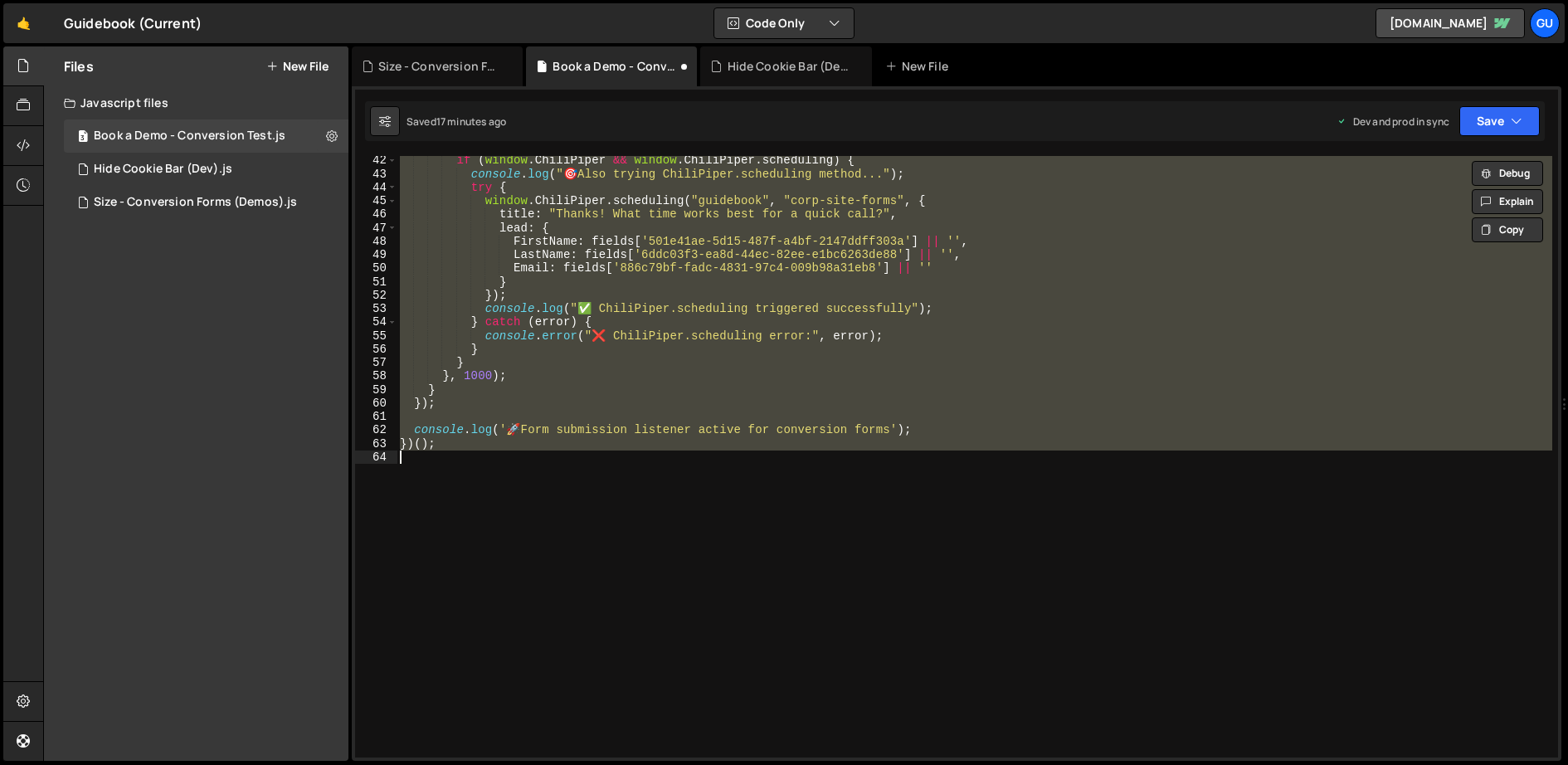
paste textarea
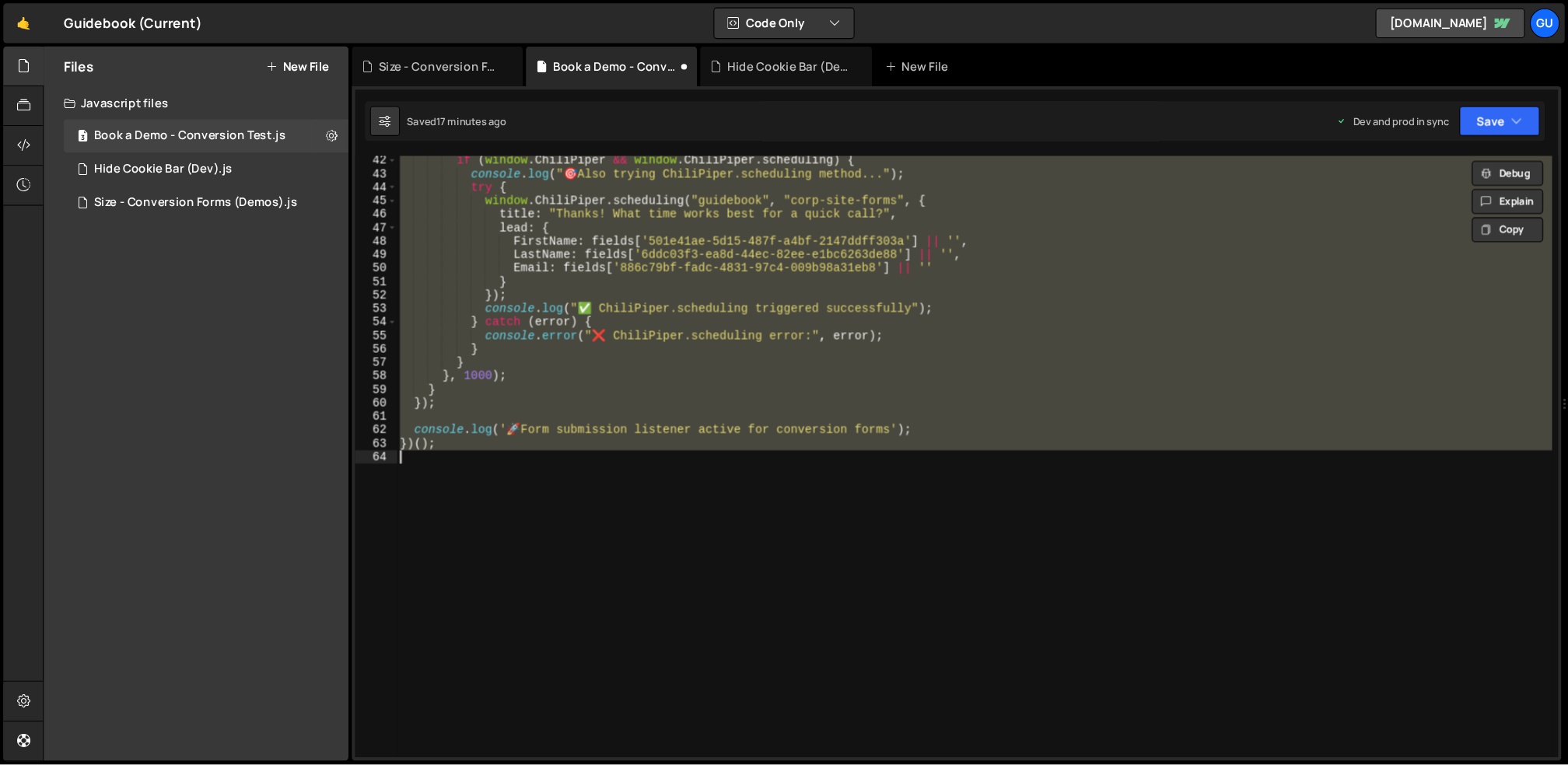
scroll to position [635, 0]
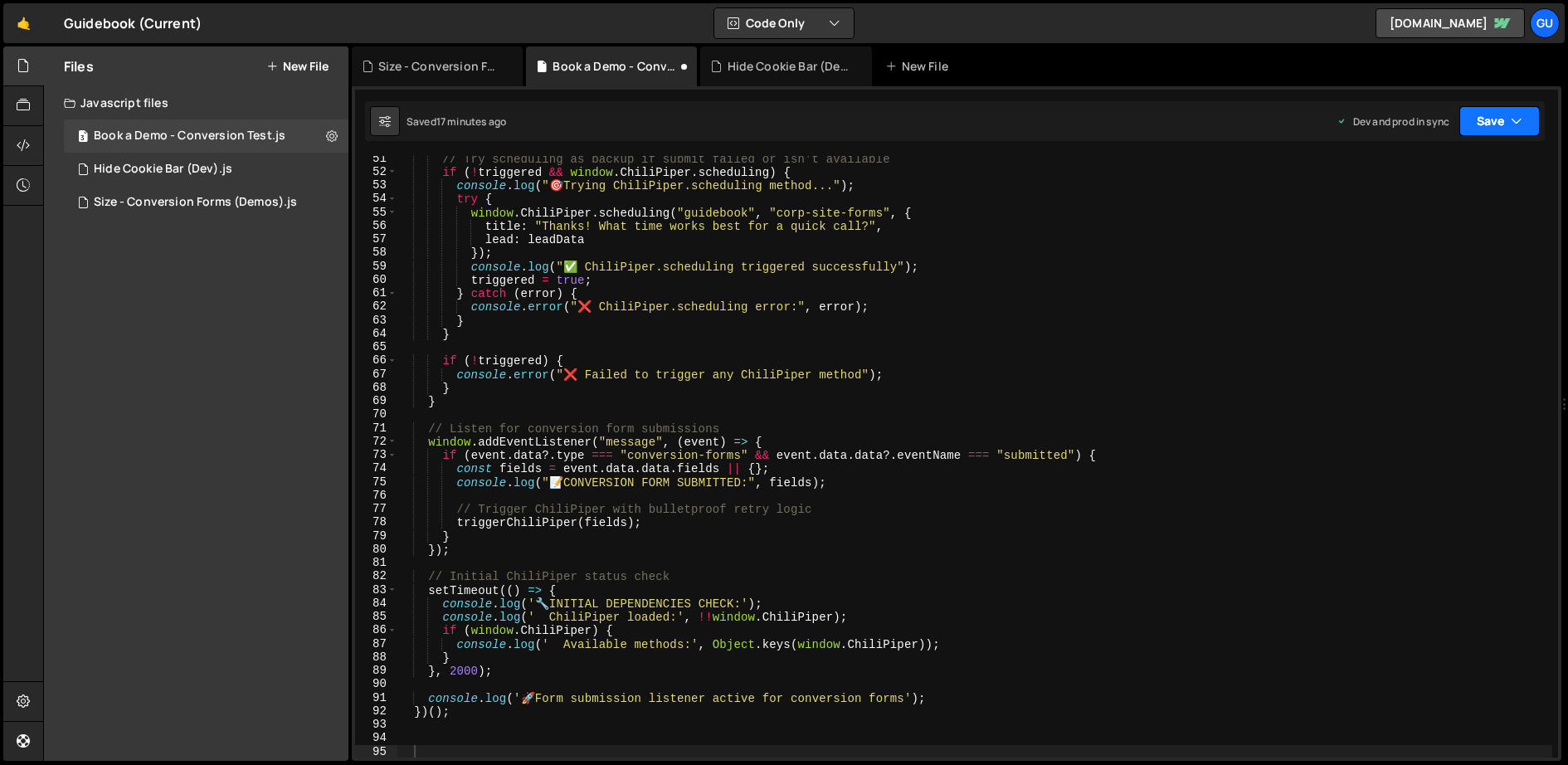
click at [1480, 125] on button "Save" at bounding box center [1500, 121] width 80 height 30
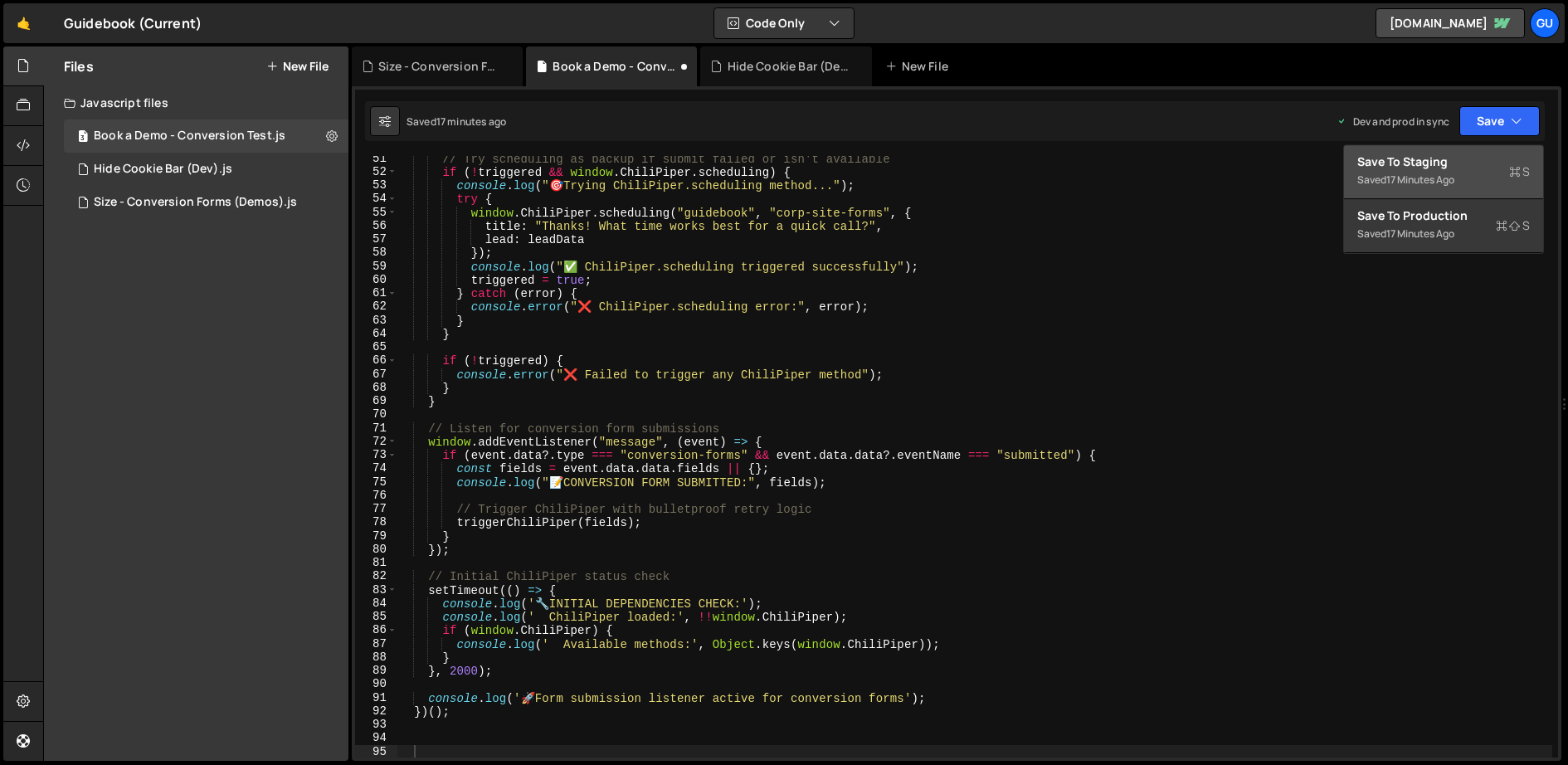
click at [1470, 162] on div "Save to Staging S" at bounding box center [1443, 161] width 172 height 17
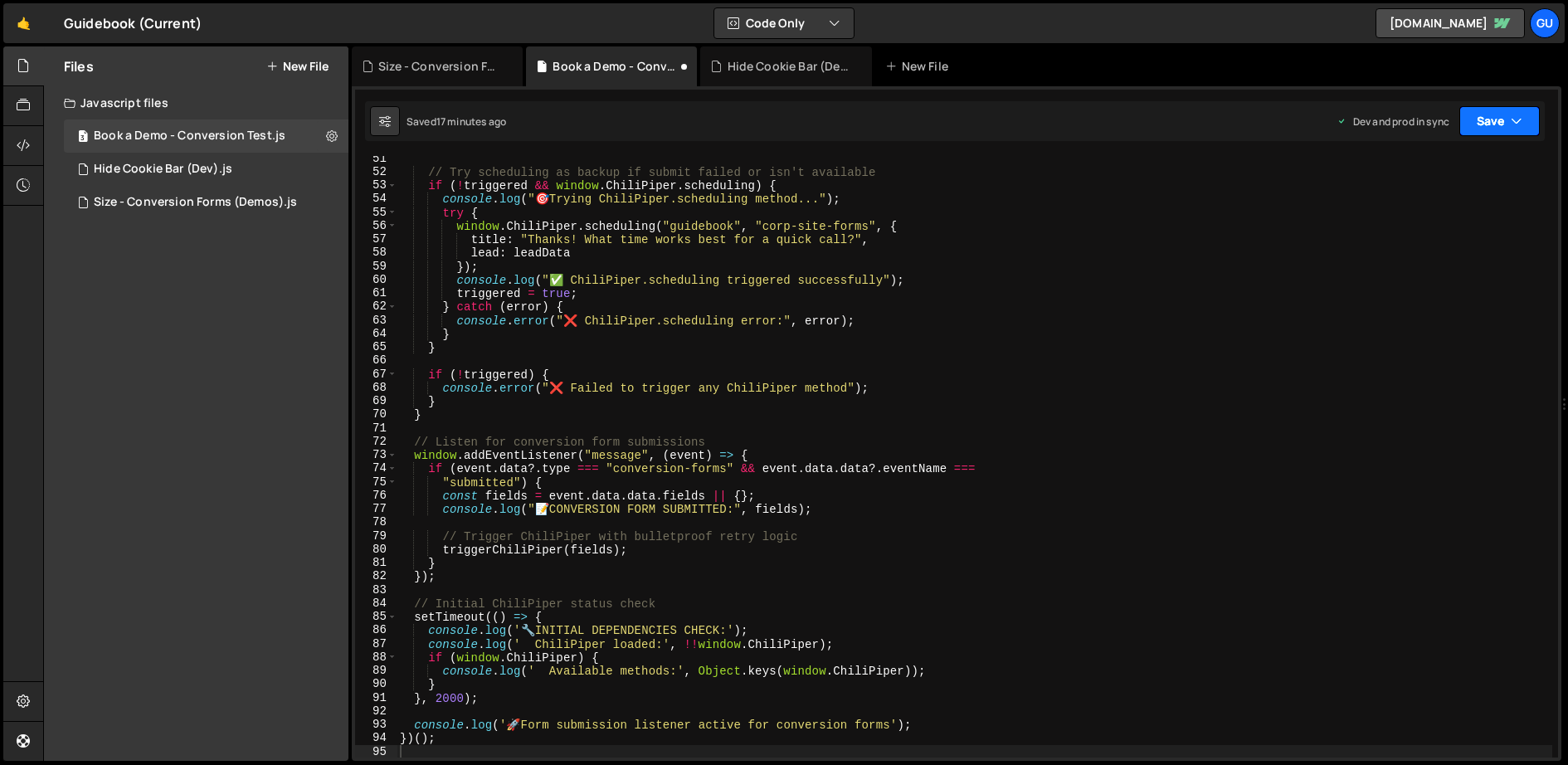
click at [1491, 124] on button "Save" at bounding box center [1500, 121] width 80 height 30
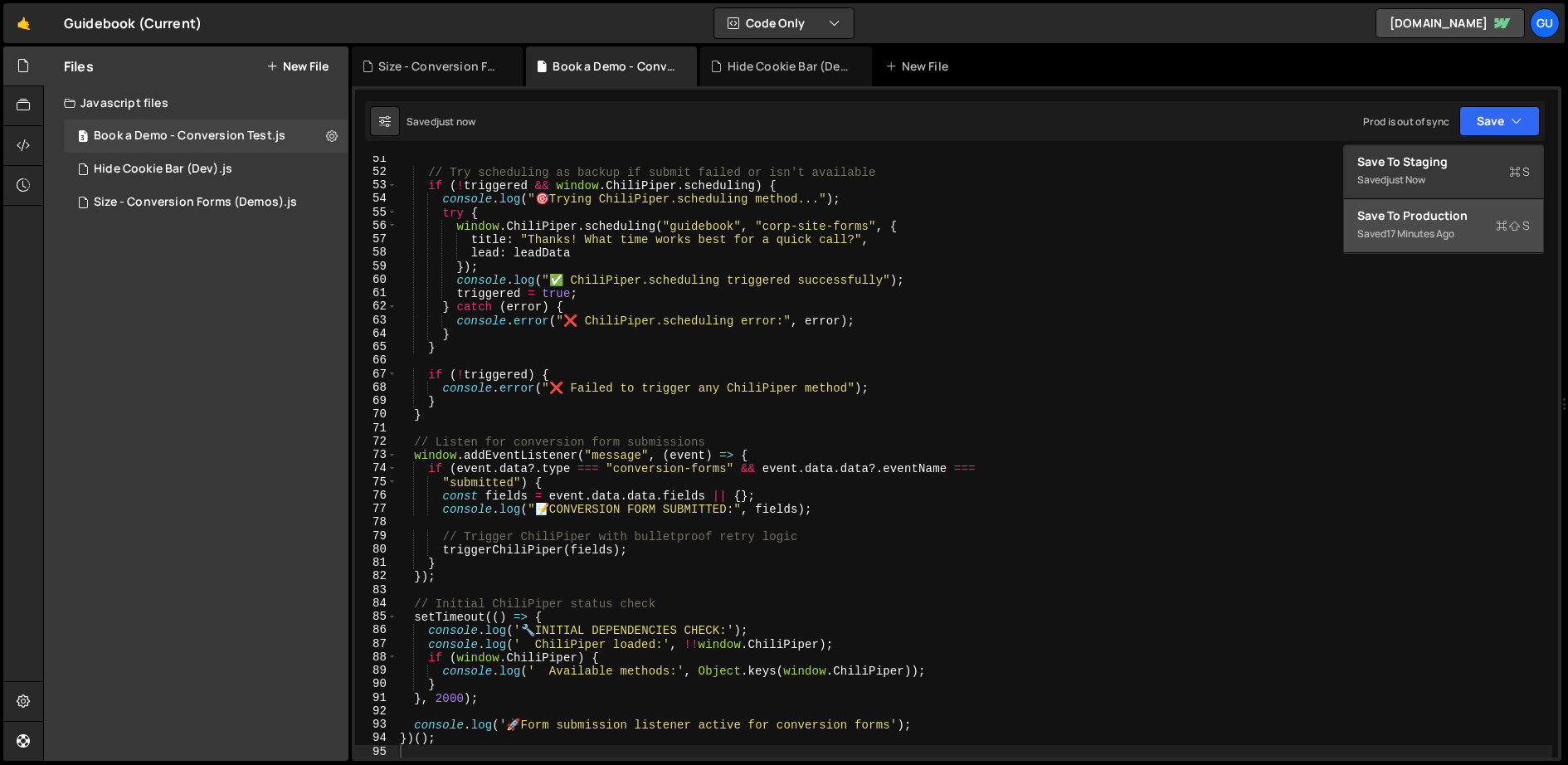
click at [1468, 213] on div "Save to Production S" at bounding box center [1443, 216] width 172 height 17
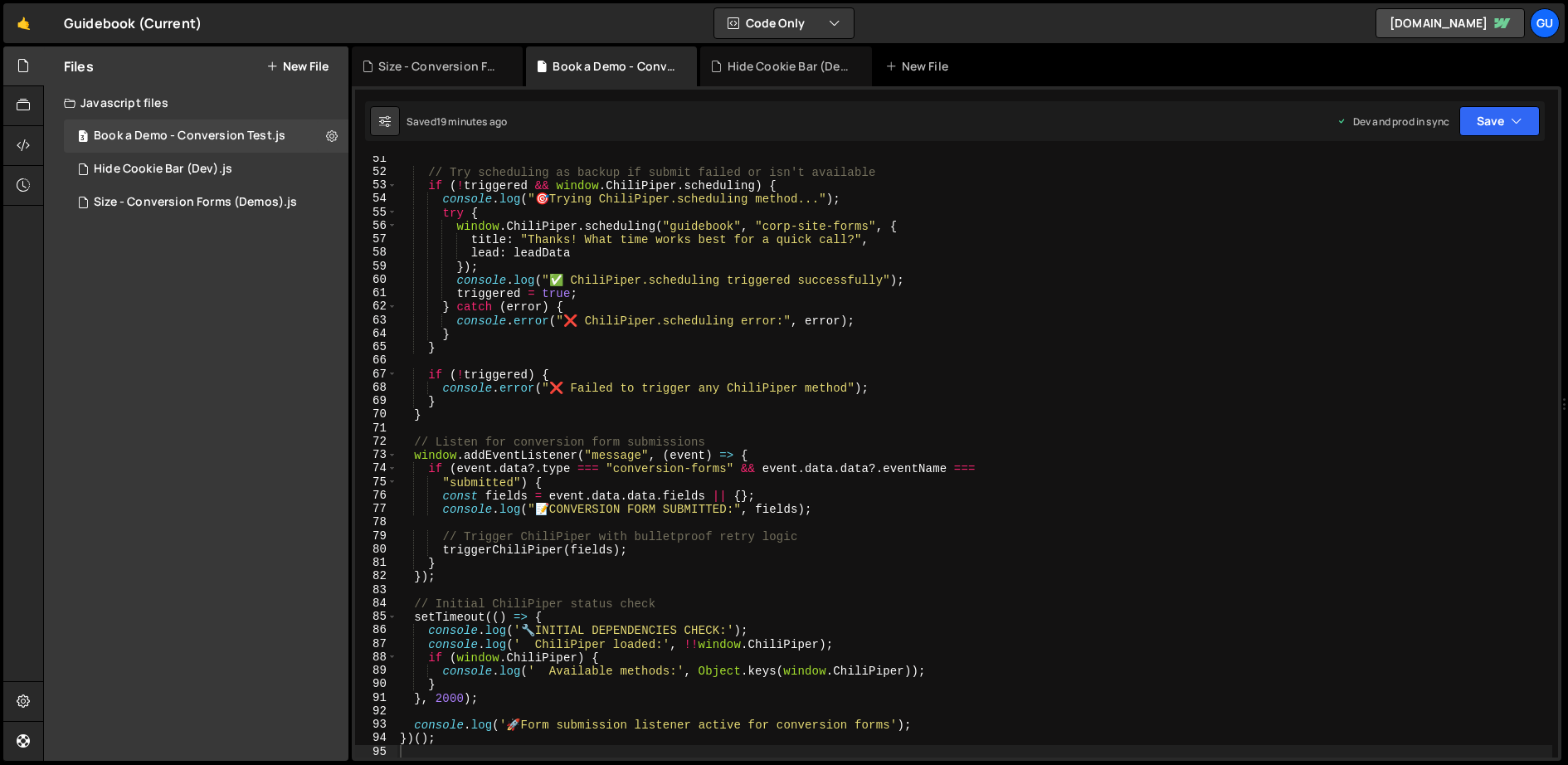
click at [663, 172] on div "// Try scheduling as backup if submit failed or isn't available if ( ! triggere…" at bounding box center [975, 466] width 1157 height 629
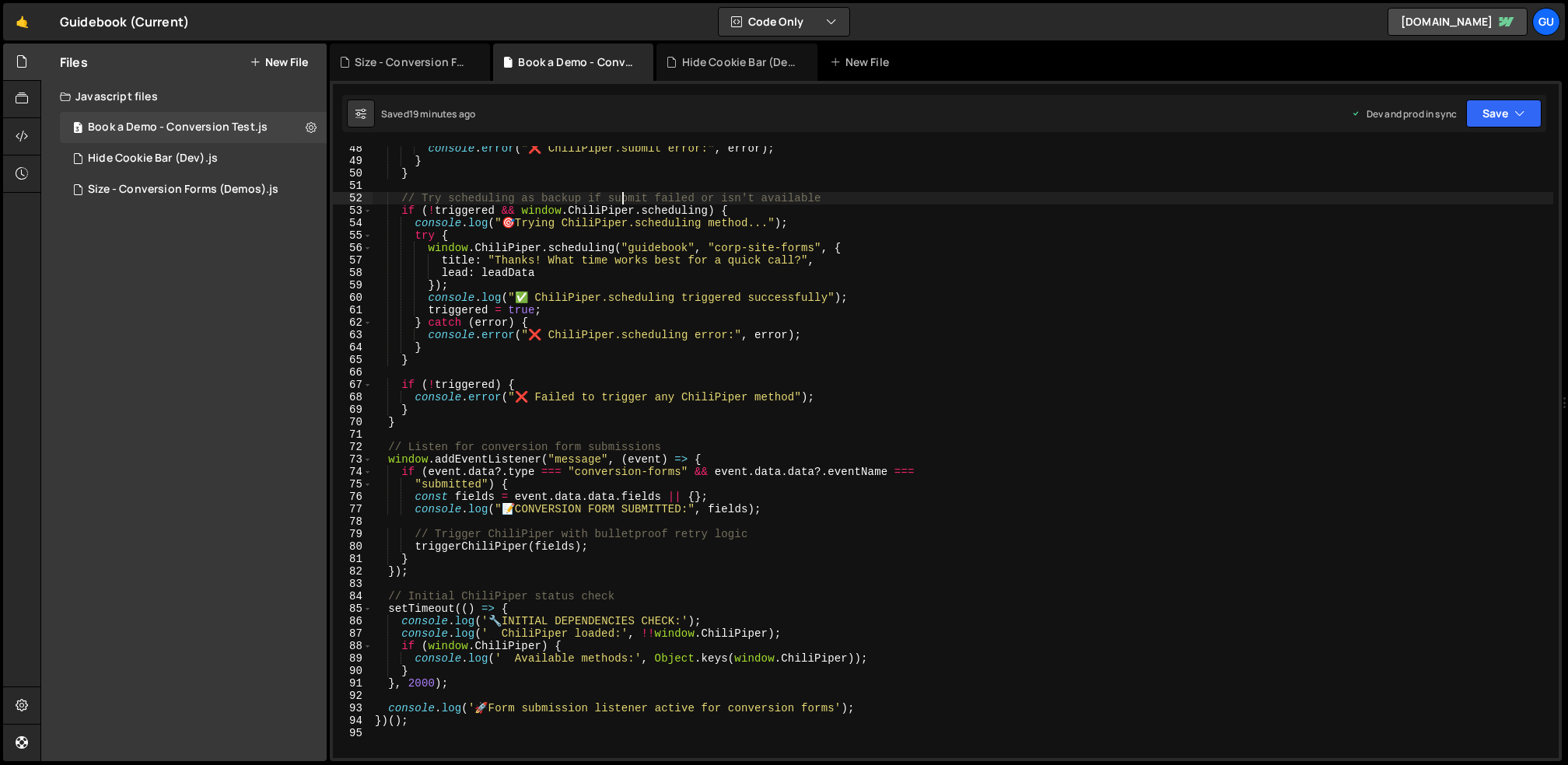
type textarea "})();"
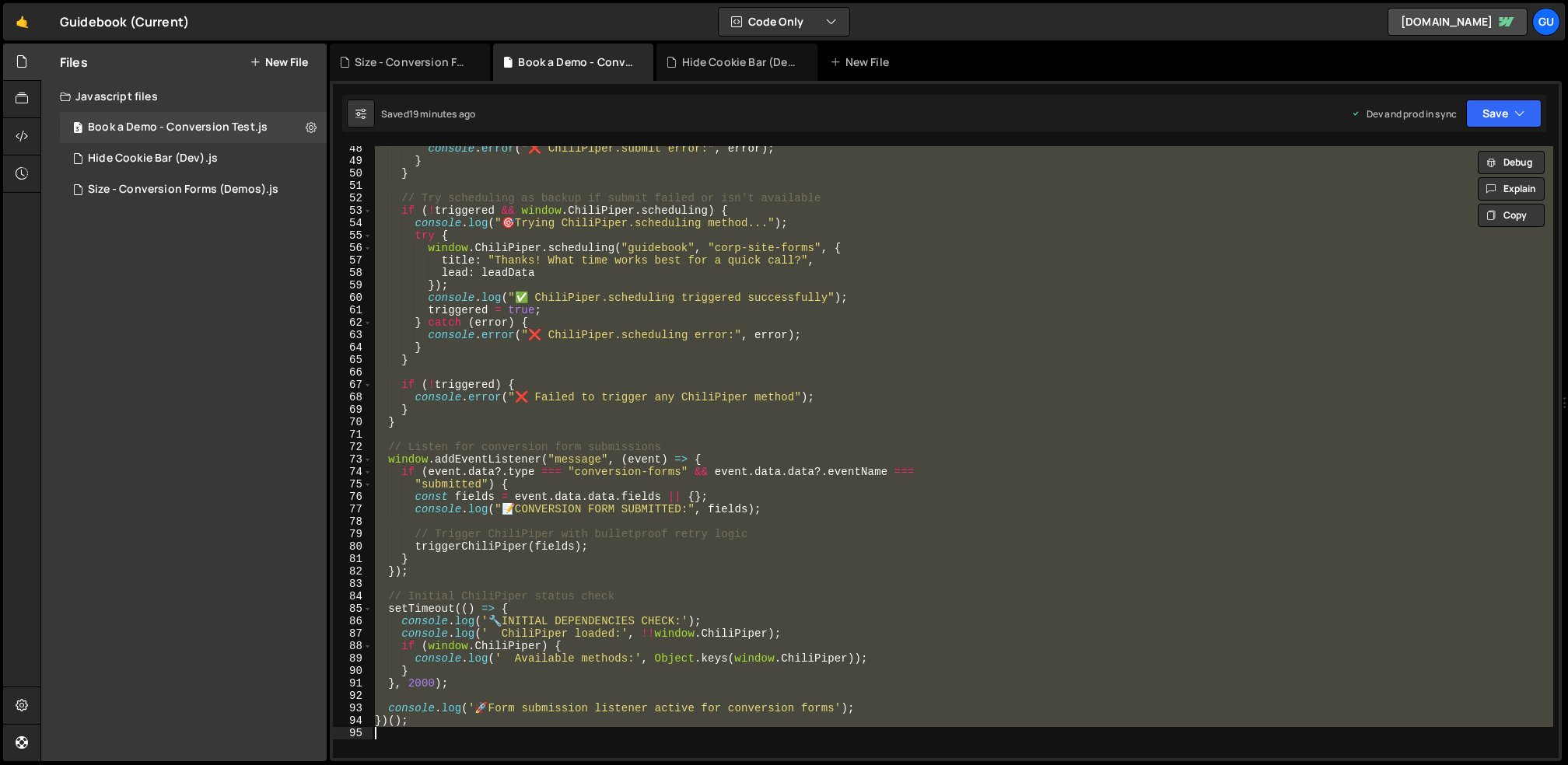
paste textarea
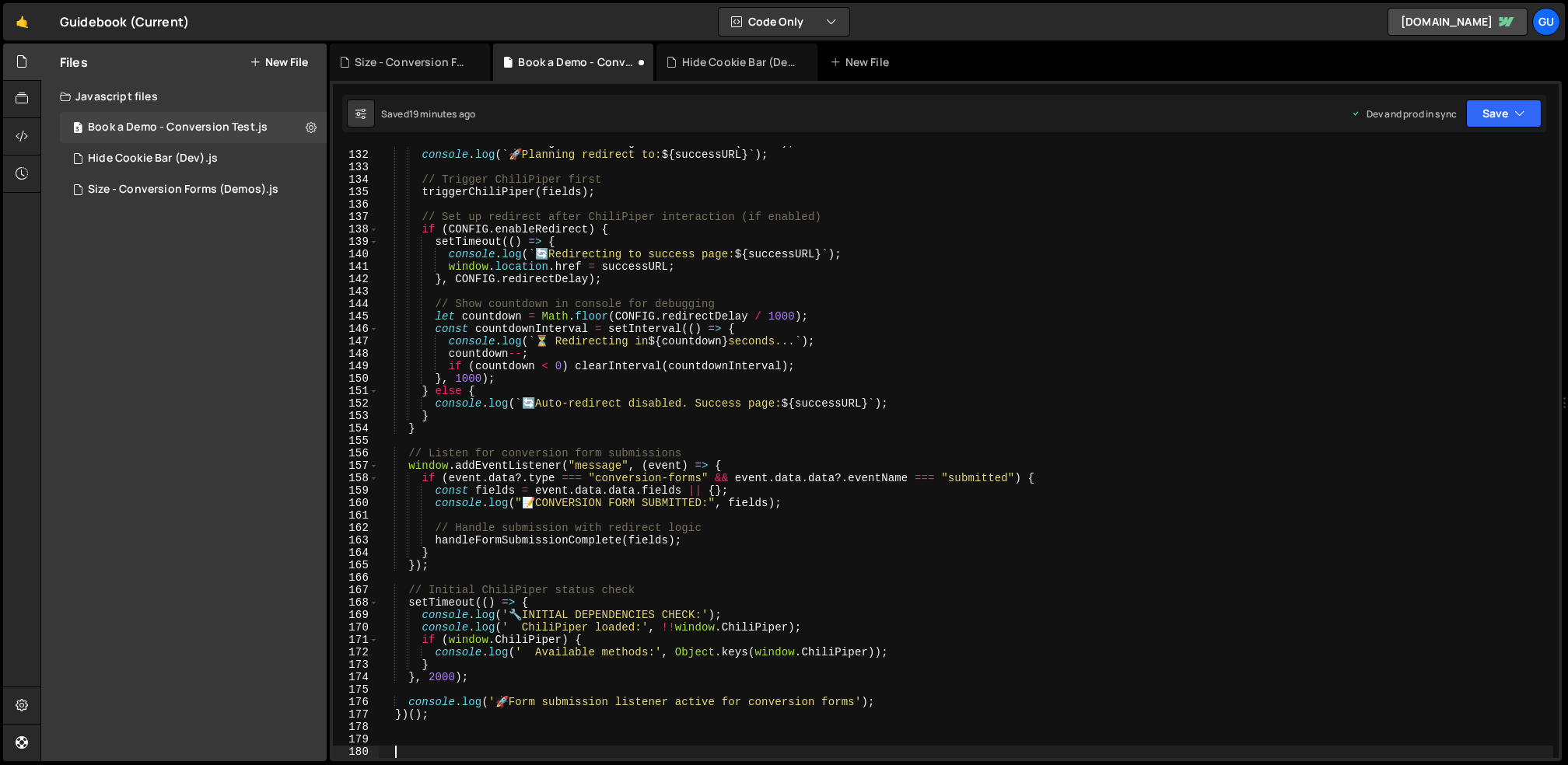
scroll to position [1826, 0]
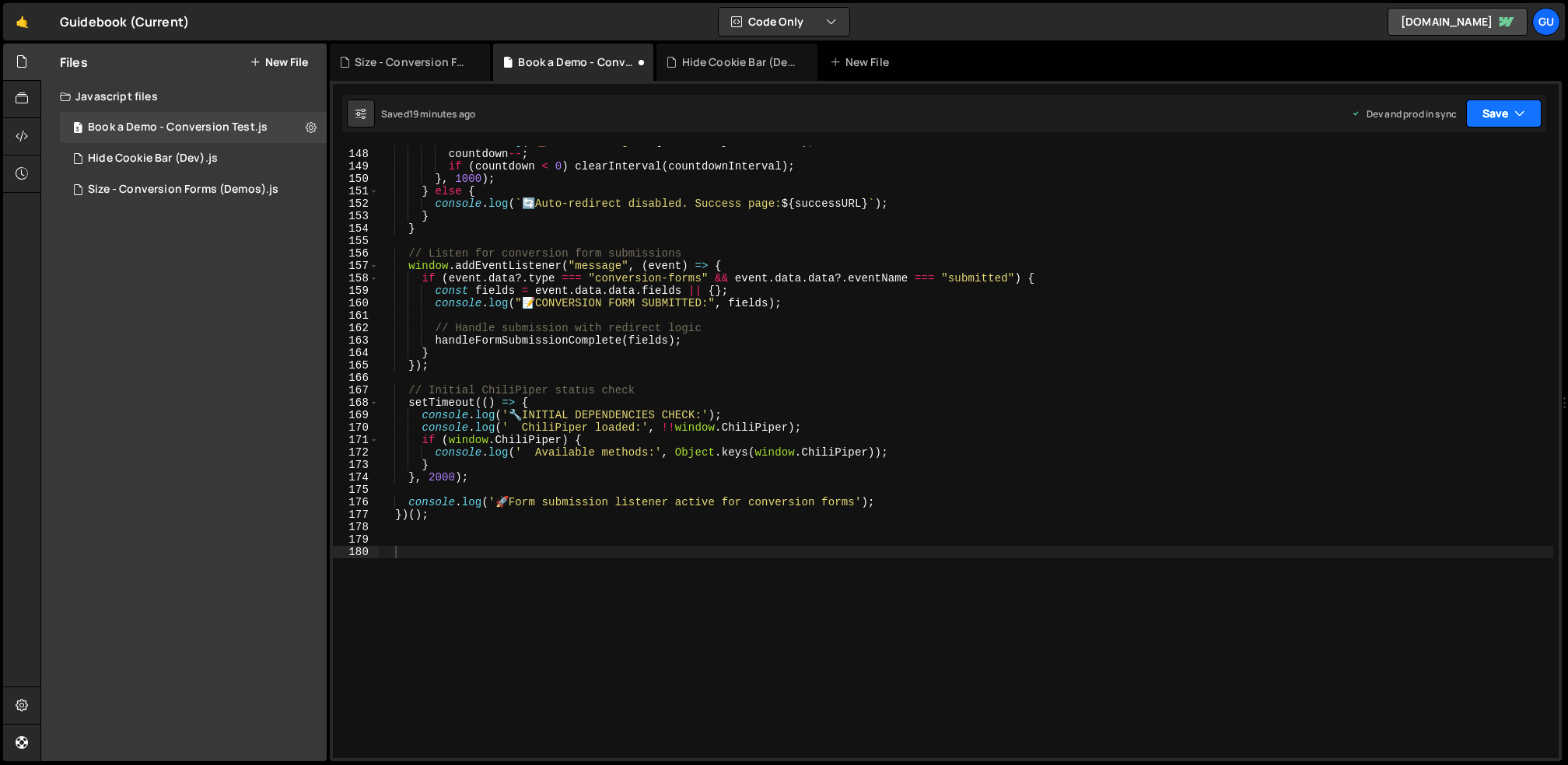
click at [1470, 118] on button "Save" at bounding box center [1503, 113] width 75 height 28
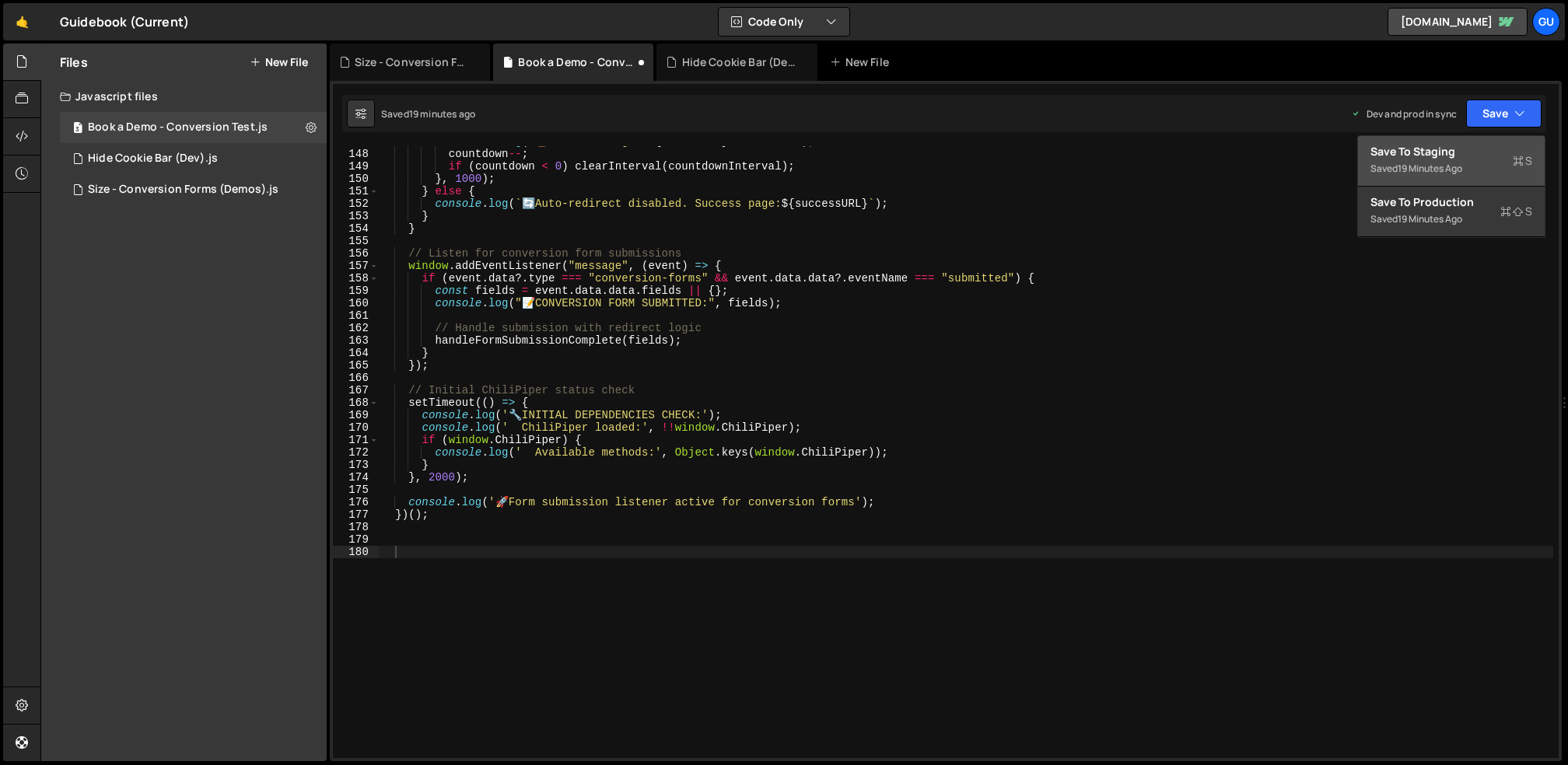
click at [1460, 158] on div "Save to Staging S" at bounding box center [1451, 151] width 161 height 16
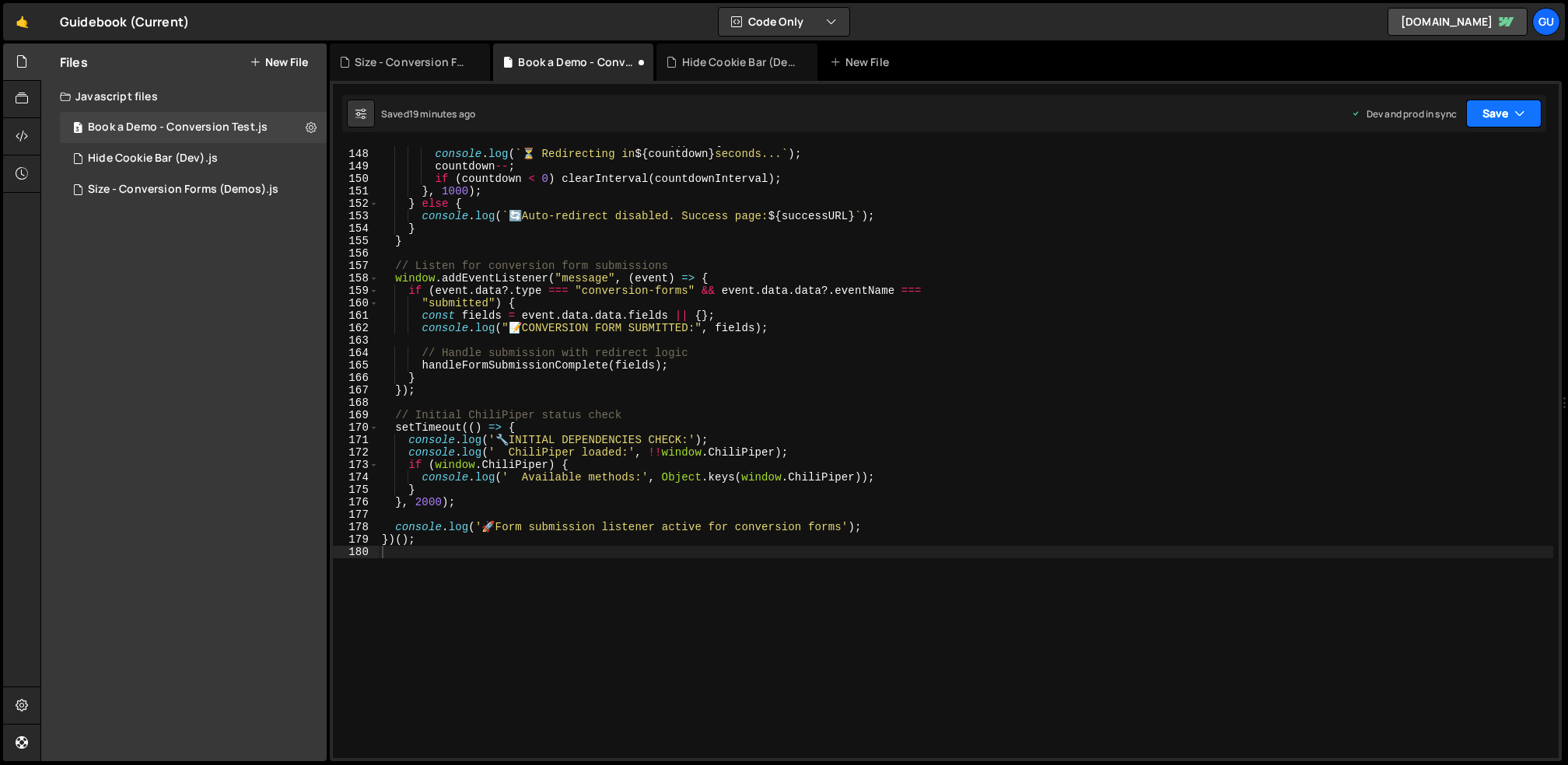
click at [1470, 109] on icon "button" at bounding box center [1520, 113] width 11 height 16
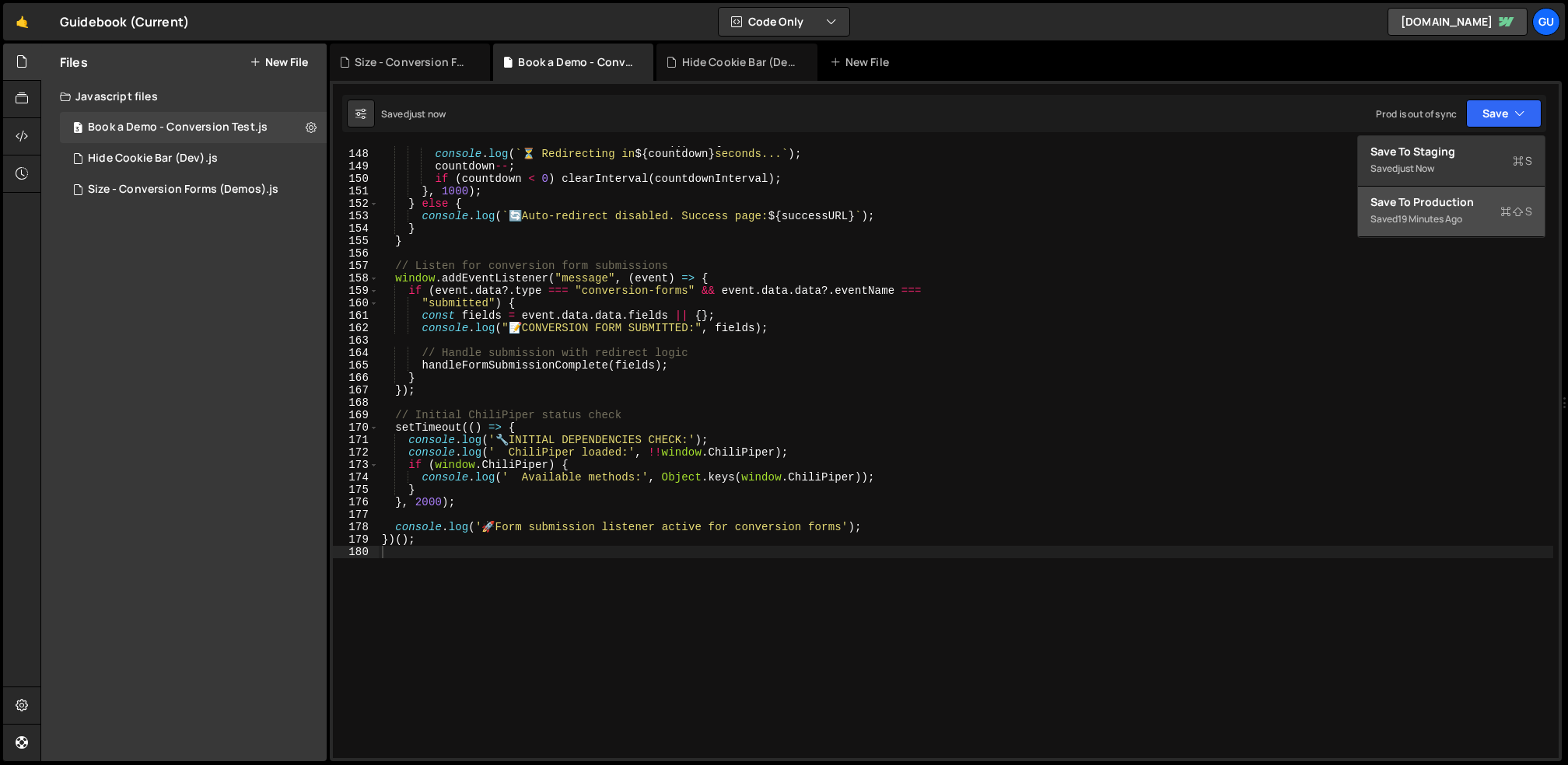
click at [1463, 229] on button "Save to Production S Saved 19 minutes ago" at bounding box center [1451, 211] width 186 height 50
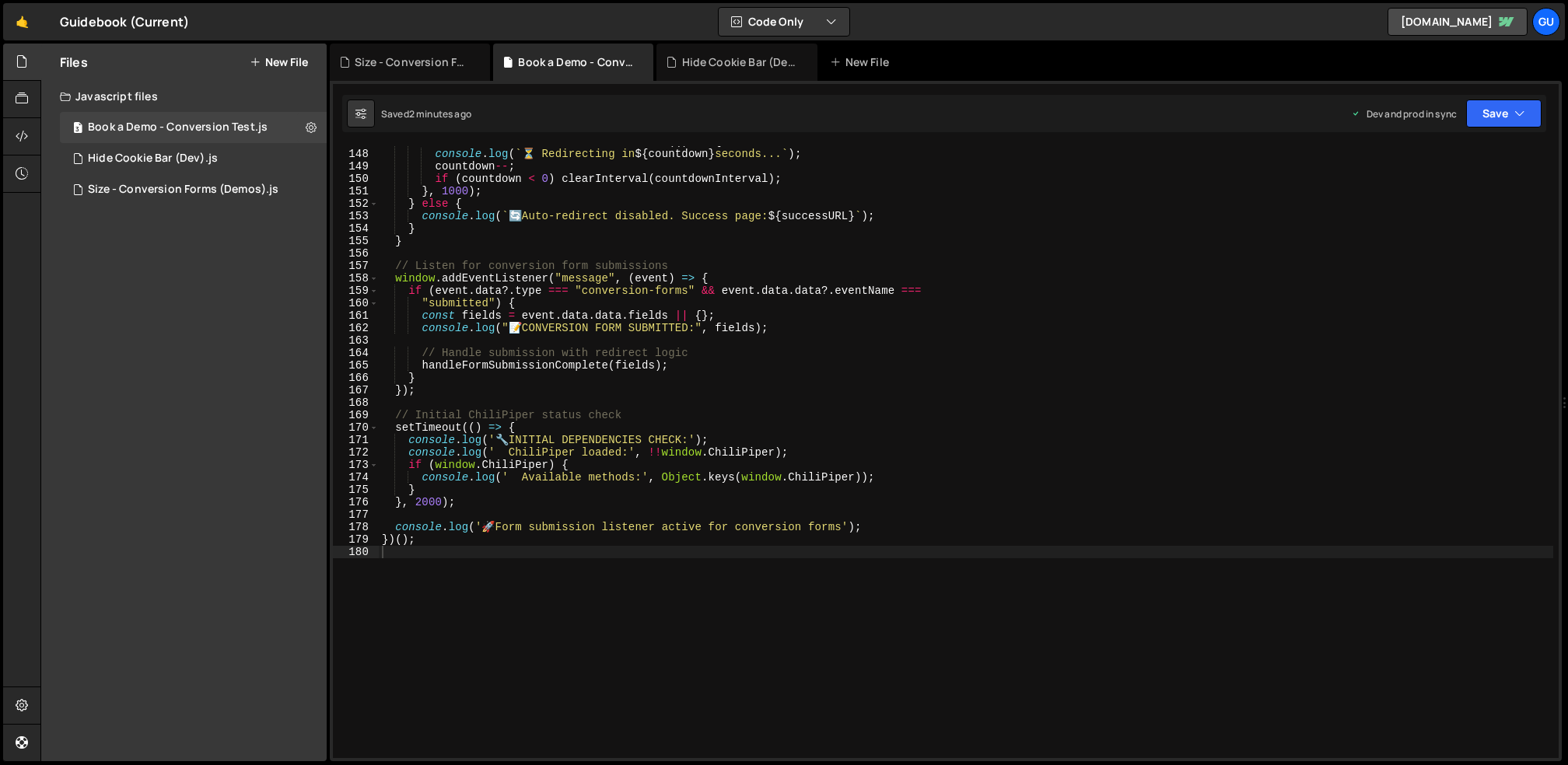
click at [758, 151] on div "const countdownInterval = setInterval (( ) => { console . log ( ` ⏳ Redirecting…" at bounding box center [966, 453] width 1175 height 637
type textarea "})();"
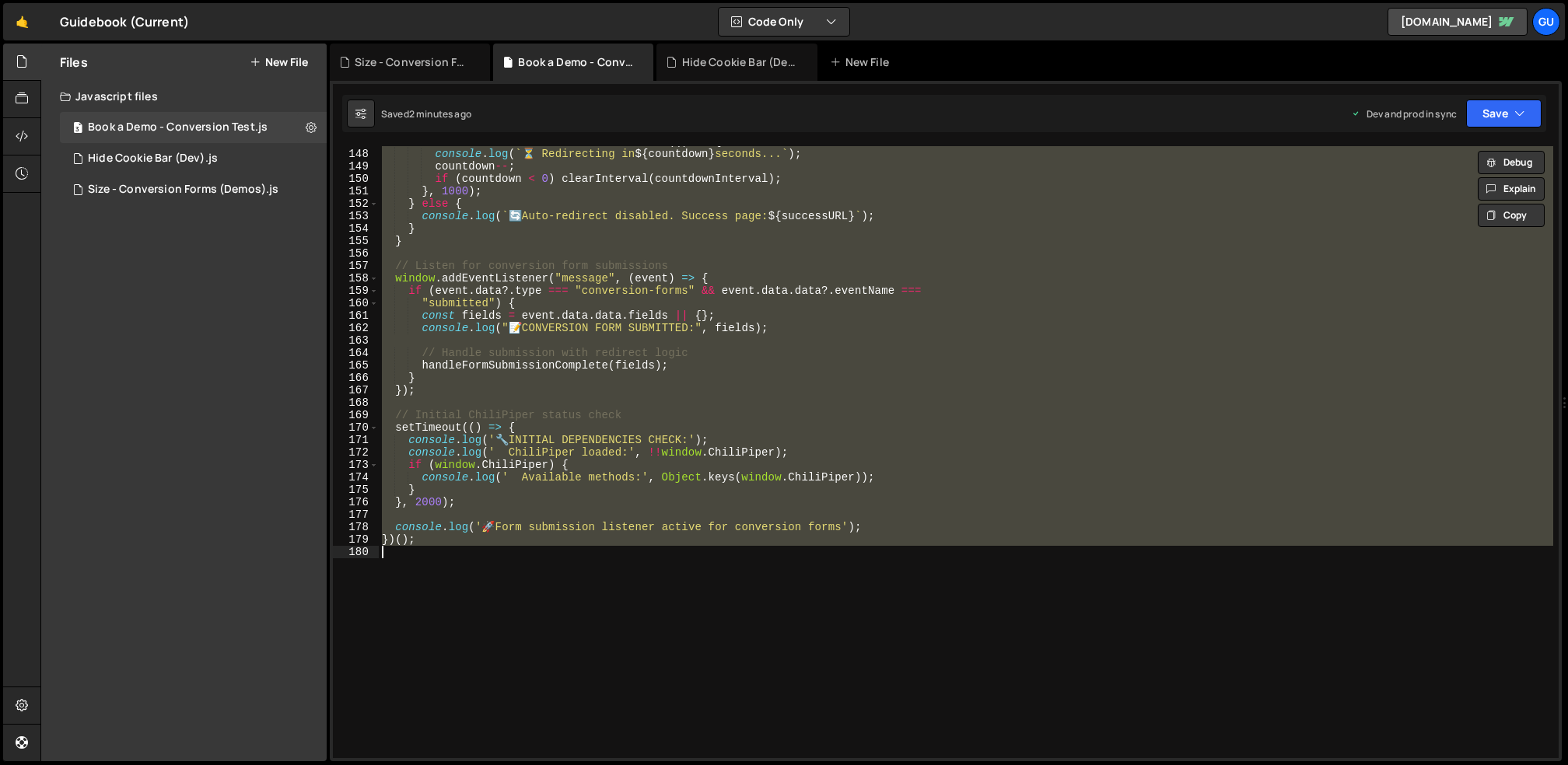
paste textarea
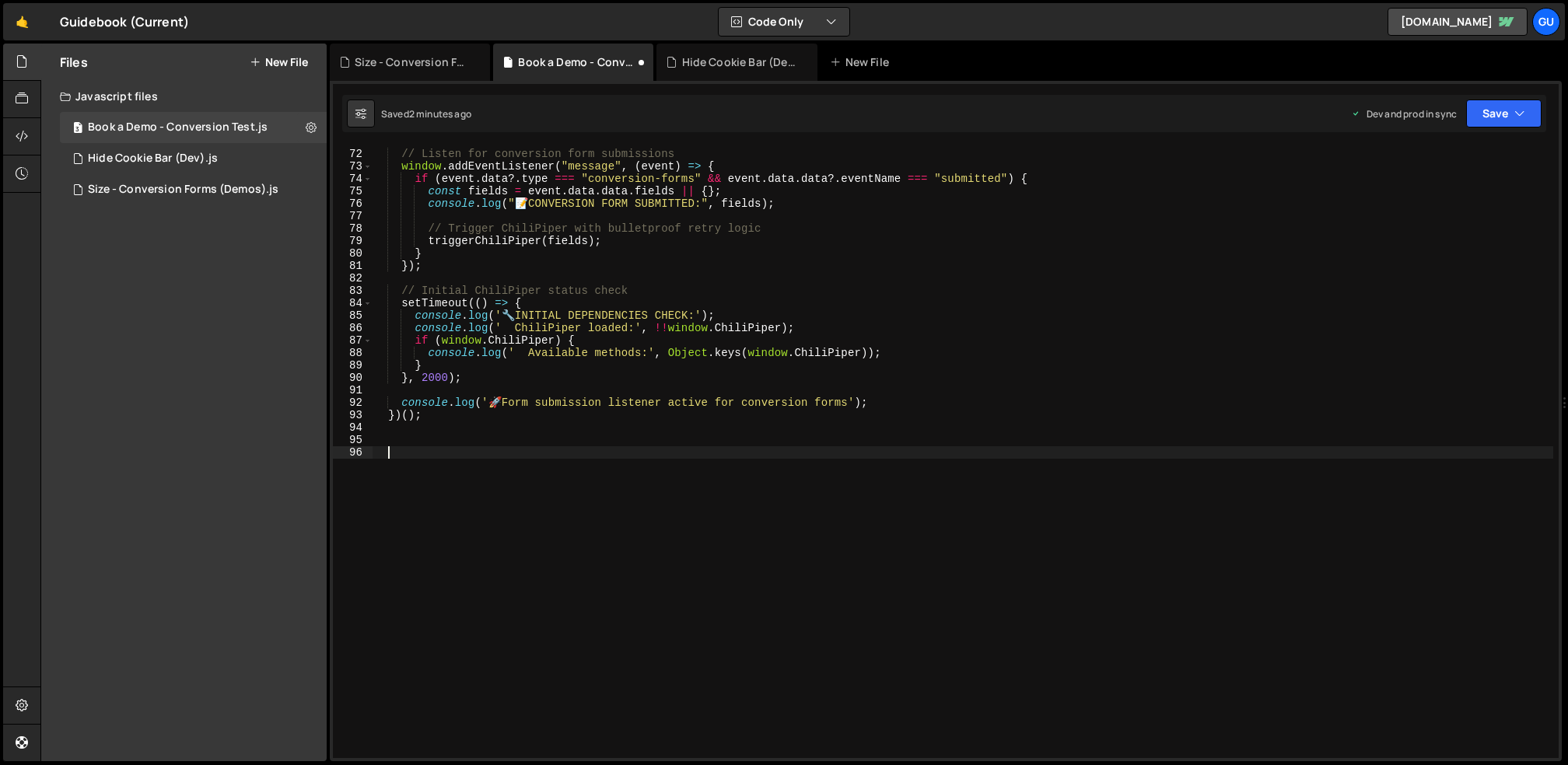
scroll to position [882, 0]
click at [1470, 121] on button "Save" at bounding box center [1503, 113] width 75 height 28
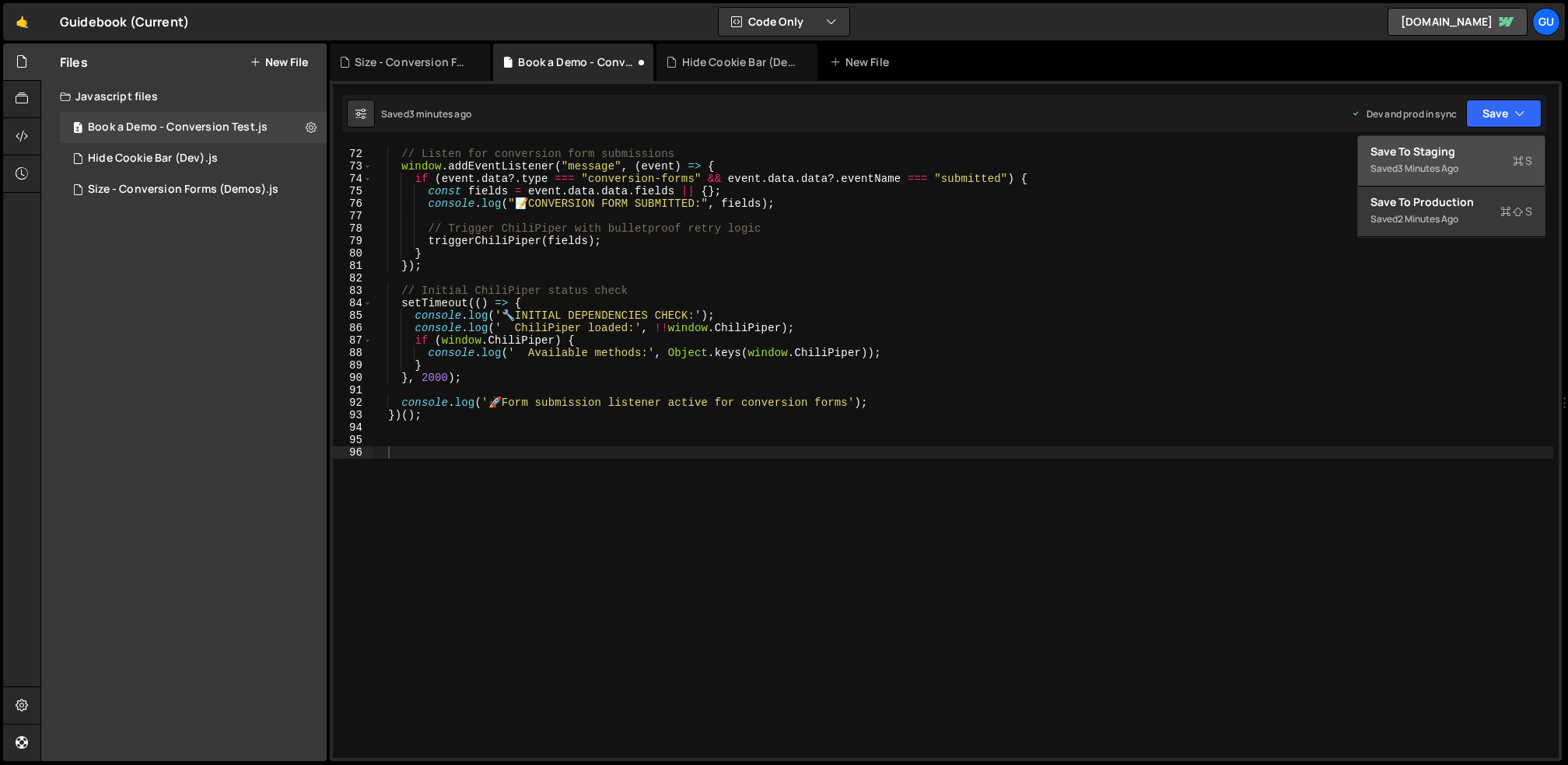
click at [1466, 148] on div "Save to Staging S" at bounding box center [1451, 151] width 161 height 16
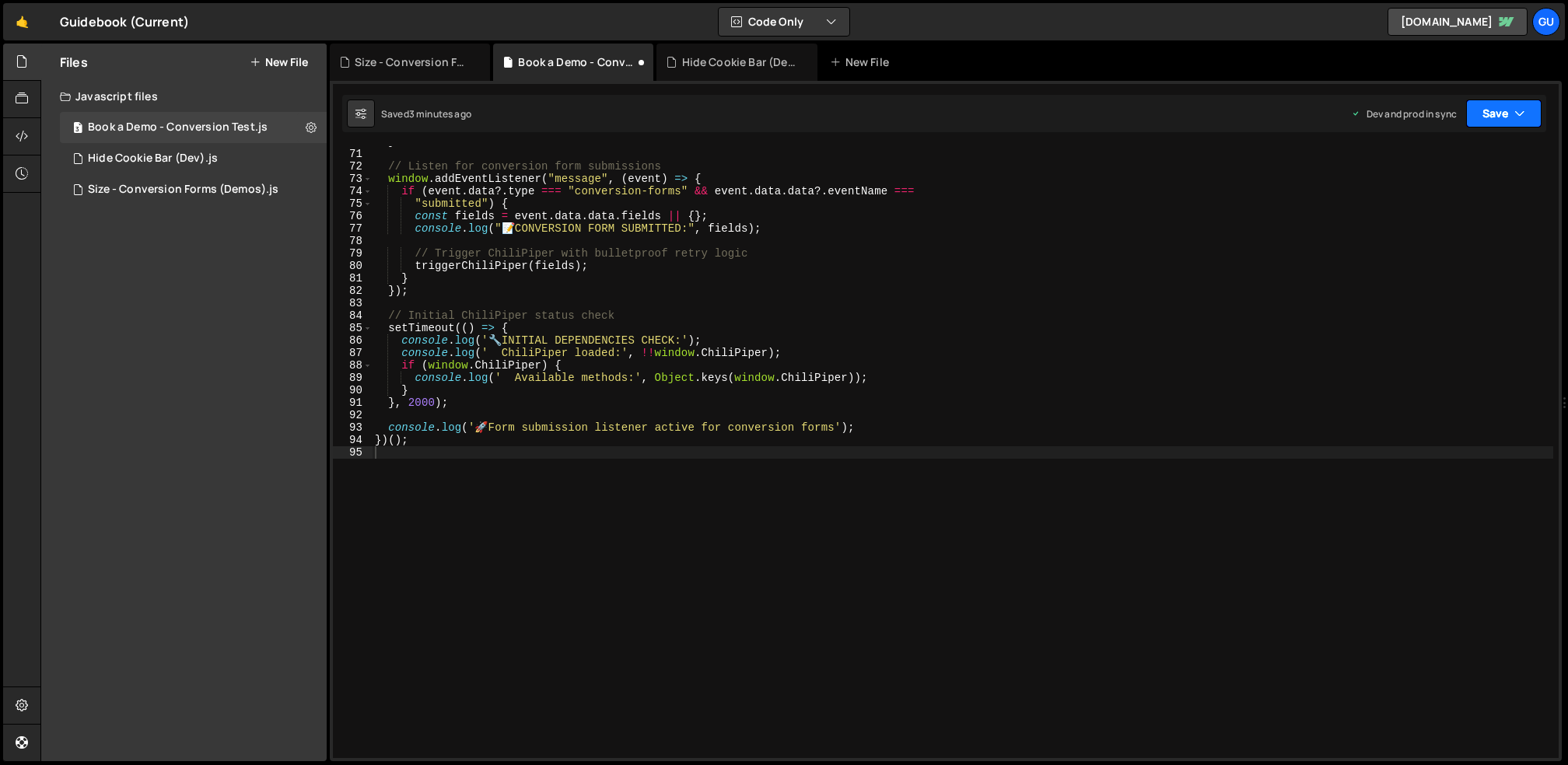
click at [1470, 104] on button "Save" at bounding box center [1503, 113] width 75 height 28
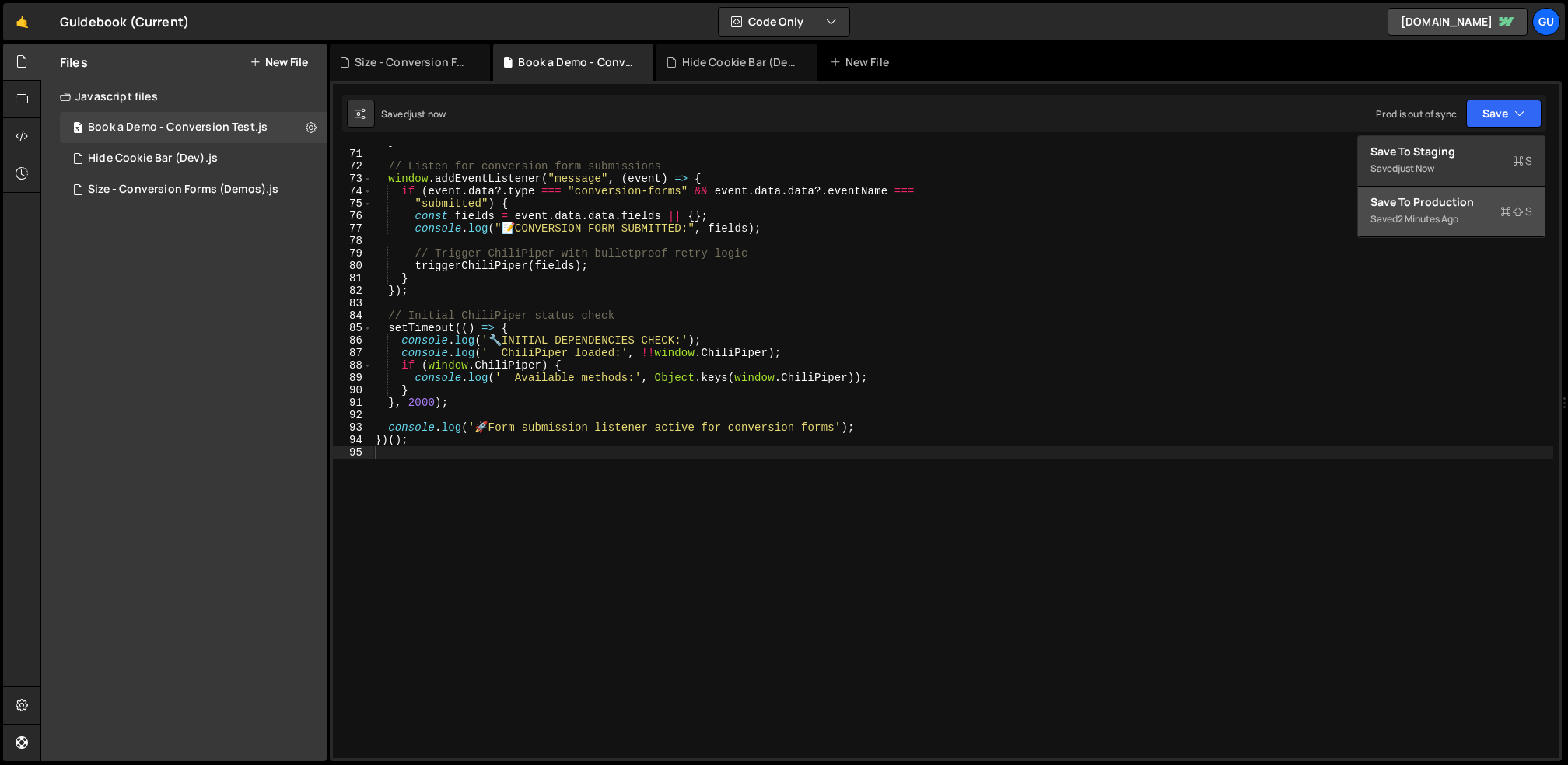
click at [1470, 214] on div "Saved 2 minutes ago" at bounding box center [1451, 219] width 161 height 19
